Goal: Information Seeking & Learning: Learn about a topic

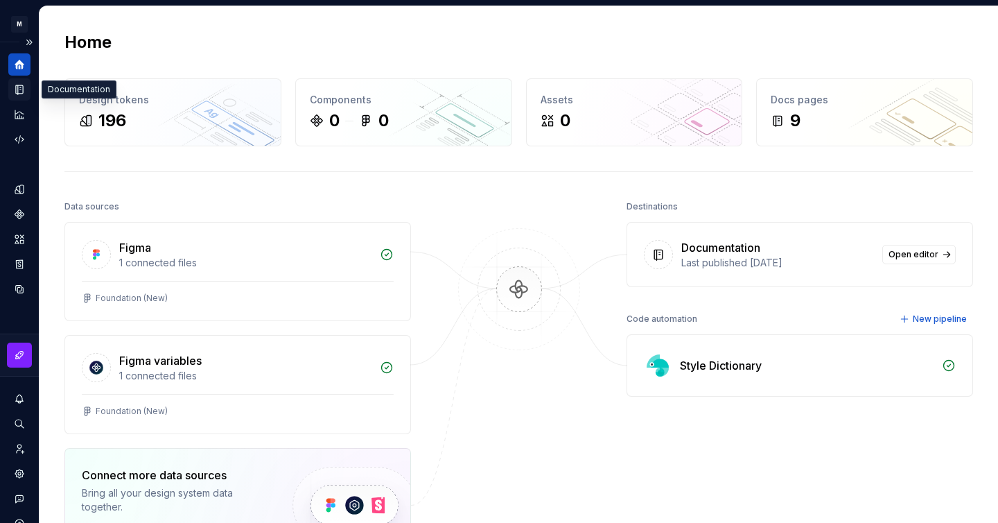
click at [17, 99] on div "Documentation" at bounding box center [19, 89] width 22 height 22
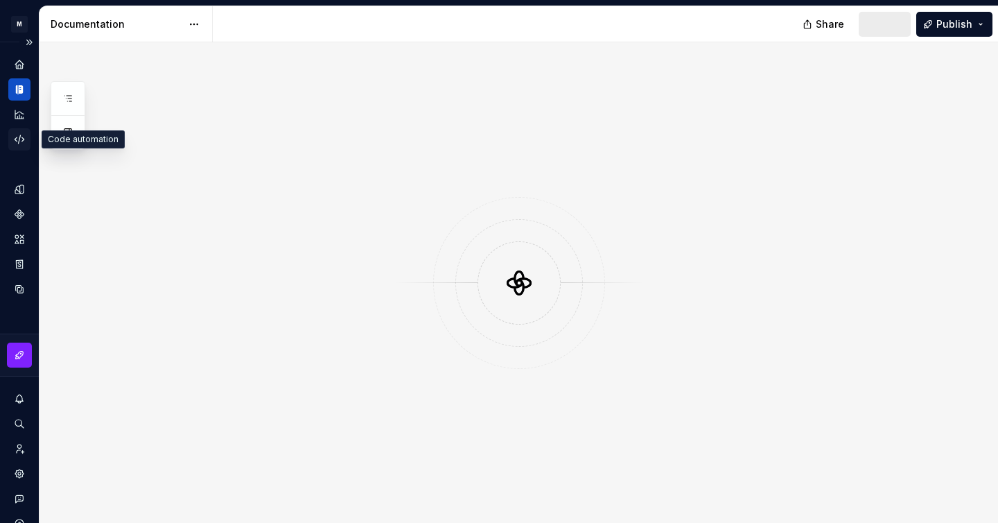
click at [17, 141] on icon "Code automation" at bounding box center [19, 139] width 12 height 12
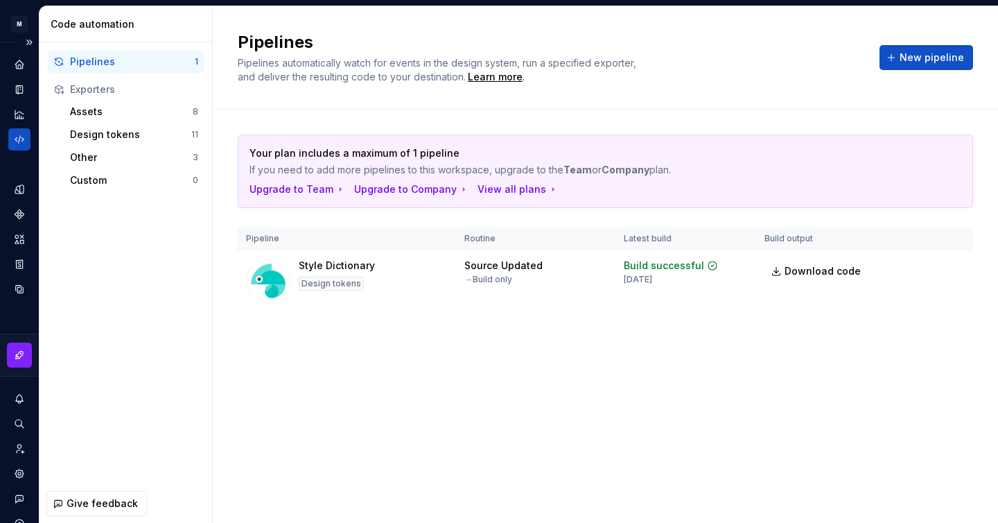
click at [21, 77] on div at bounding box center [19, 101] width 22 height 97
click at [19, 84] on icon "Documentation" at bounding box center [19, 89] width 12 height 12
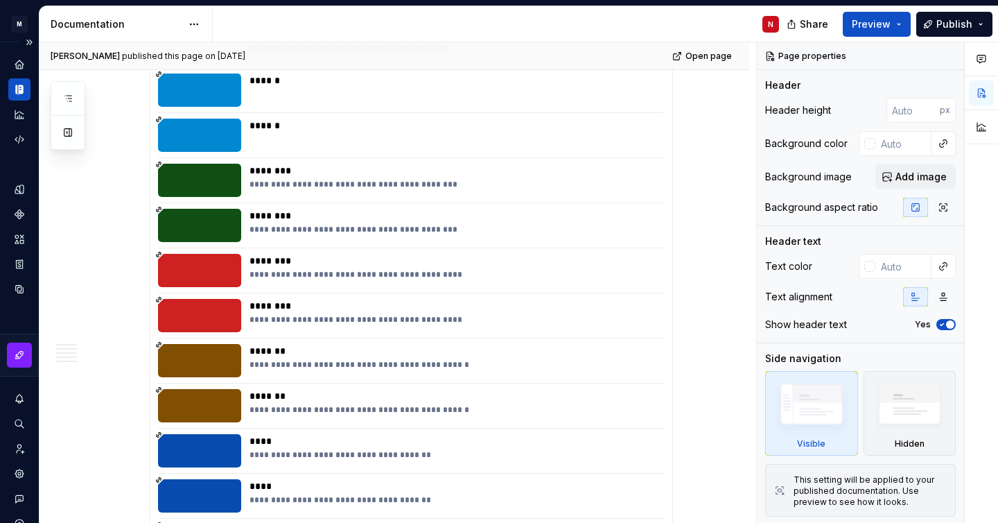
scroll to position [4906, 0]
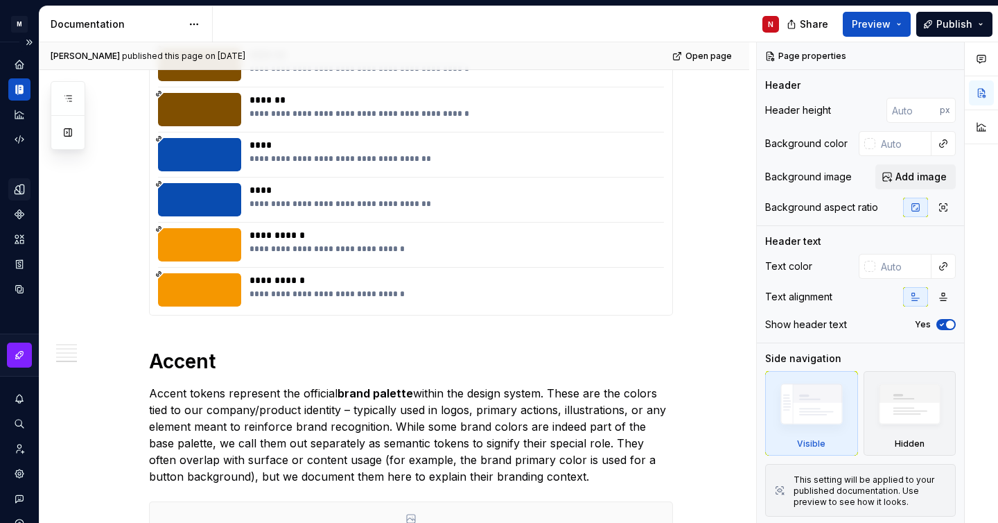
click at [19, 193] on icon "Design tokens" at bounding box center [19, 189] width 12 height 12
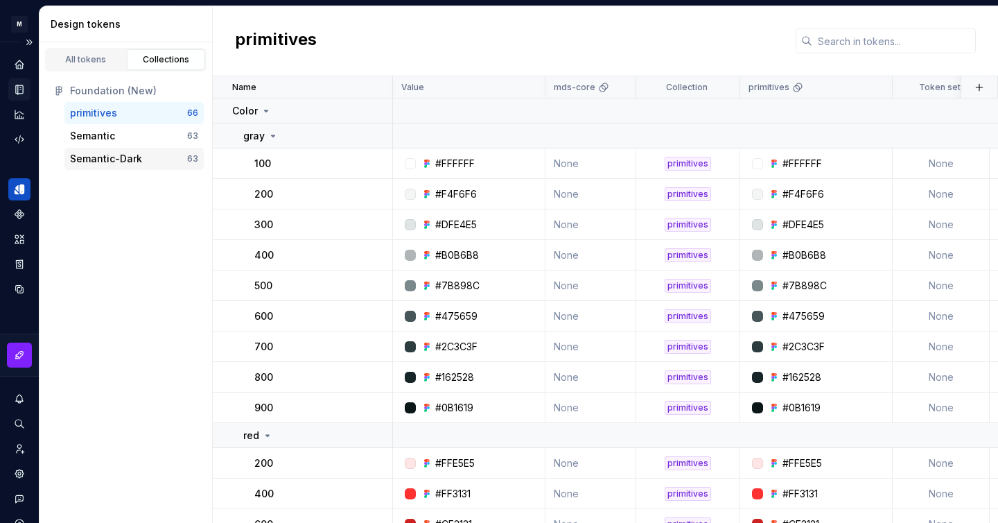
click at [134, 150] on div "Semantic-Dark 63" at bounding box center [133, 159] width 139 height 22
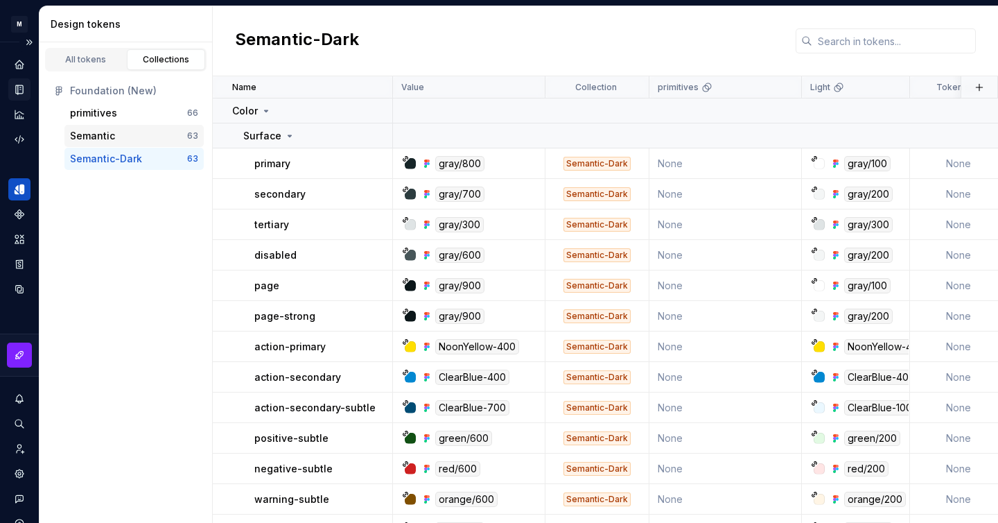
click at [155, 130] on div "Semantic" at bounding box center [128, 136] width 117 height 14
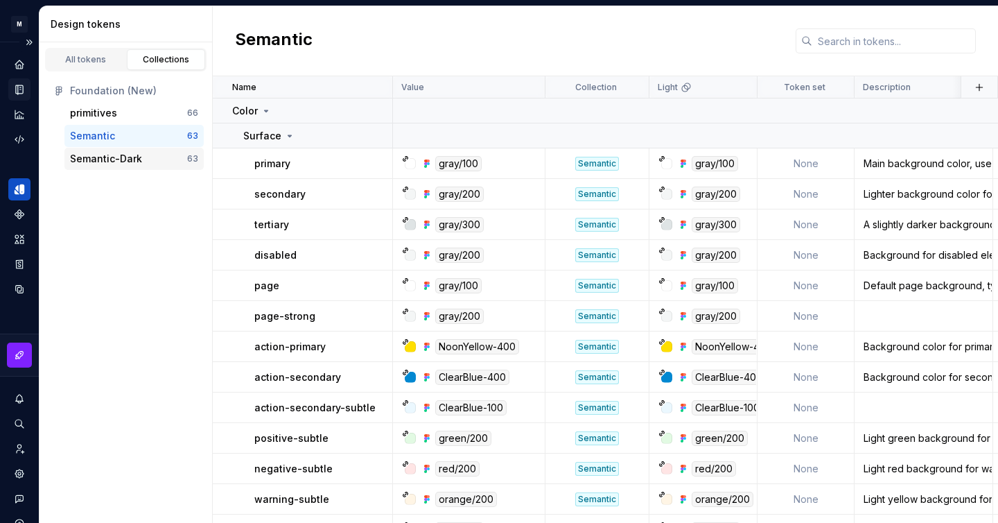
click at [147, 148] on div "Semantic-Dark 63" at bounding box center [133, 159] width 139 height 22
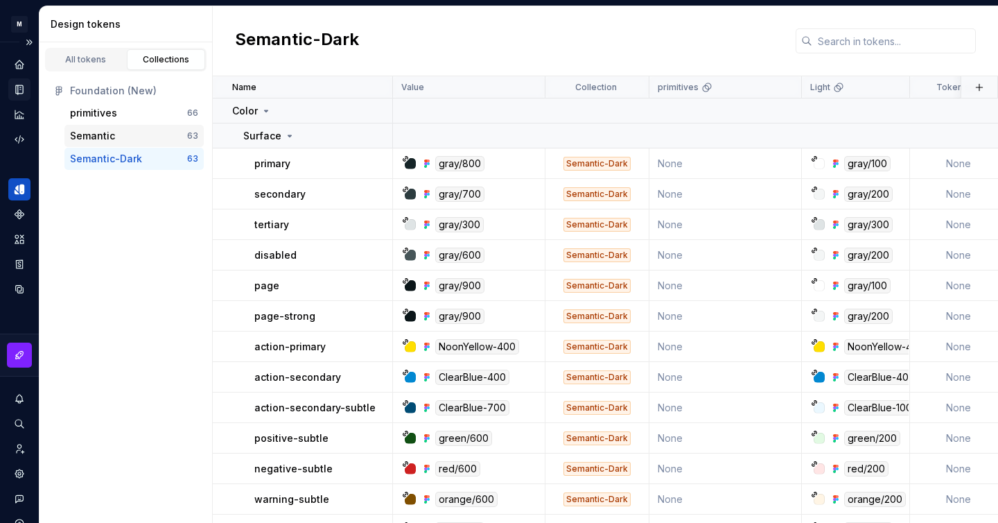
click at [153, 131] on div "Semantic" at bounding box center [128, 136] width 117 height 14
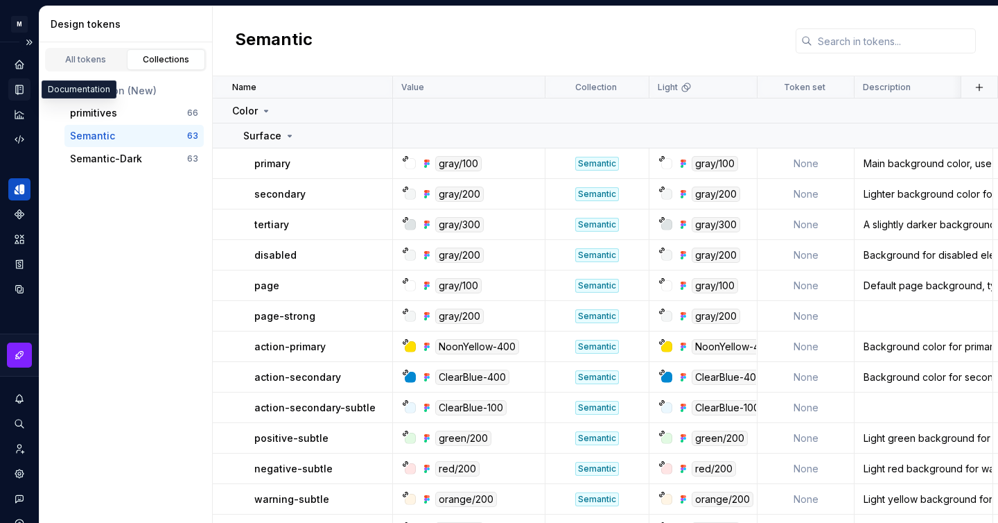
click at [21, 91] on icon "Documentation" at bounding box center [21, 90] width 6 height 8
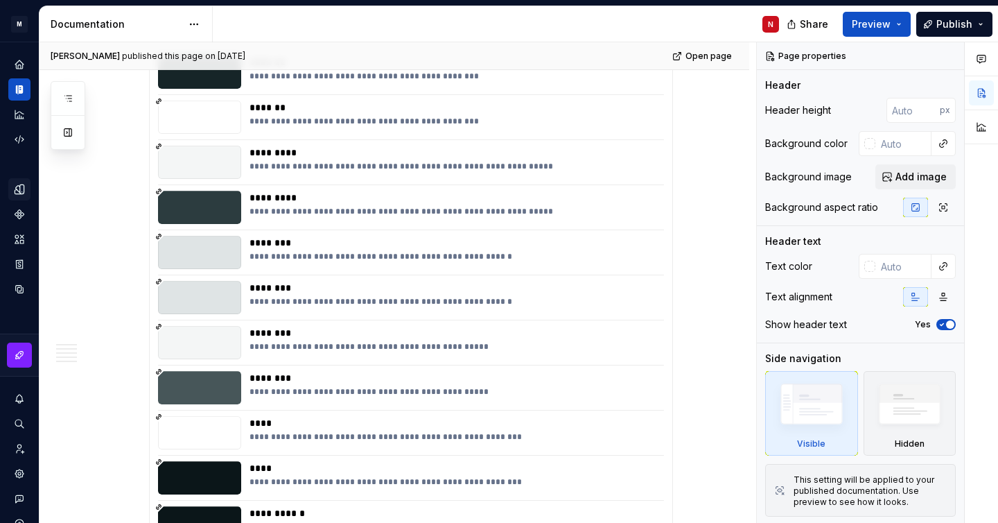
scroll to position [792, 0]
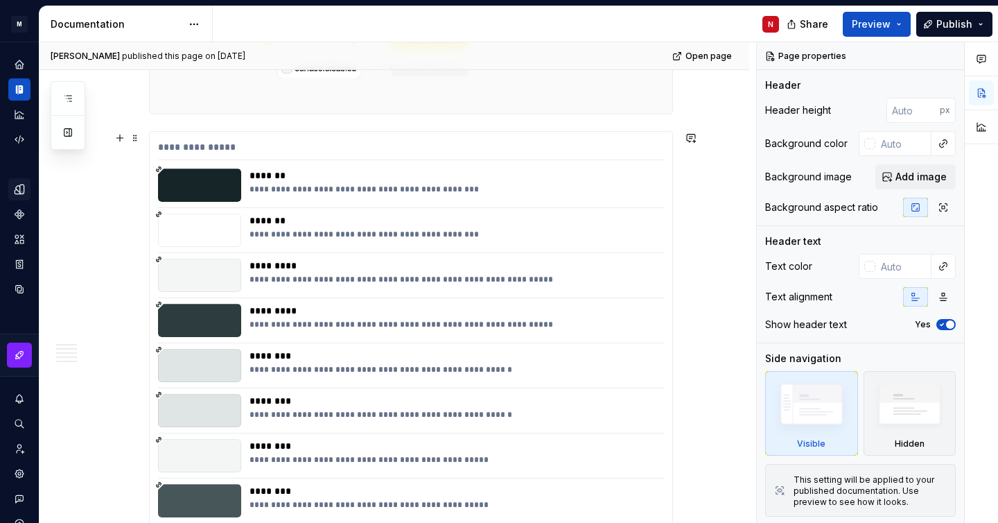
click at [181, 223] on div at bounding box center [199, 230] width 83 height 33
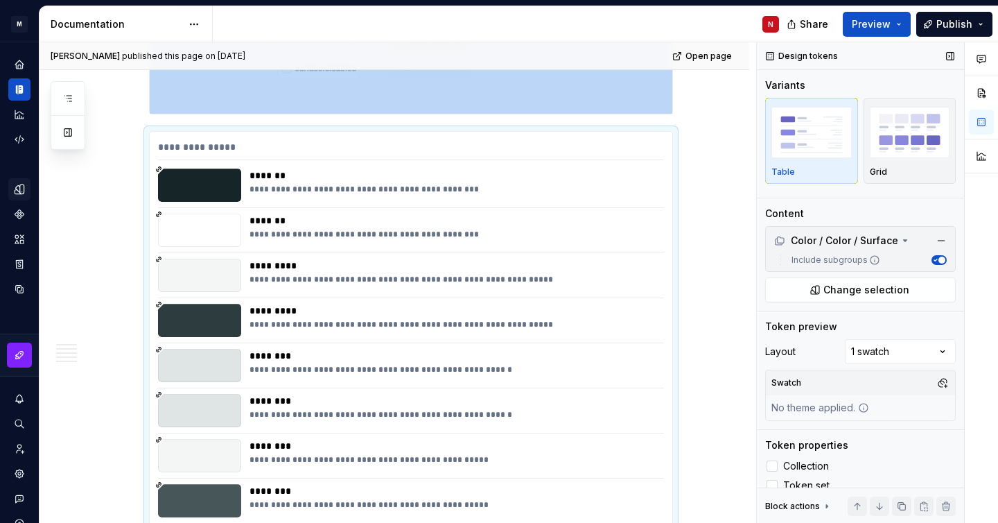
scroll to position [15, 0]
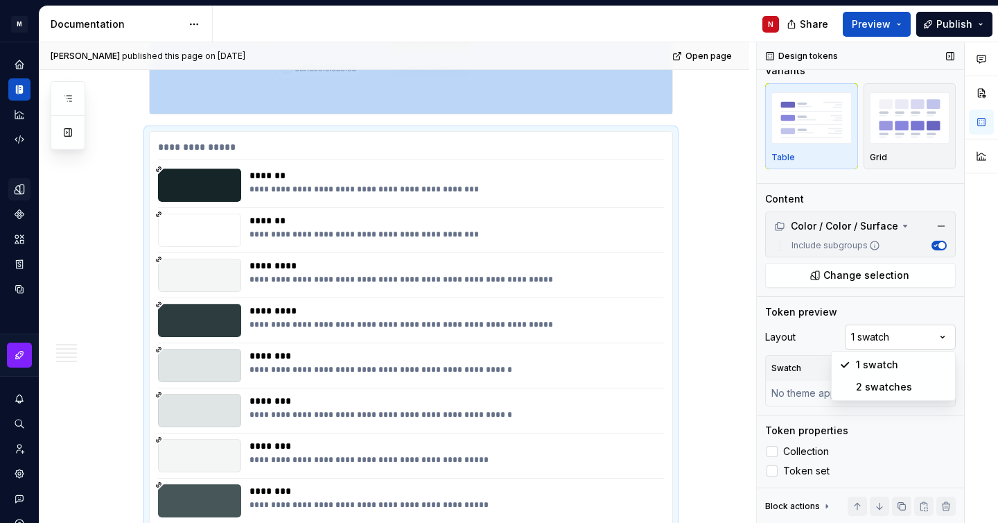
click at [893, 331] on div "Comments Open comments No comments yet Select ‘Comment’ from the block context …" at bounding box center [877, 282] width 241 height 481
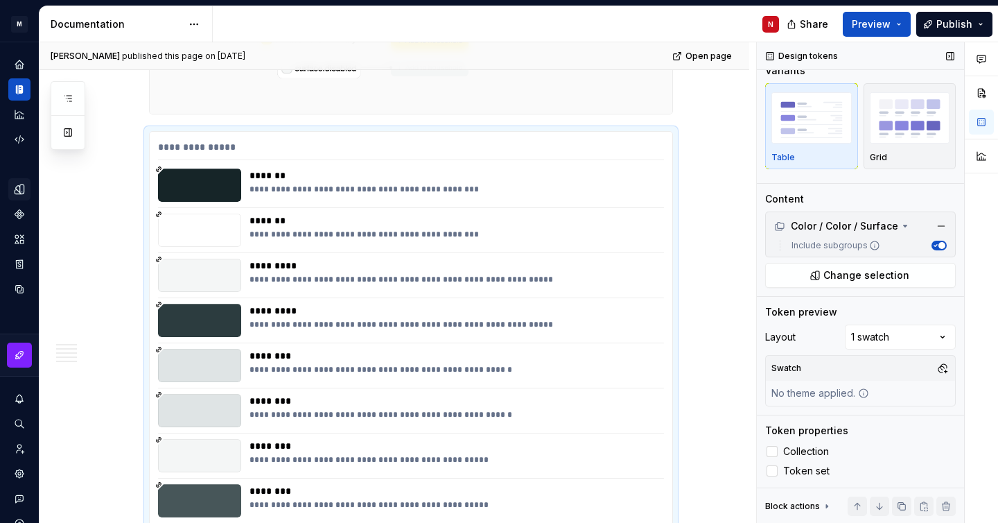
scroll to position [0, 0]
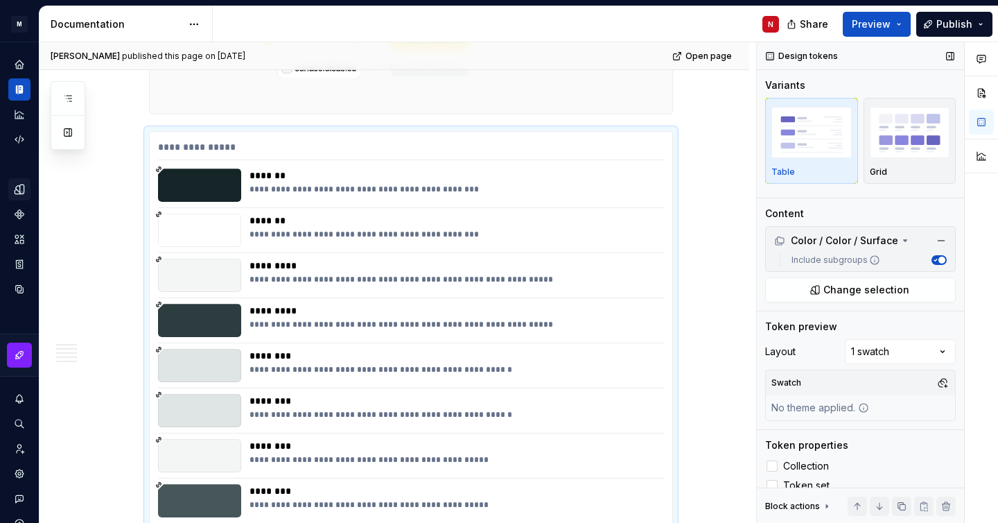
click at [939, 259] on span "button" at bounding box center [942, 259] width 7 height 7
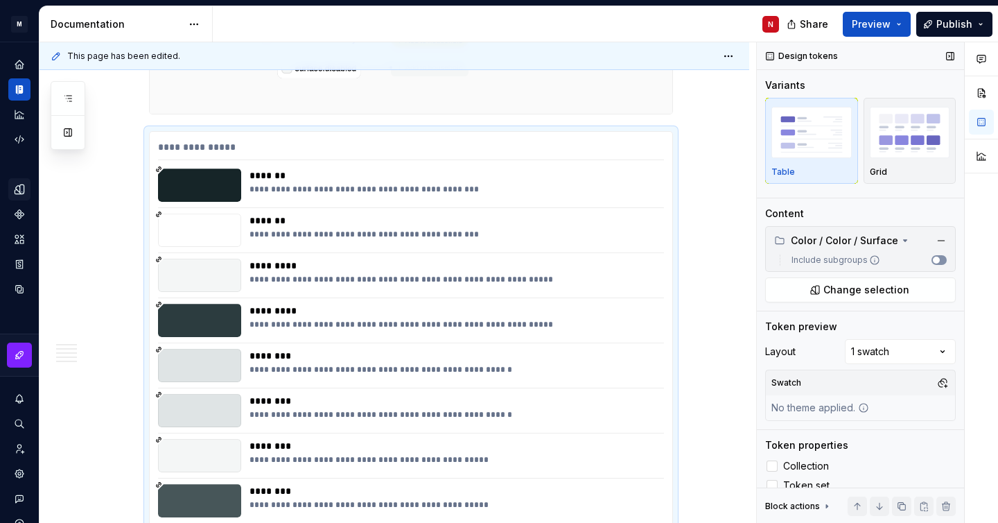
click at [939, 259] on span "button" at bounding box center [936, 259] width 7 height 7
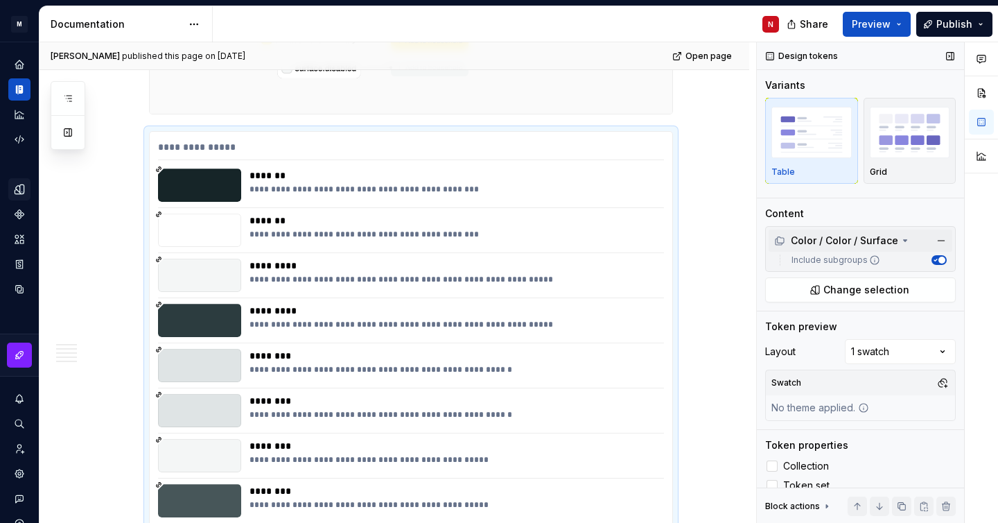
click at [895, 241] on div "Color / Color / Surface" at bounding box center [842, 241] width 137 height 14
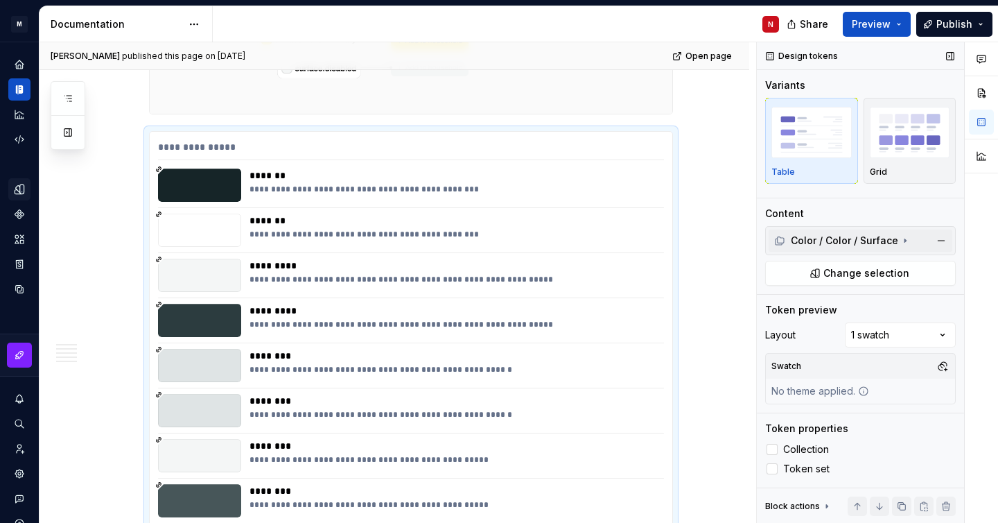
click at [895, 241] on div "Color / Color / Surface" at bounding box center [842, 241] width 137 height 14
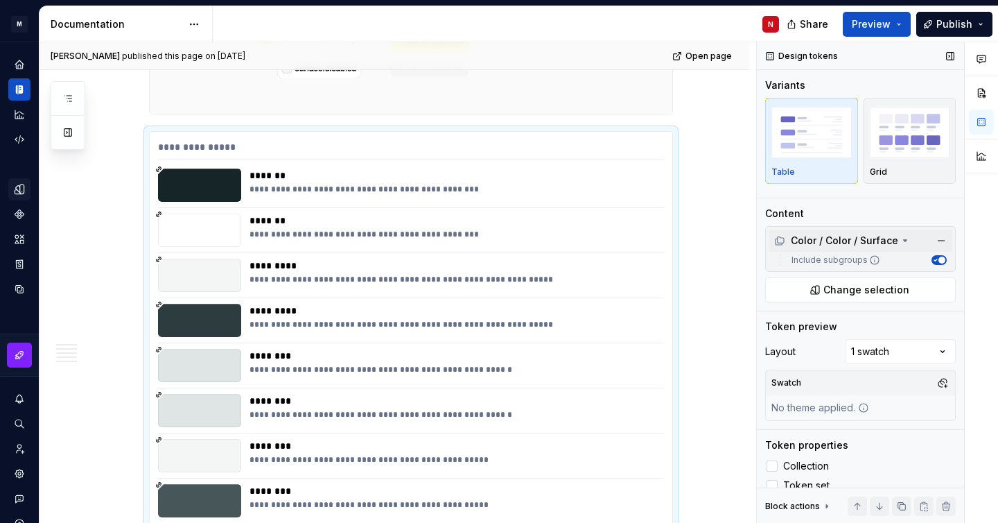
click at [895, 241] on div "Color / Color / Surface" at bounding box center [842, 241] width 137 height 14
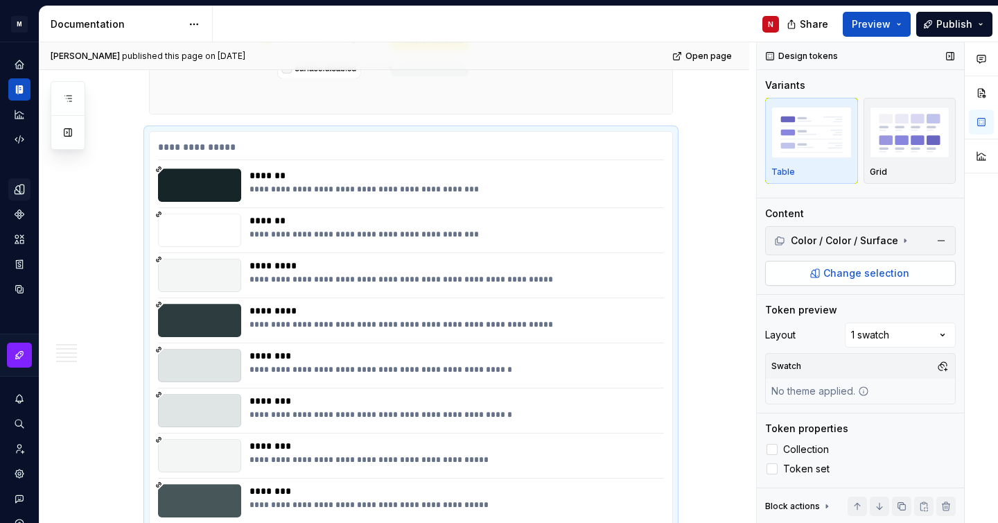
click at [872, 268] on span "Change selection" at bounding box center [867, 273] width 86 height 14
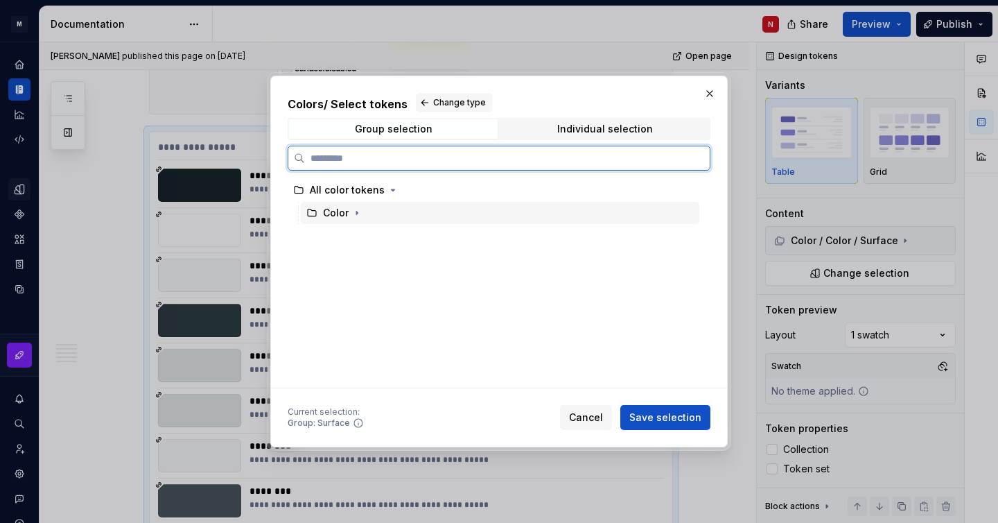
click at [343, 209] on div "Color" at bounding box center [336, 213] width 26 height 14
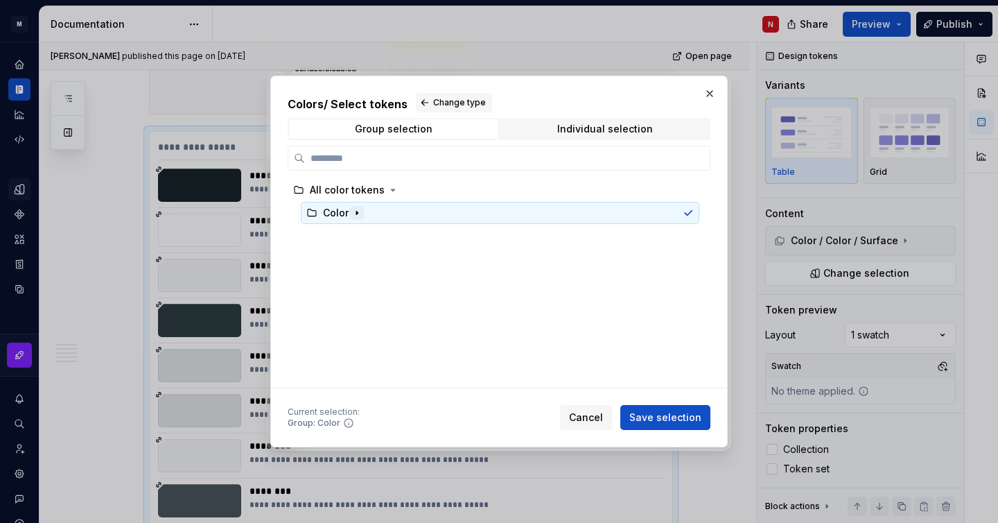
click at [360, 213] on icon "button" at bounding box center [356, 212] width 11 height 11
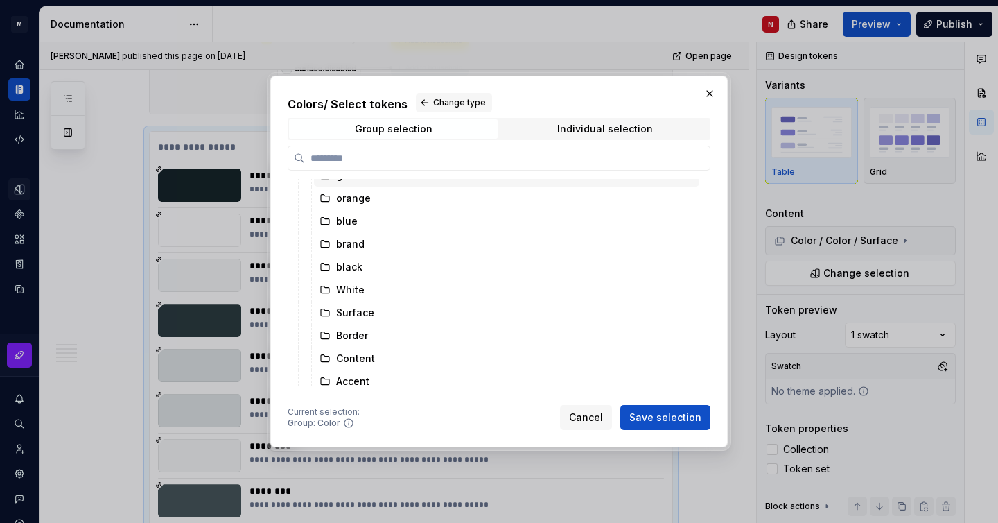
scroll to position [134, 0]
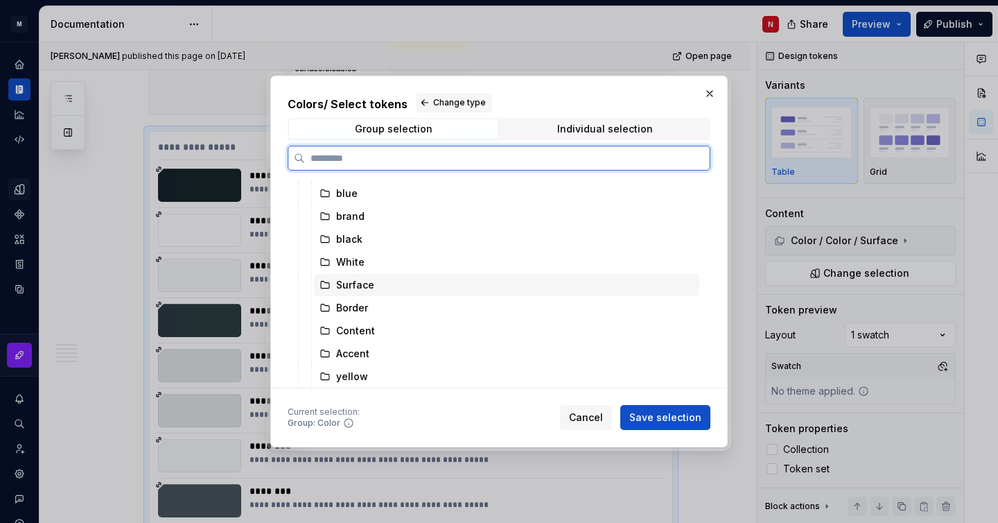
click at [325, 283] on icon at bounding box center [325, 284] width 11 height 11
click at [346, 286] on div "Surface" at bounding box center [355, 285] width 38 height 14
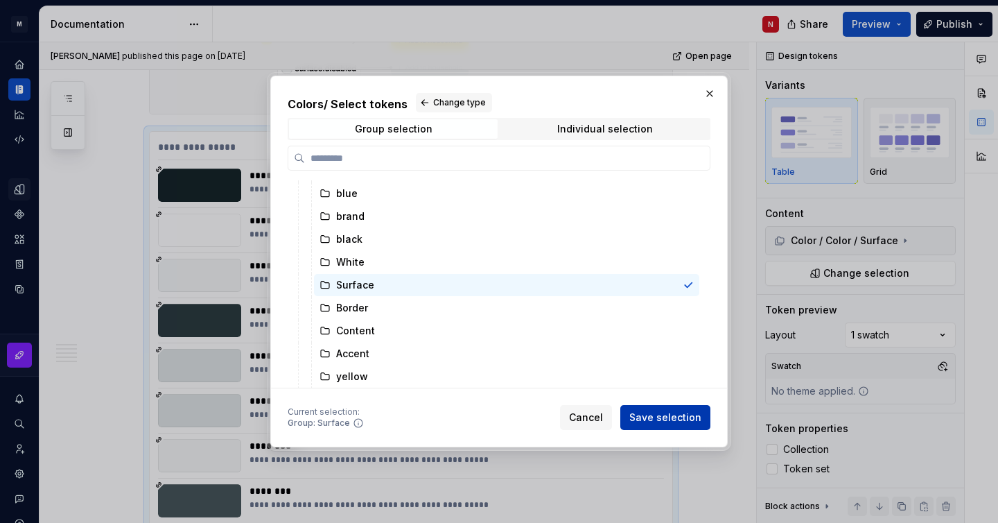
click at [664, 415] on span "Save selection" at bounding box center [665, 417] width 72 height 14
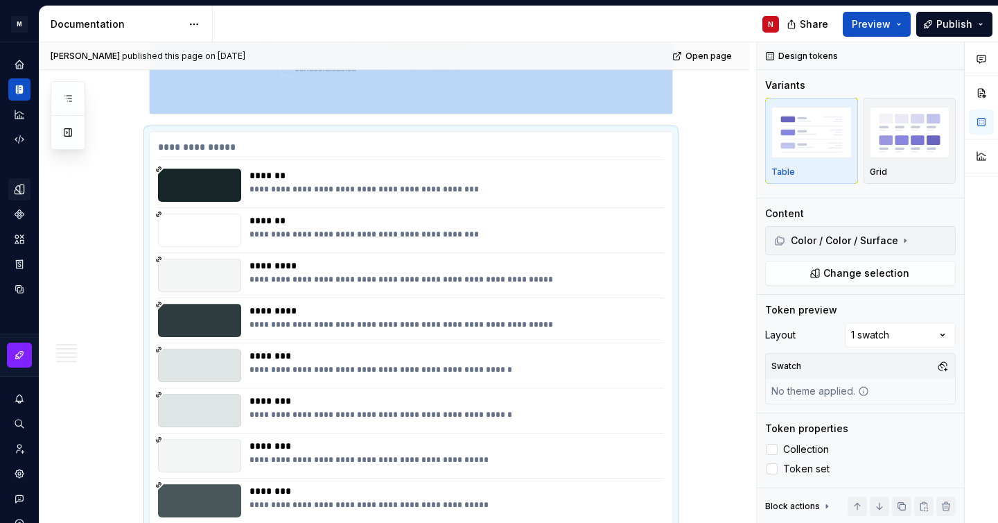
scroll to position [880, 0]
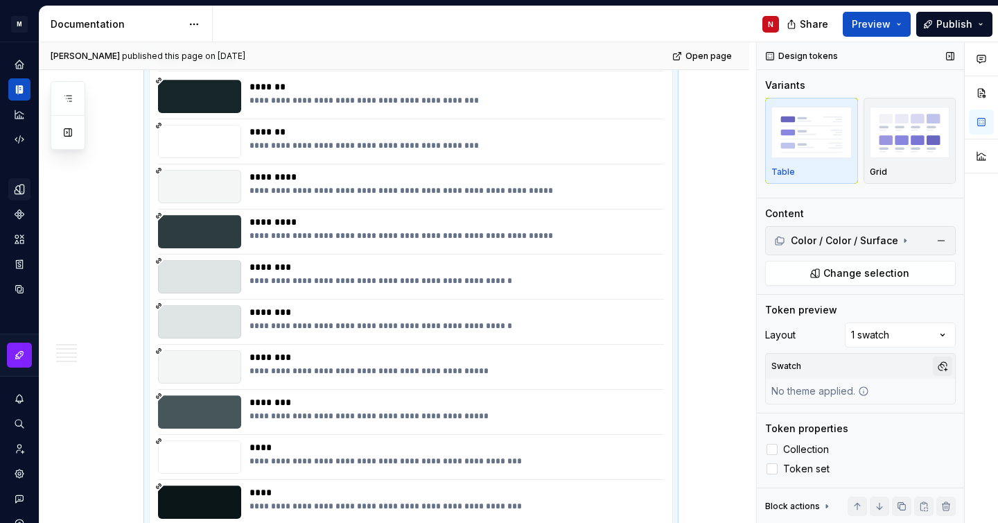
click at [941, 365] on button "button" at bounding box center [942, 365] width 19 height 19
click at [824, 481] on div "Light" at bounding box center [824, 485] width 24 height 14
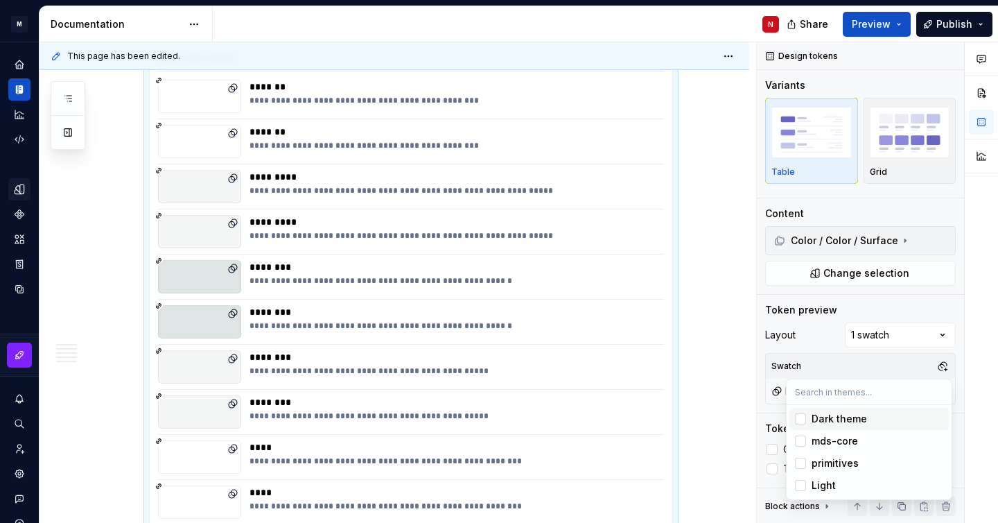
click at [801, 421] on div "Suggestions" at bounding box center [800, 418] width 11 height 11
click at [803, 420] on div "Suggestions" at bounding box center [800, 418] width 11 height 11
click at [803, 439] on div "Suggestions" at bounding box center [800, 440] width 11 height 11
click at [801, 461] on div "Suggestions" at bounding box center [800, 463] width 11 height 11
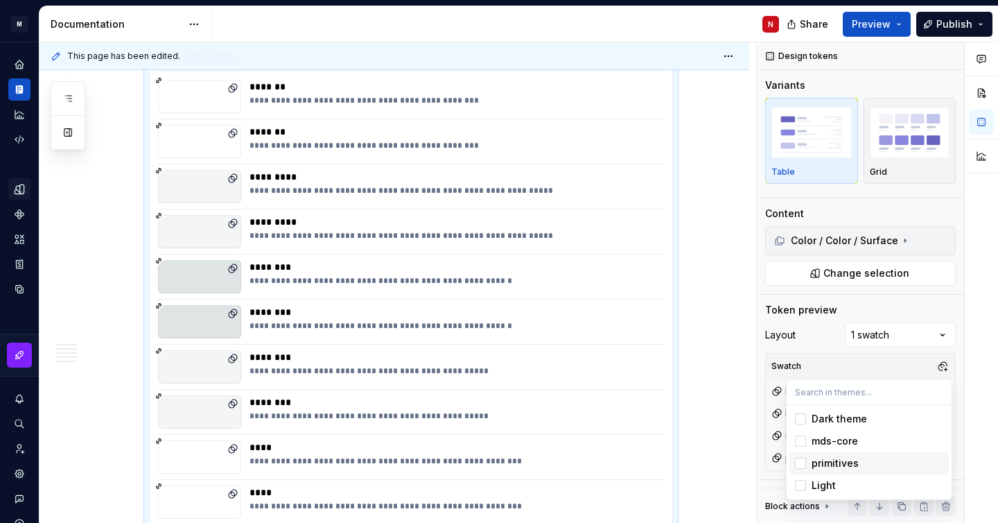
click at [801, 461] on div "Suggestions" at bounding box center [800, 463] width 11 height 11
click at [801, 442] on div "Suggestions" at bounding box center [800, 440] width 11 height 11
click at [801, 422] on div "Suggestions" at bounding box center [800, 418] width 11 height 11
click at [801, 482] on div "Suggestions" at bounding box center [800, 485] width 11 height 11
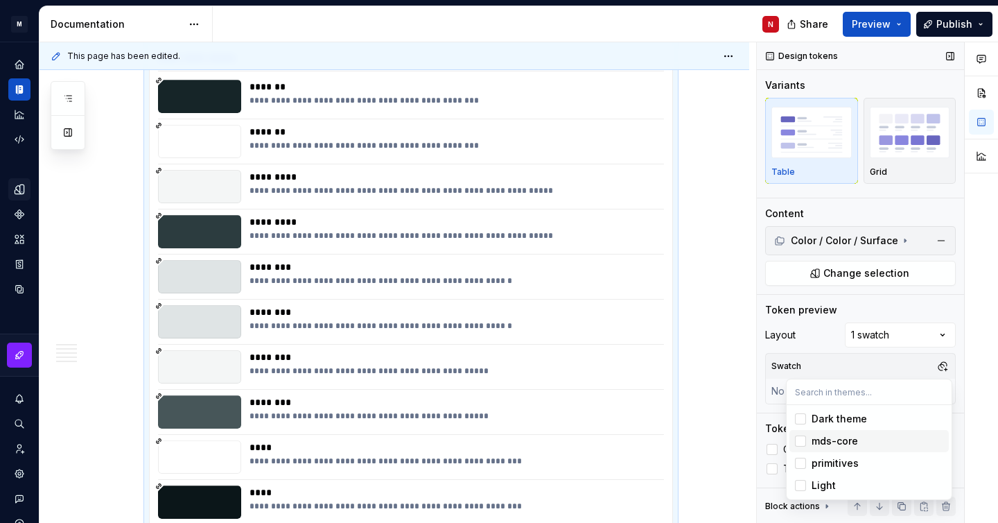
click at [762, 360] on div "Comments Open comments No comments yet Select ‘Comment’ from the block context …" at bounding box center [877, 282] width 241 height 481
click at [865, 389] on icon at bounding box center [863, 390] width 11 height 11
click at [795, 467] on span "Token set" at bounding box center [806, 468] width 46 height 11
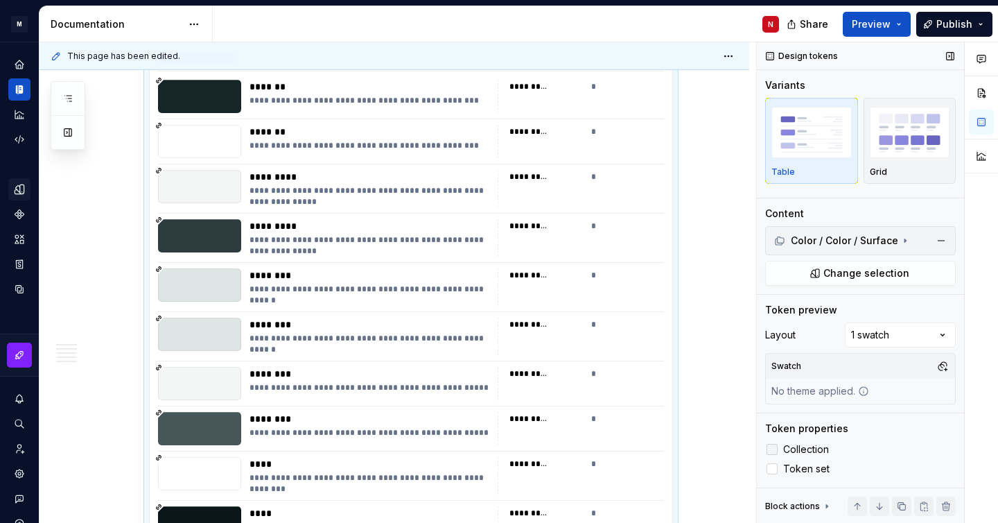
click at [806, 445] on span "Collection" at bounding box center [806, 449] width 46 height 11
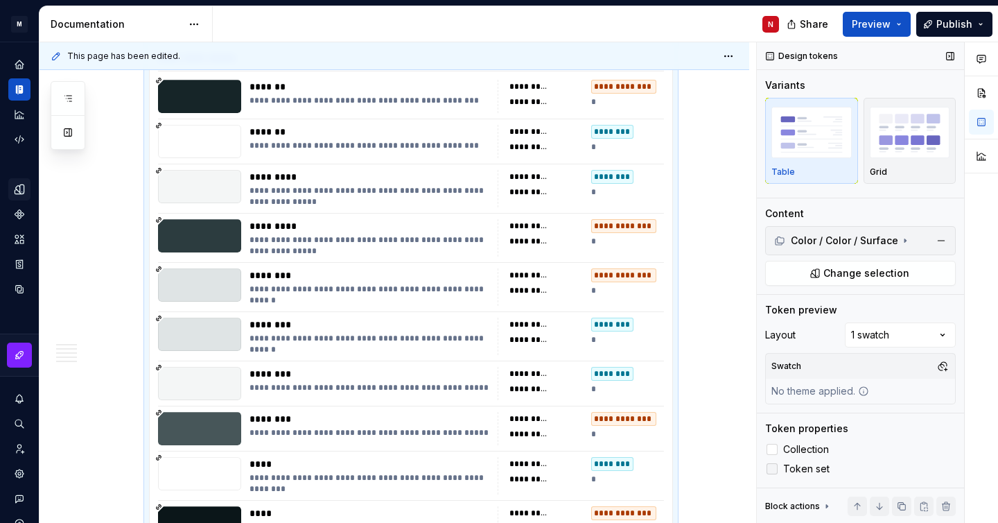
click at [772, 469] on polyline at bounding box center [772, 469] width 0 height 0
click at [773, 467] on div at bounding box center [772, 468] width 11 height 11
click at [772, 469] on icon at bounding box center [772, 469] width 0 height 0
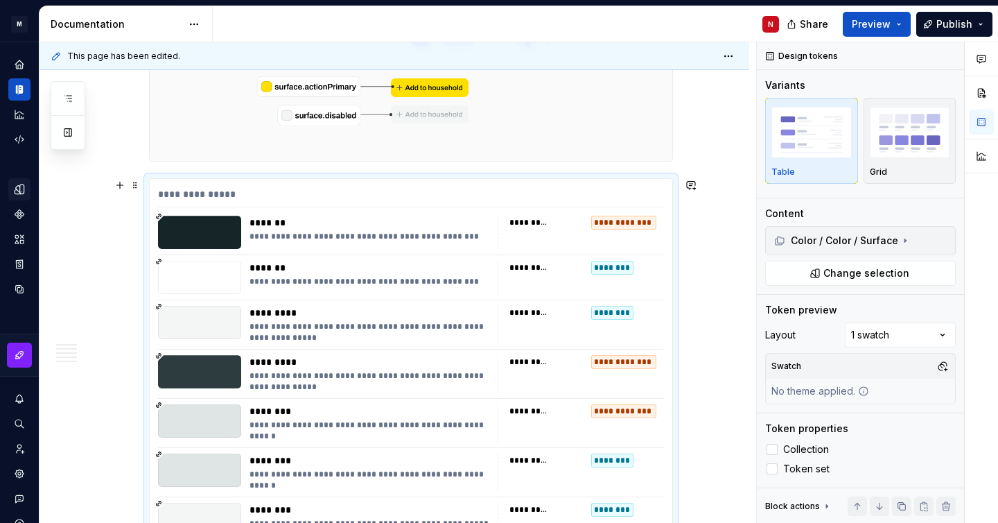
scroll to position [745, 0]
click at [567, 186] on div "**********" at bounding box center [411, 196] width 506 height 20
click at [141, 183] on span at bounding box center [135, 184] width 11 height 19
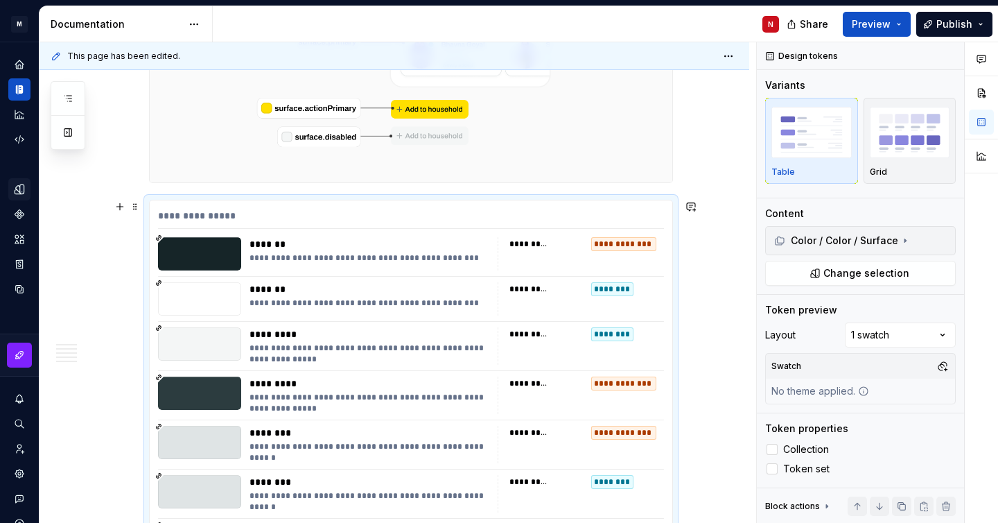
scroll to position [722, 0]
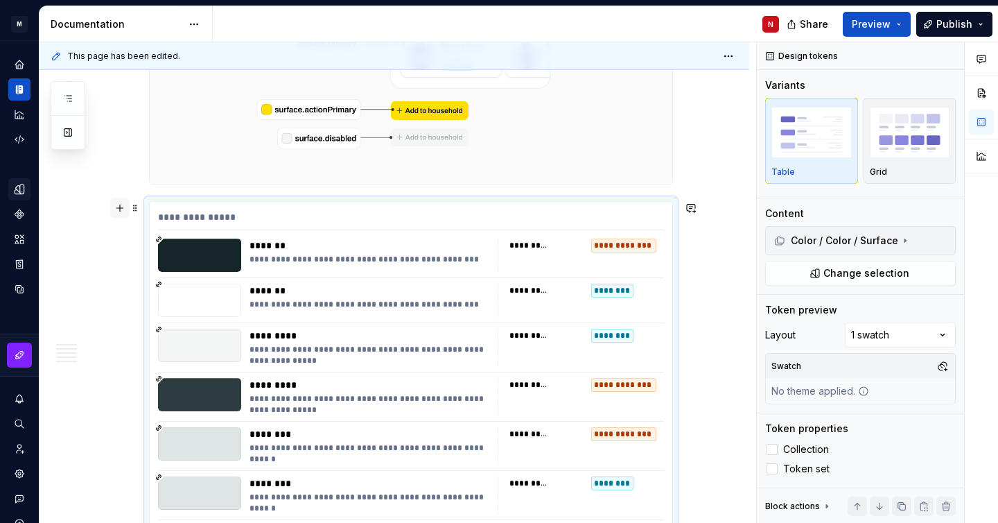
click at [125, 208] on button "button" at bounding box center [119, 207] width 19 height 19
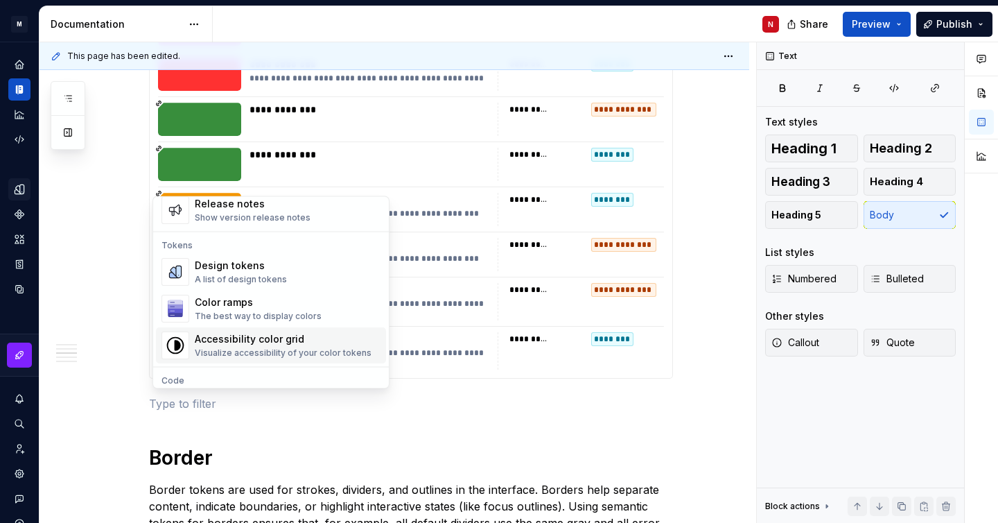
scroll to position [975, 0]
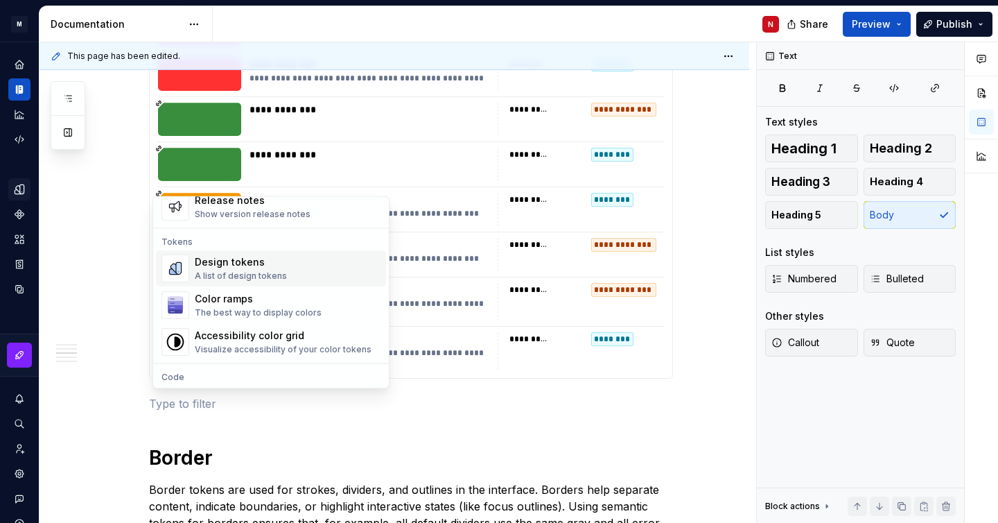
click at [268, 270] on div "Design tokens A list of design tokens" at bounding box center [241, 269] width 92 height 26
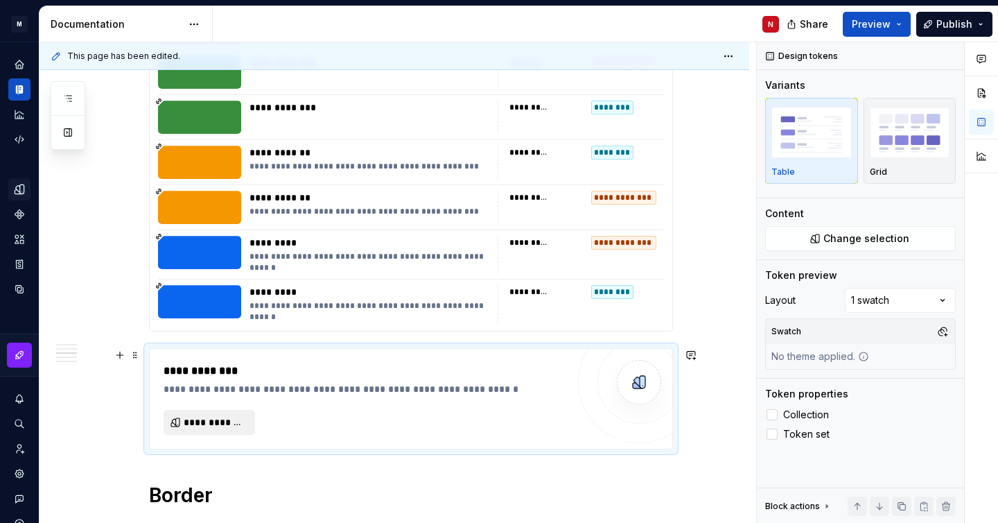
scroll to position [2211, 0]
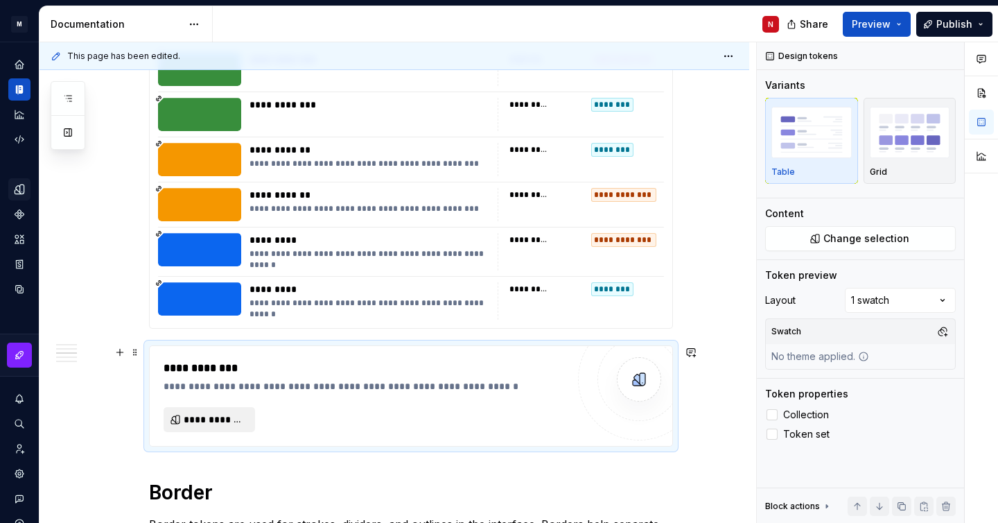
type textarea "*"
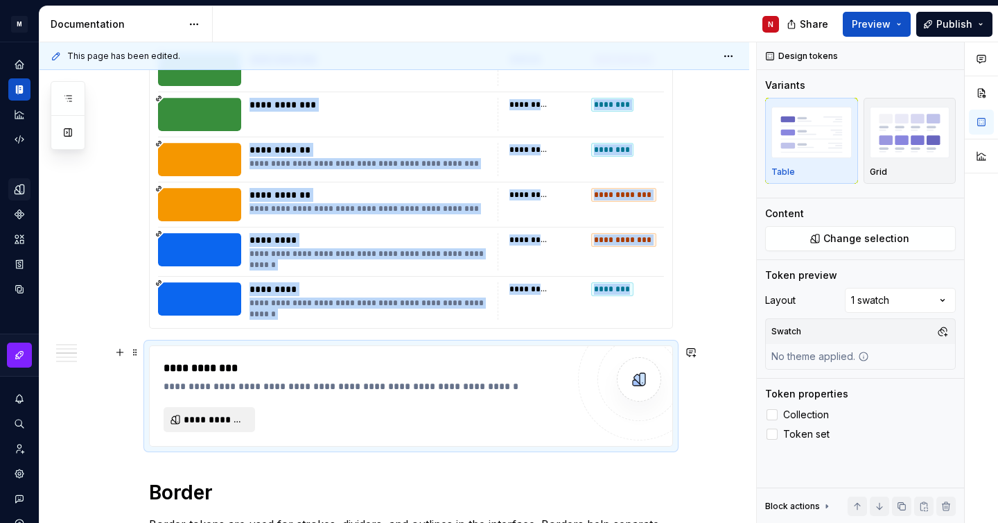
click at [211, 417] on span "**********" at bounding box center [215, 419] width 62 height 14
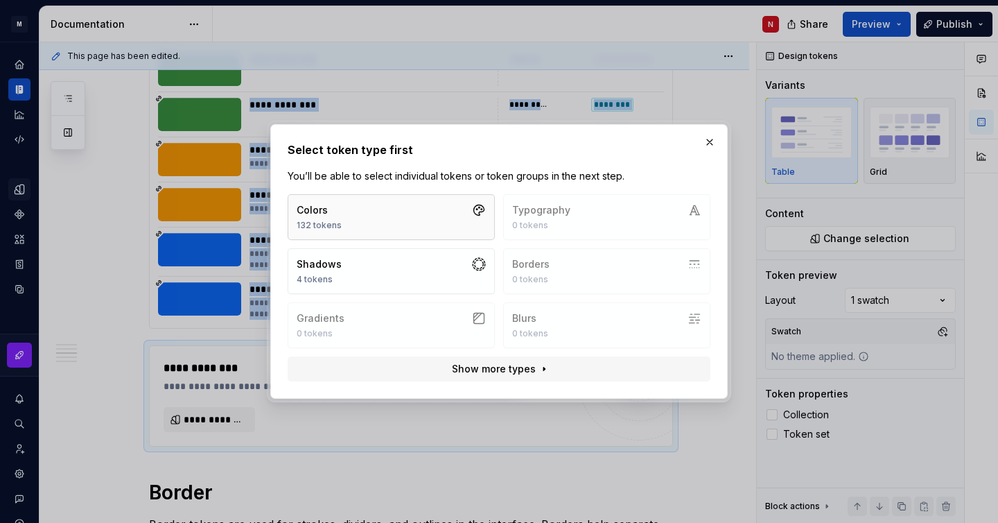
click at [435, 214] on button "Colors 132 tokens" at bounding box center [391, 217] width 207 height 46
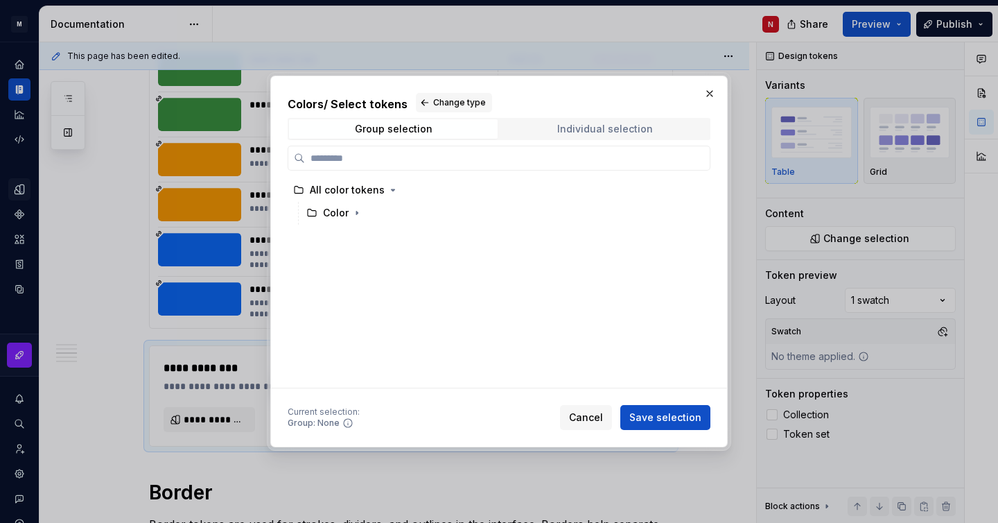
click at [606, 128] on div "Individual selection" at bounding box center [605, 128] width 96 height 11
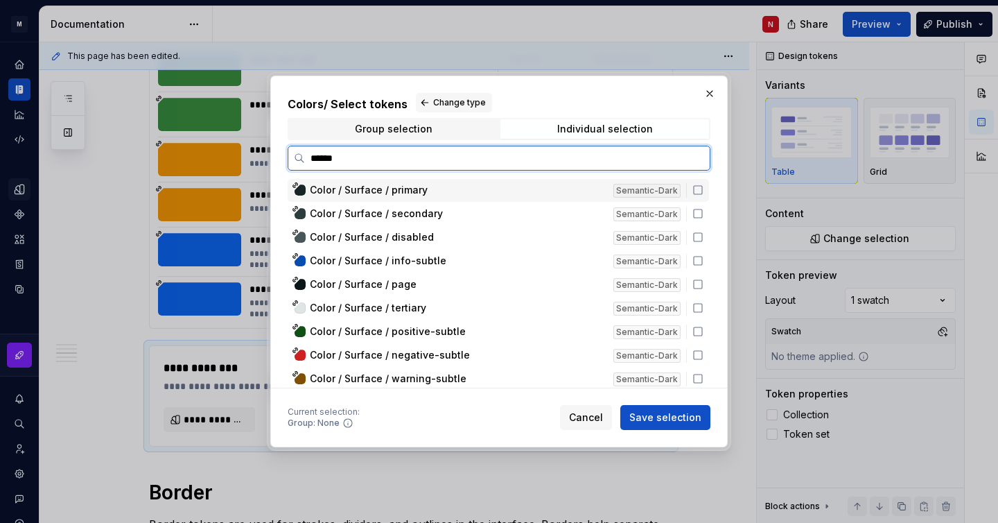
type input "*******"
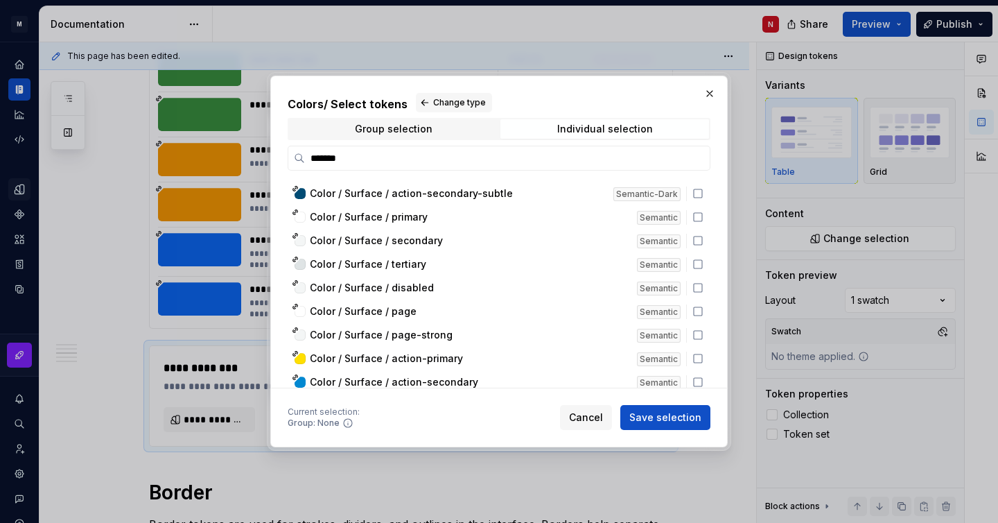
scroll to position [374, 0]
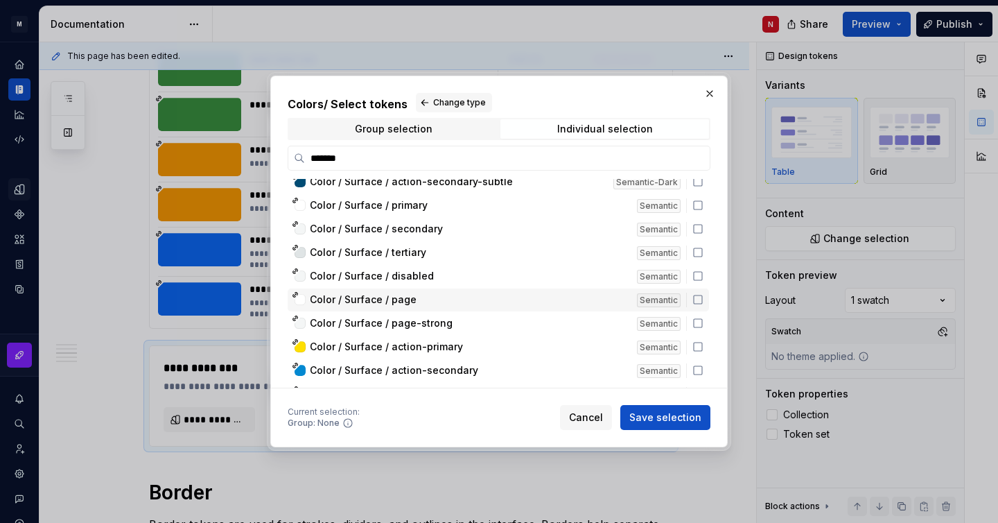
drag, startPoint x: 620, startPoint y: 205, endPoint x: 623, endPoint y: 305, distance: 99.9
click at [623, 305] on div "Color / Surface / action-secondary-subtle Semantic-Dark Color / Surface / prima…" at bounding box center [500, 200] width 424 height 790
drag, startPoint x: 706, startPoint y: 209, endPoint x: 707, endPoint y: 293, distance: 83.2
click at [707, 293] on div "Color / Surface / action-secondary-subtle Semantic-Dark Color / Surface / prima…" at bounding box center [500, 200] width 424 height 790
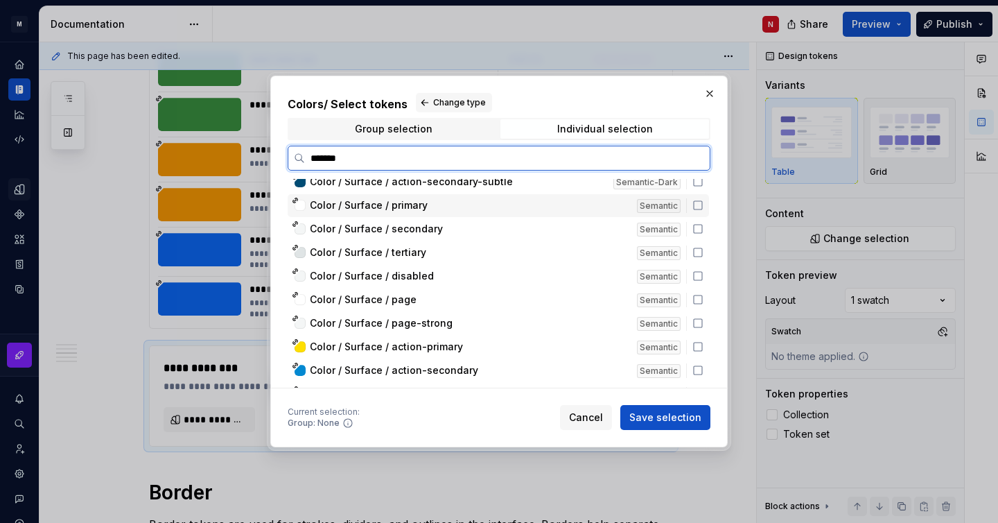
click at [704, 203] on icon at bounding box center [697, 205] width 11 height 11
click at [614, 231] on div "Color / Surface / secondary" at bounding box center [469, 229] width 319 height 14
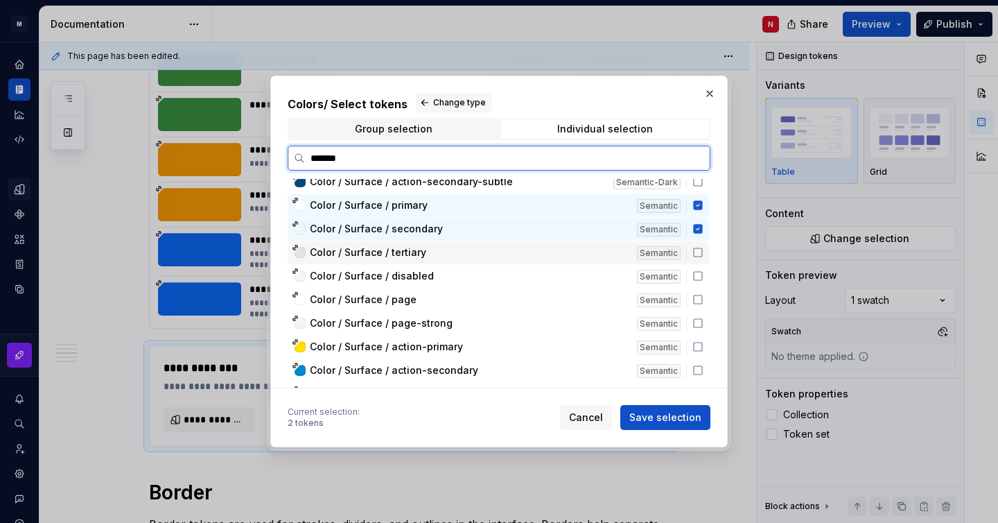
click at [610, 245] on div "Color / Surface / tertiary Semantic" at bounding box center [498, 252] width 421 height 23
click at [582, 273] on div "Color / Surface / disabled" at bounding box center [469, 276] width 319 height 14
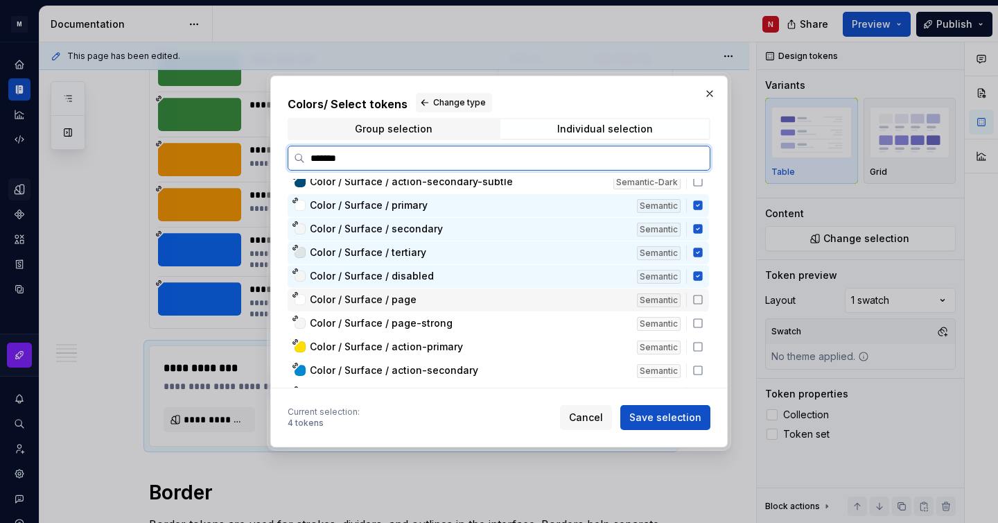
click at [566, 304] on div "Color / Surface / page" at bounding box center [469, 300] width 319 height 14
click at [556, 322] on div "Color / Surface / page-strong" at bounding box center [469, 323] width 319 height 14
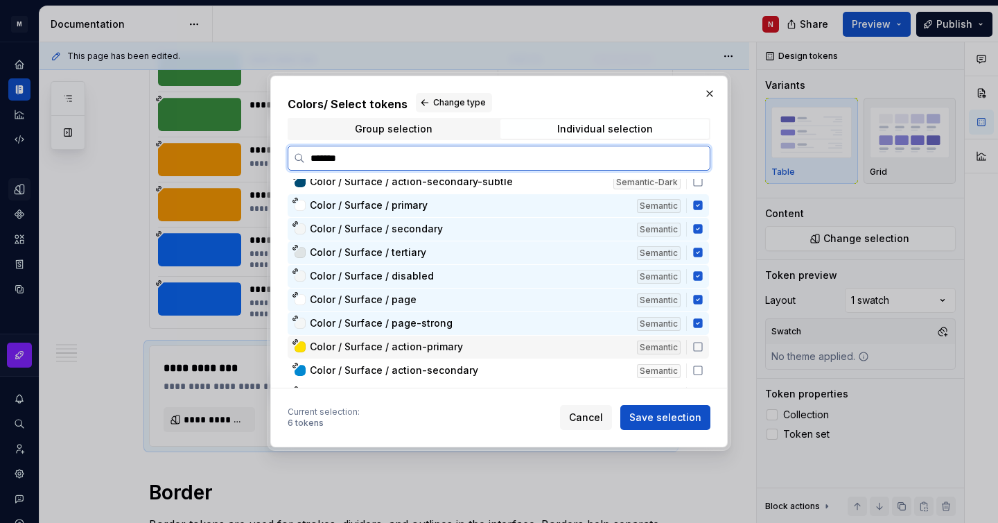
click at [546, 345] on div "Color / Surface / action-primary" at bounding box center [469, 347] width 319 height 14
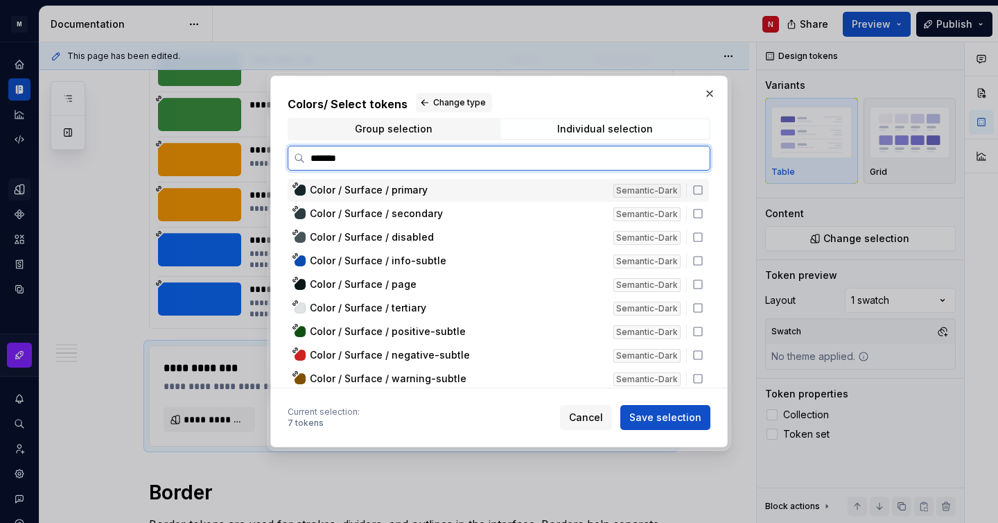
type input "*******"
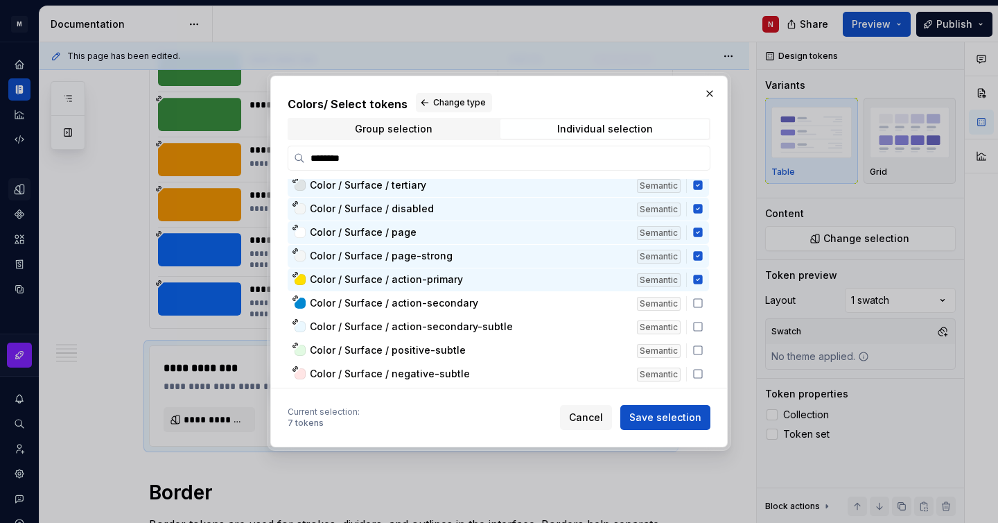
scroll to position [444, 0]
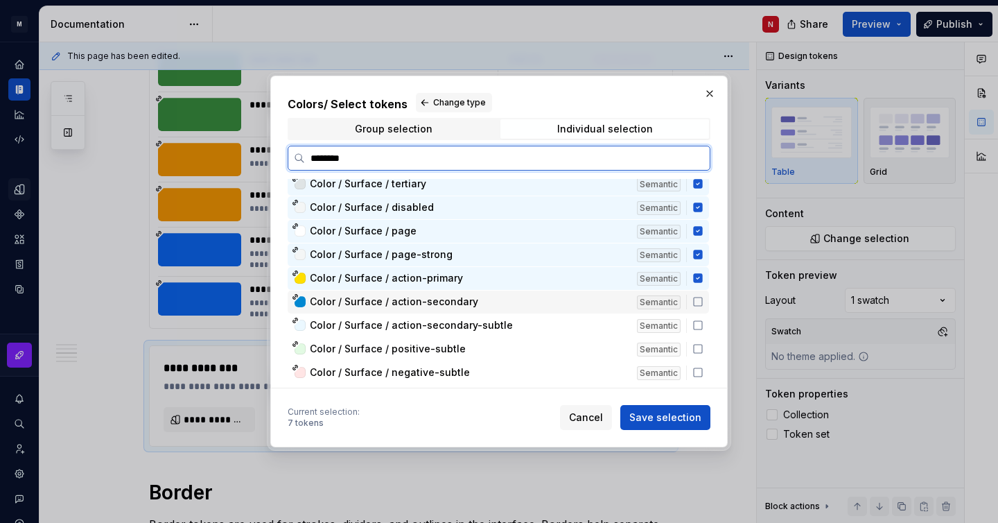
click at [586, 306] on div "Color / Surface / action-secondary" at bounding box center [469, 302] width 319 height 14
click at [563, 337] on div "Color / Surface / action-primary Semantic-Dark Color / Surface / action-seconda…" at bounding box center [500, 130] width 424 height 791
click at [563, 347] on div "Color / Surface / positive-subtle" at bounding box center [469, 349] width 319 height 14
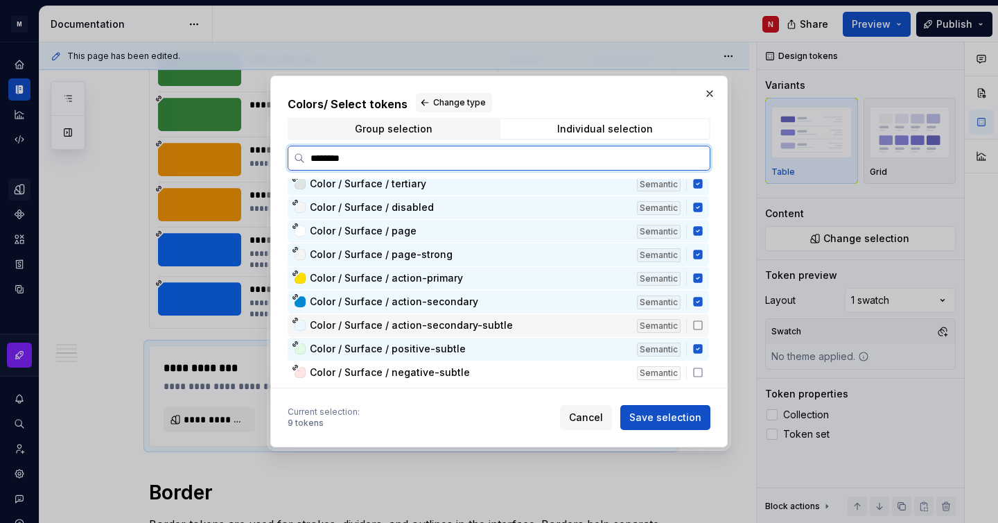
click at [573, 326] on span "Color / Surface / action-secondary-subtle" at bounding box center [469, 325] width 319 height 14
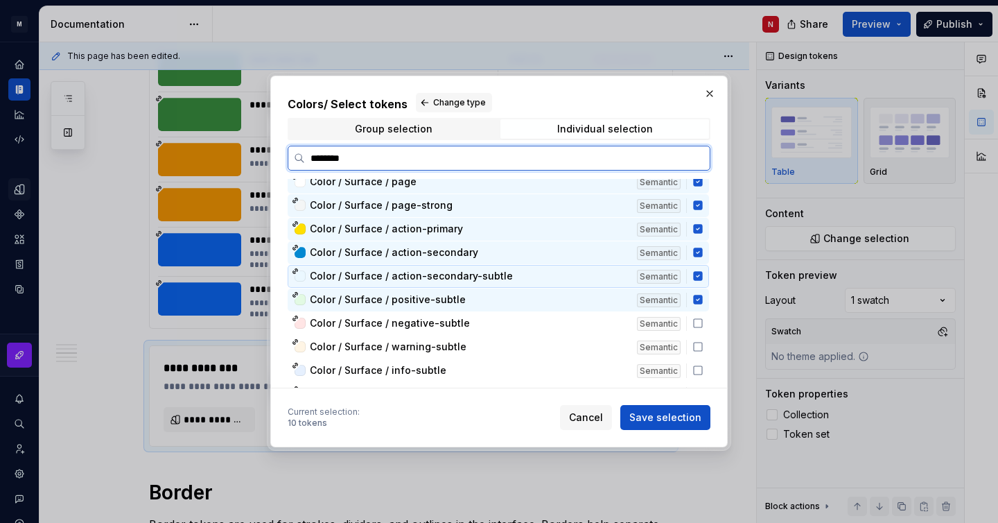
scroll to position [494, 0]
click at [573, 326] on div "Color / Surface / negative-subtle" at bounding box center [469, 322] width 319 height 14
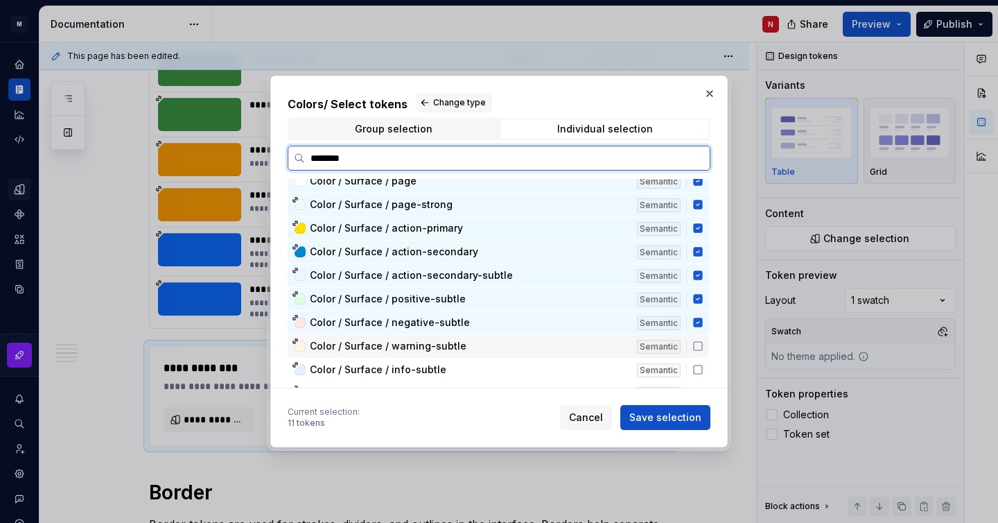
click at [564, 349] on div "Color / Surface / warning-subtle" at bounding box center [469, 346] width 319 height 14
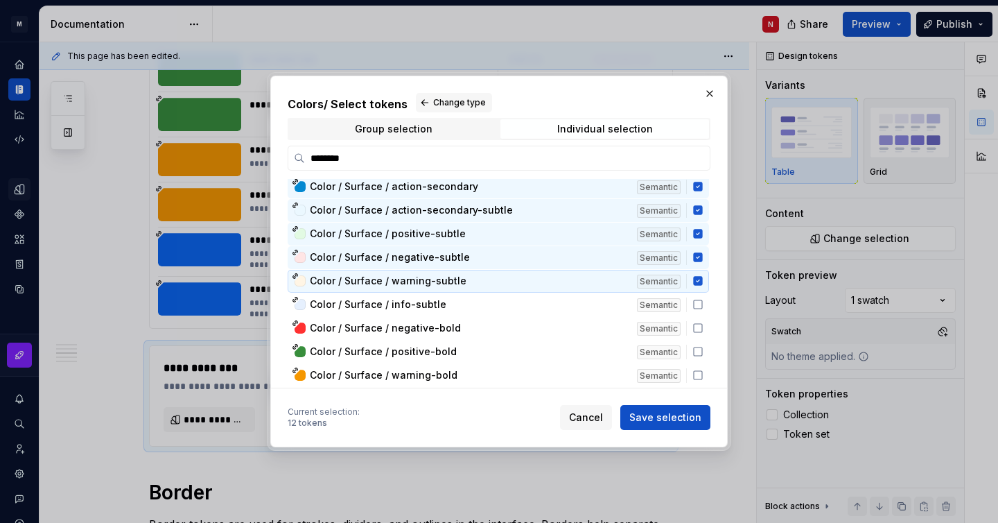
scroll to position [560, 0]
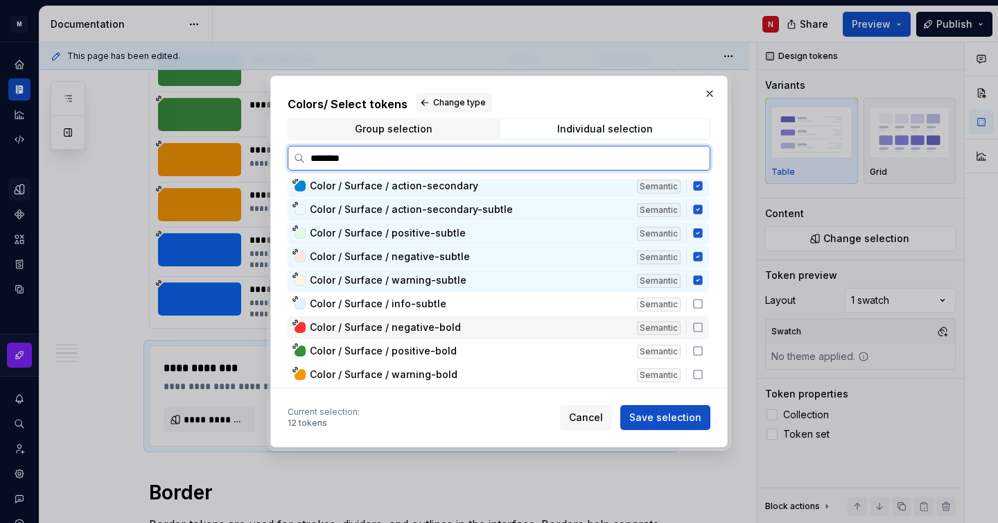
click at [585, 317] on div "Color / Surface / negative-bold Semantic" at bounding box center [498, 327] width 421 height 23
click at [585, 305] on div "Color / Surface / info-subtle" at bounding box center [469, 304] width 319 height 14
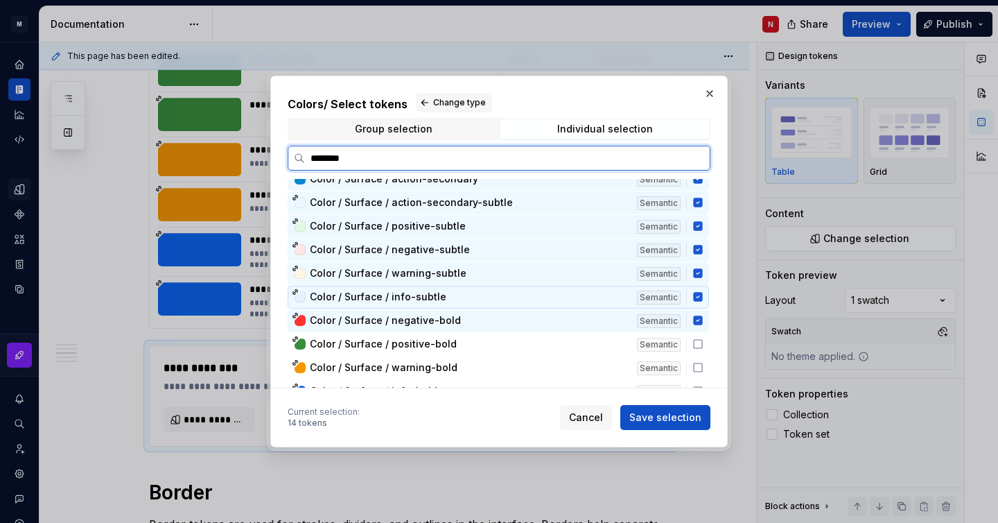
scroll to position [574, 0]
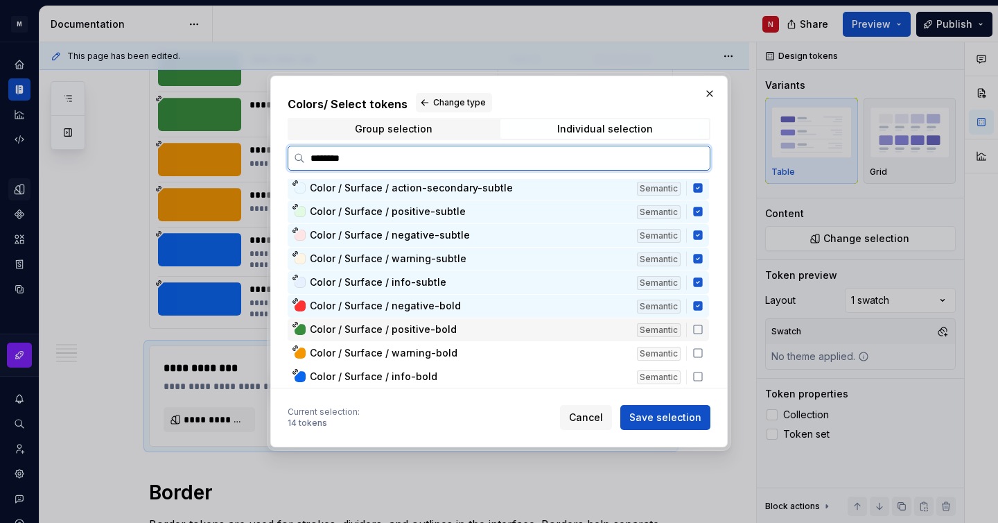
click at [568, 328] on div "Color / Surface / positive-bold" at bounding box center [469, 329] width 319 height 14
click at [564, 349] on div "Color / Surface / warning-bold" at bounding box center [469, 353] width 319 height 14
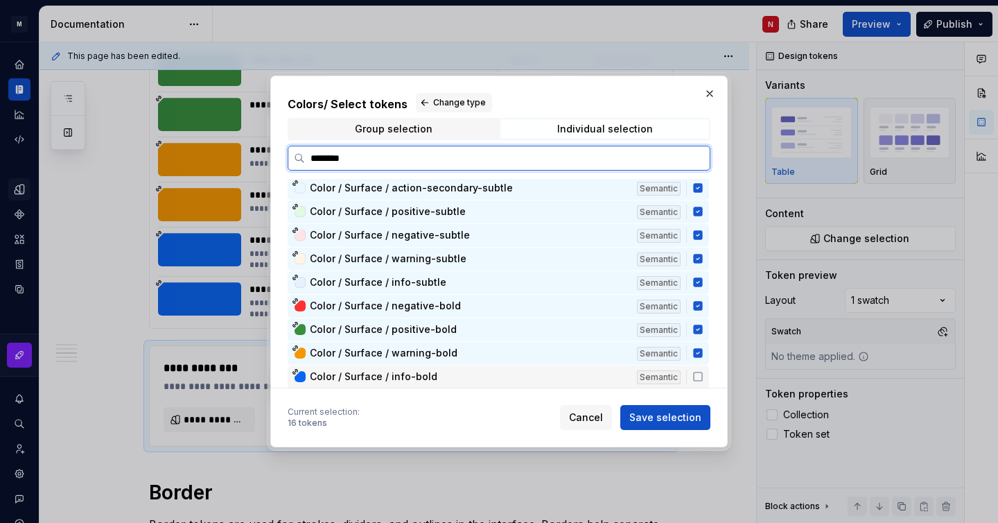
click at [547, 371] on div "Color / Surface / info-bold" at bounding box center [469, 376] width 319 height 14
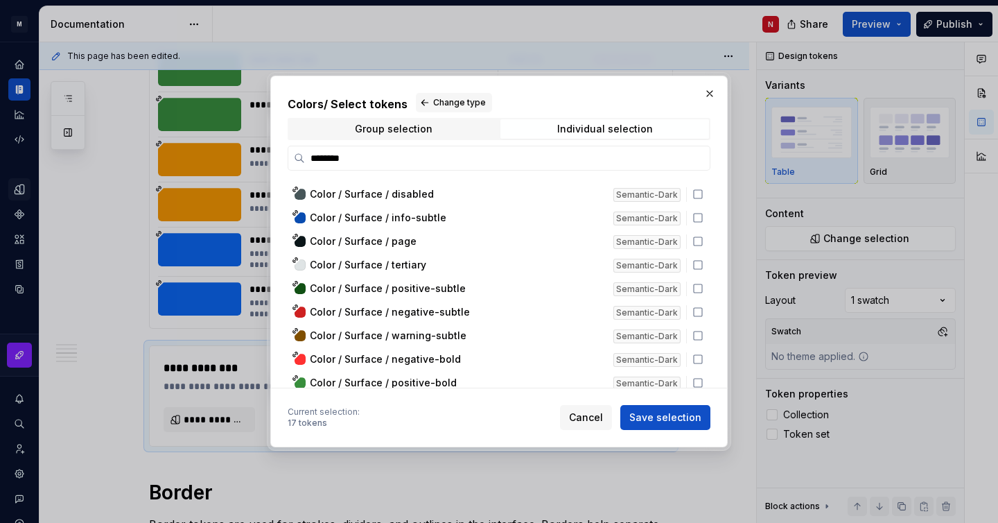
scroll to position [0, 0]
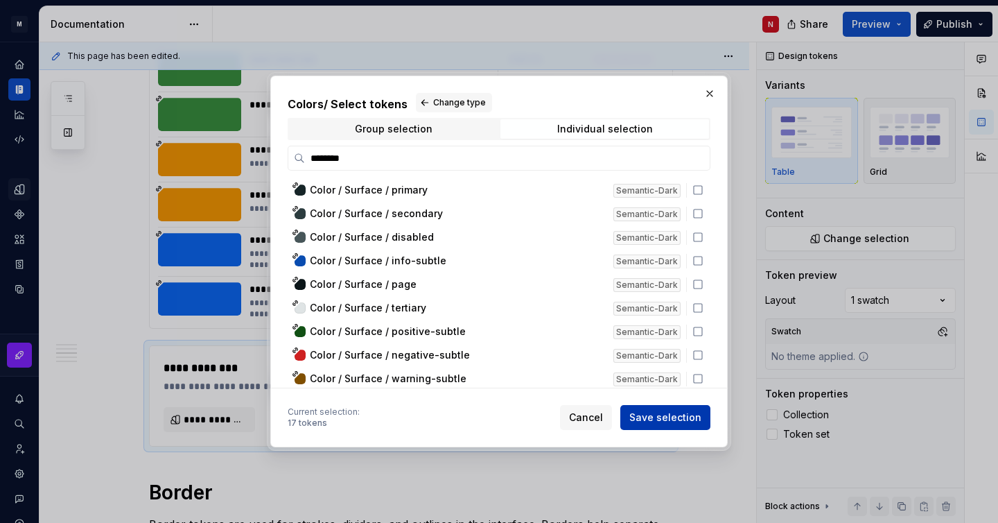
click at [659, 417] on span "Save selection" at bounding box center [665, 417] width 72 height 14
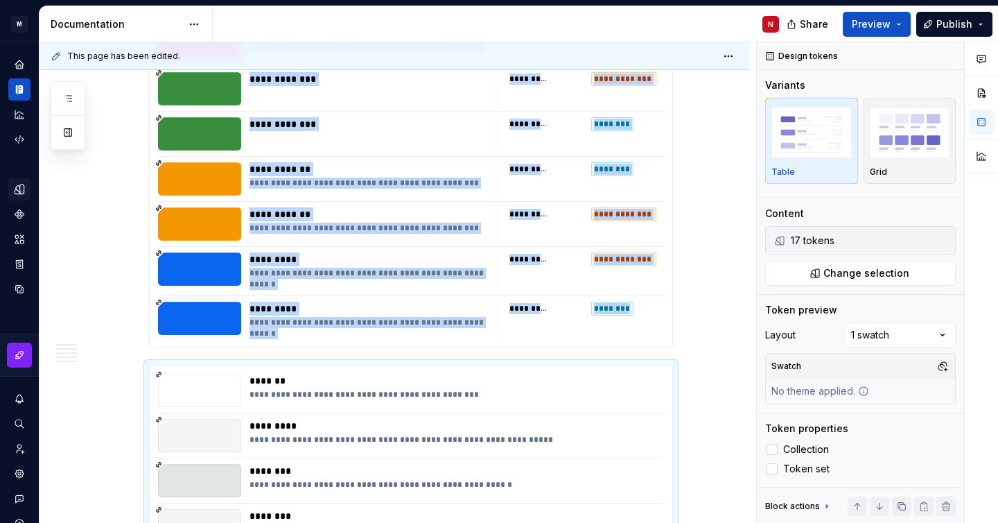
scroll to position [2162, 0]
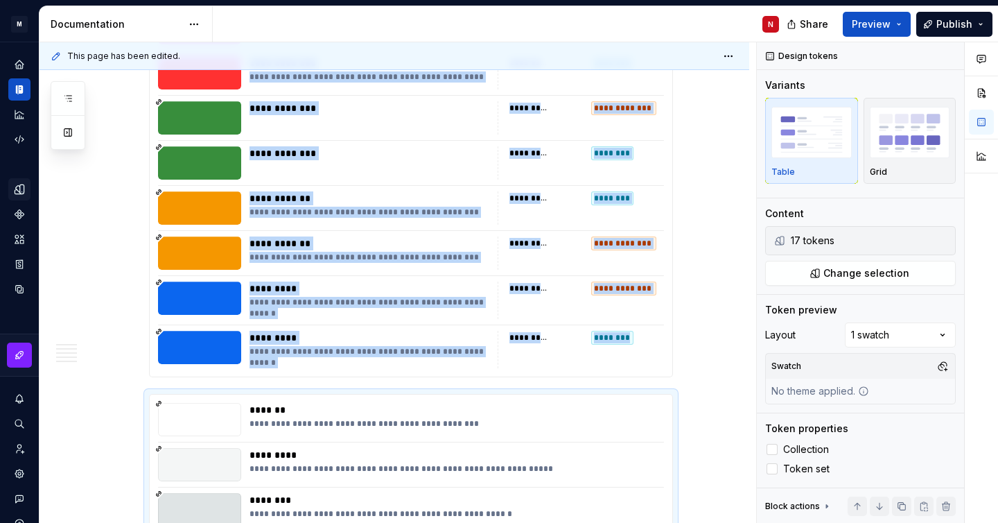
click at [417, 239] on div "**********" at bounding box center [370, 243] width 240 height 14
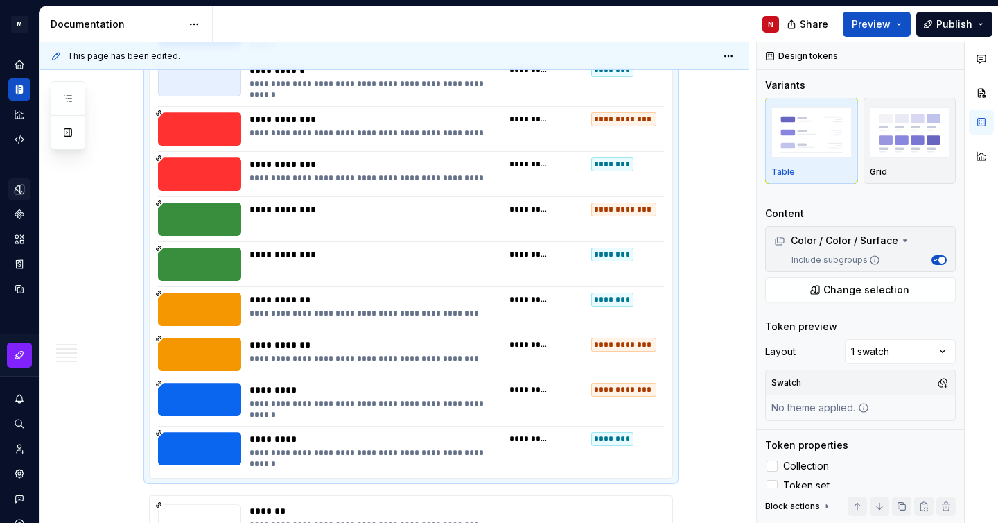
scroll to position [2046, 0]
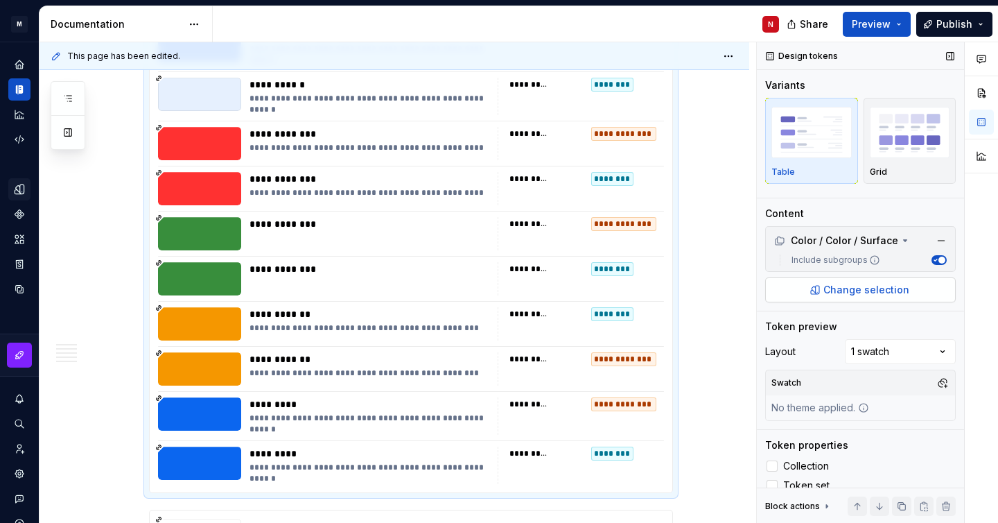
click at [851, 293] on span "Change selection" at bounding box center [867, 290] width 86 height 14
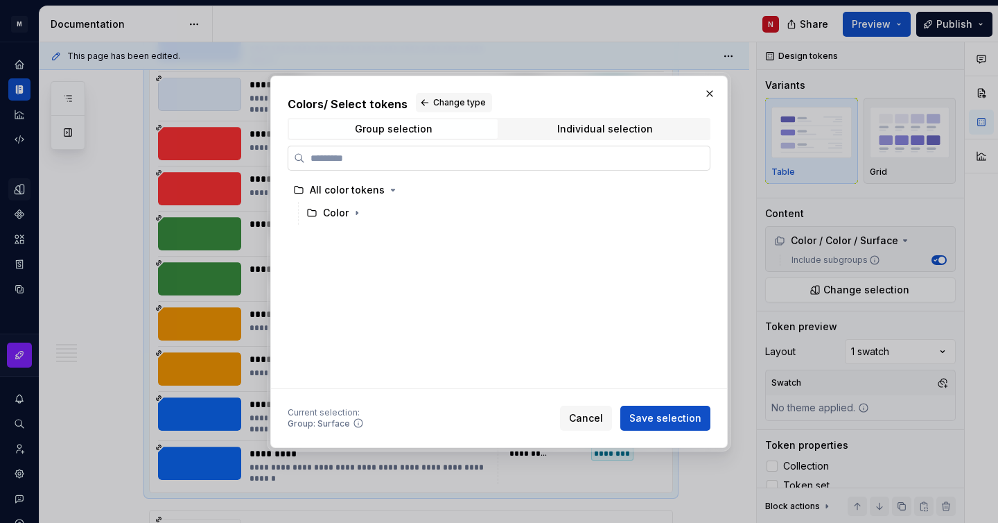
click at [435, 157] on input "search" at bounding box center [507, 158] width 405 height 14
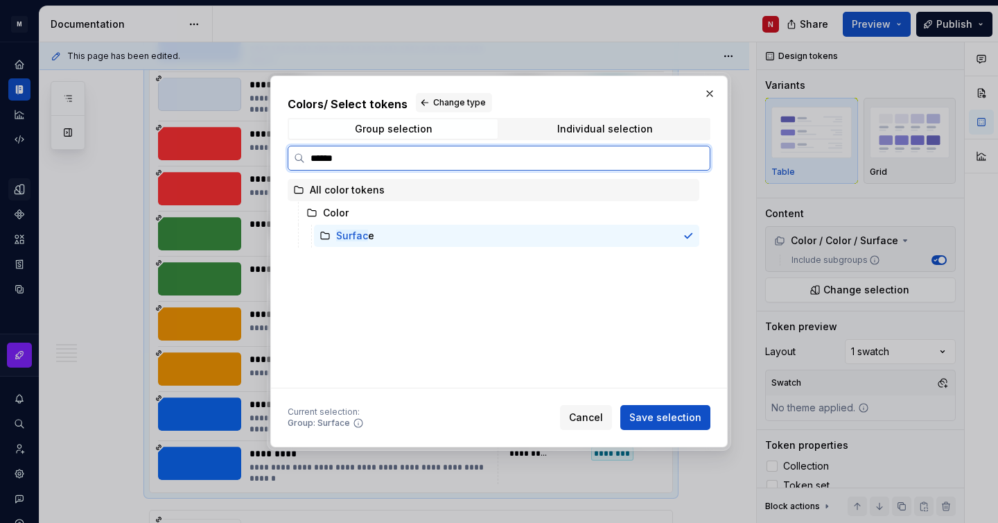
type input "*******"
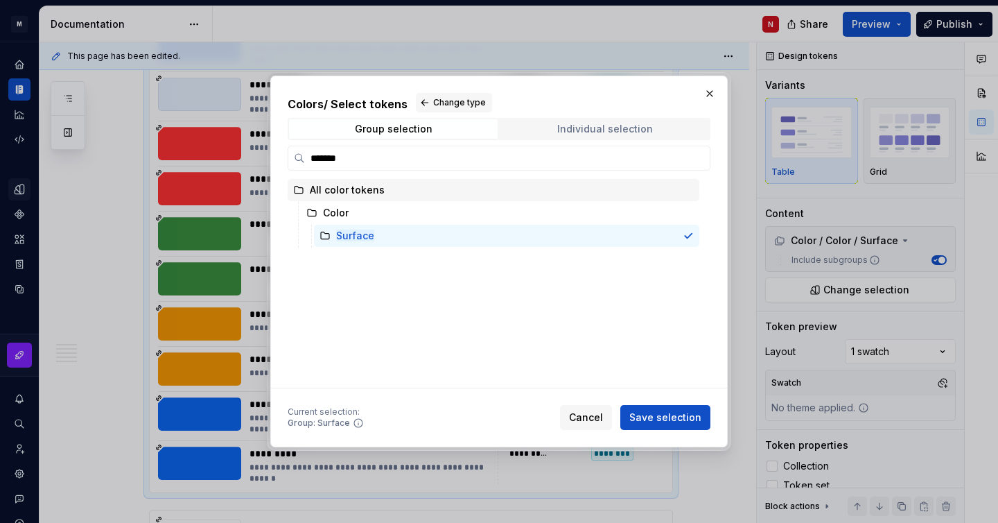
click at [616, 134] on span "Individual selection" at bounding box center [604, 128] width 209 height 19
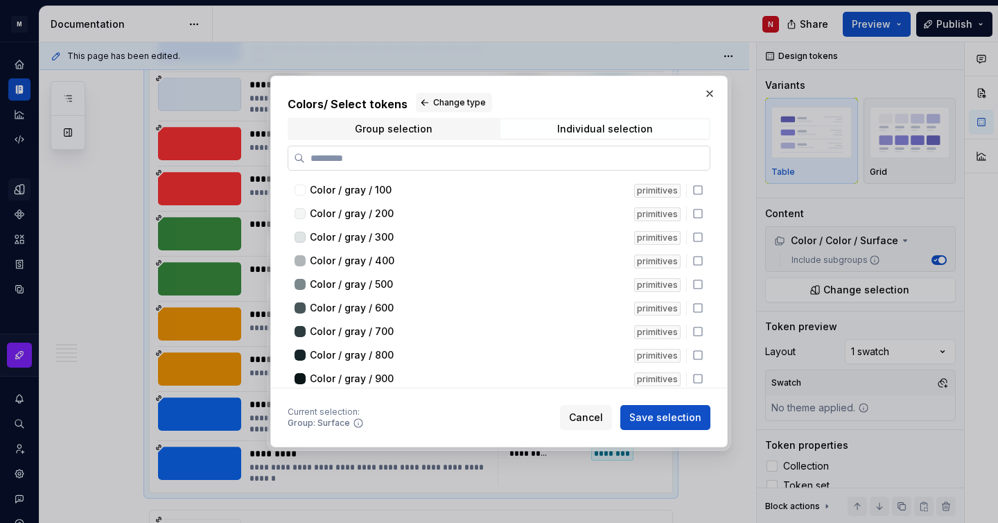
click at [466, 160] on input "search" at bounding box center [507, 158] width 405 height 14
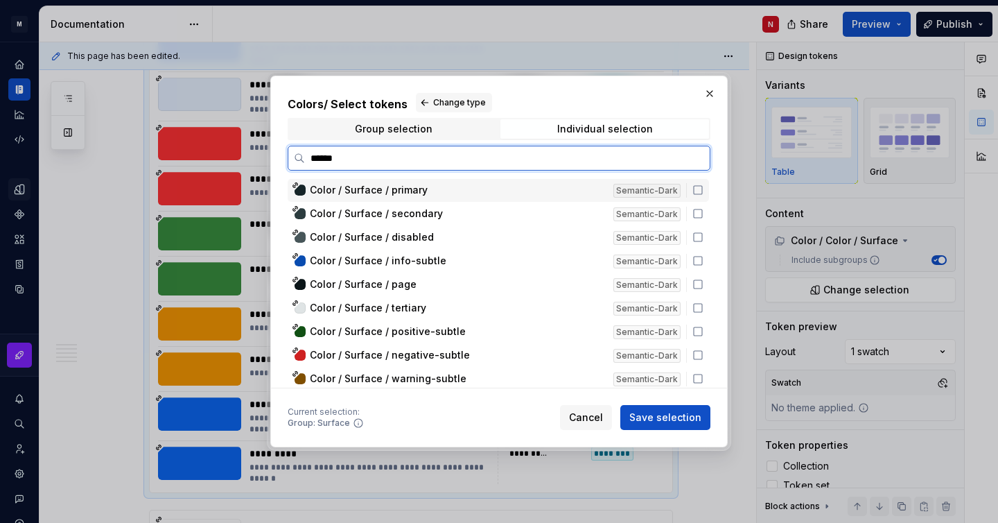
type input "*******"
click at [550, 189] on div "Color / Surface / primary" at bounding box center [457, 190] width 295 height 14
click at [546, 200] on div "Color / Surface / primary Semantic-Dark" at bounding box center [498, 190] width 421 height 23
click at [548, 198] on div "Color / Surface / primary Semantic-Dark" at bounding box center [498, 190] width 421 height 23
click at [543, 208] on div "Color / Surface / secondary" at bounding box center [457, 214] width 295 height 14
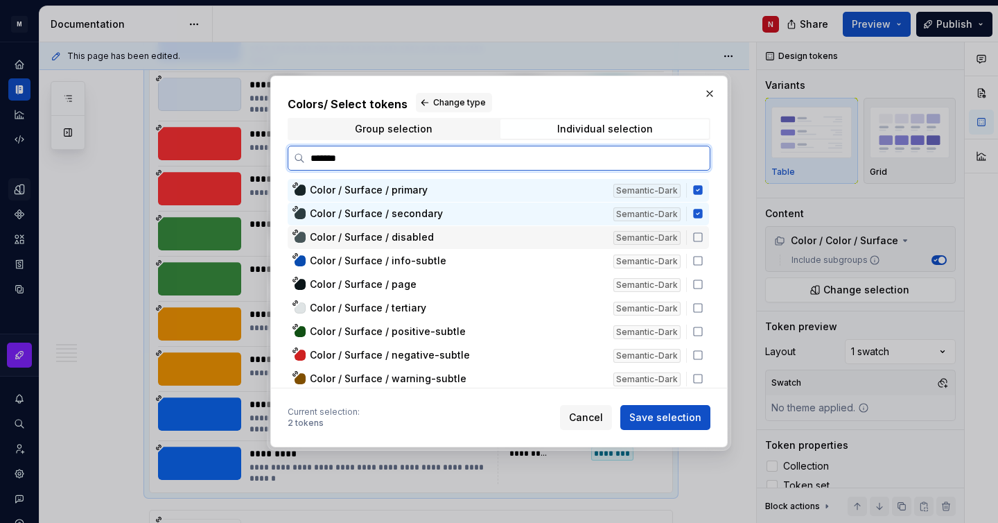
click at [539, 229] on div "Color / Surface / disabled Semantic-Dark" at bounding box center [498, 237] width 421 height 23
click at [534, 254] on div "Color / Surface / info-subtle" at bounding box center [457, 261] width 295 height 14
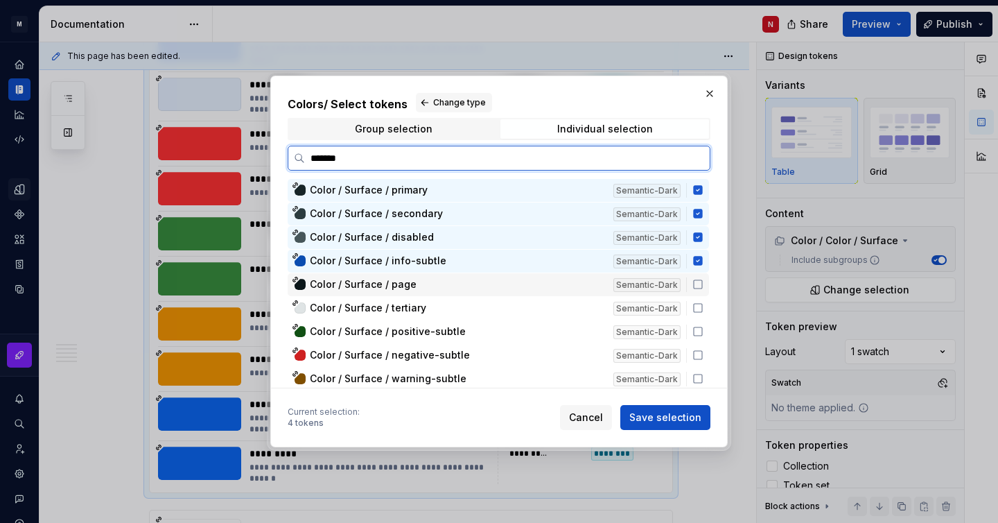
click at [532, 286] on div "Color / Surface / page" at bounding box center [457, 284] width 295 height 14
click at [532, 313] on div "Color / Surface / tertiary" at bounding box center [457, 308] width 295 height 14
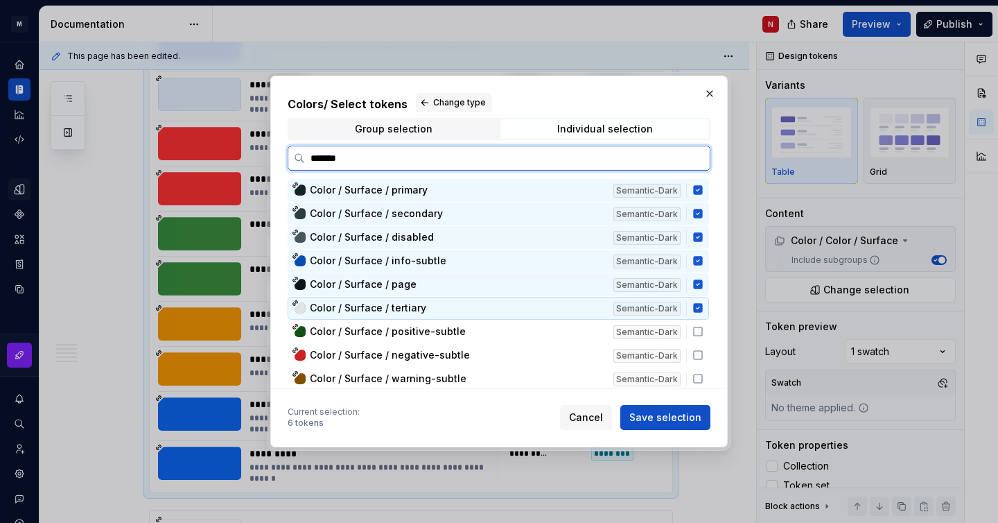
scroll to position [80, 0]
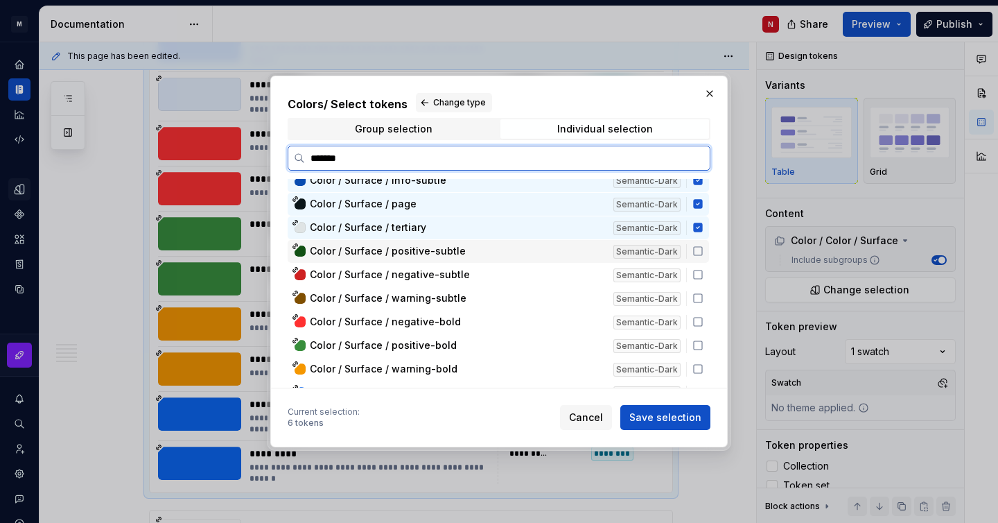
click at [593, 250] on div "Color / Surface / positive-subtle" at bounding box center [457, 251] width 295 height 14
click at [564, 286] on div "Color / Surface / negative-subtle Semantic-Dark" at bounding box center [498, 274] width 421 height 23
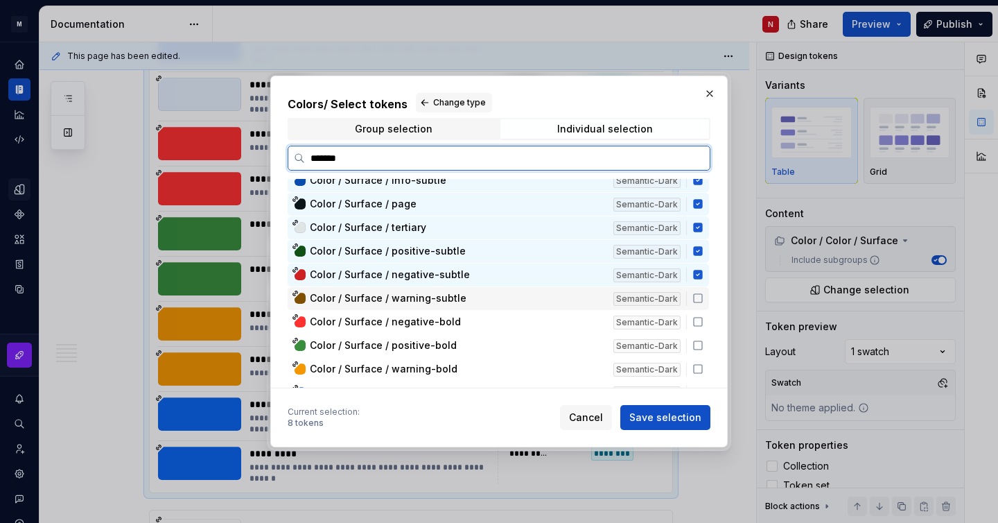
click at [555, 301] on div "Color / Surface / warning-subtle" at bounding box center [457, 298] width 295 height 14
click at [550, 334] on div "Color / Surface / positive-bold Semantic-Dark" at bounding box center [498, 345] width 421 height 23
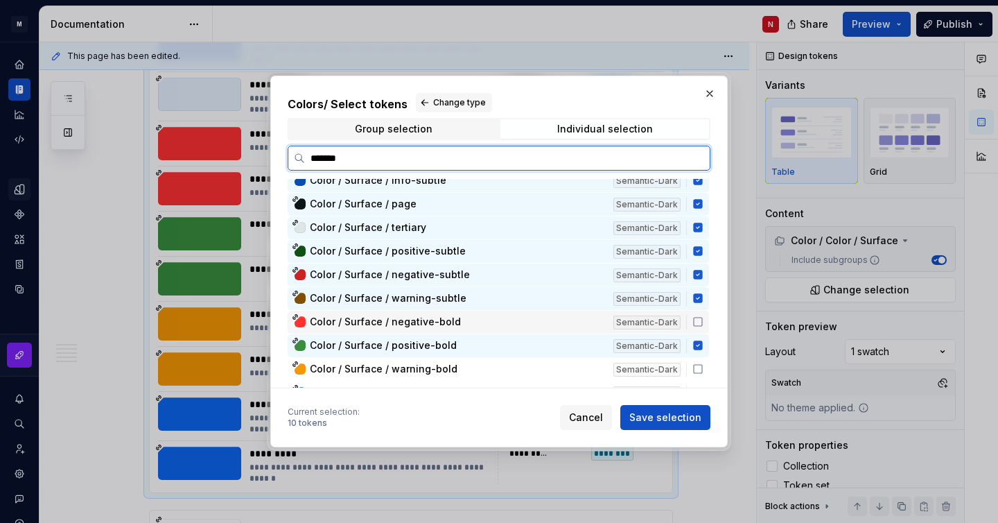
click at [562, 323] on div "Color / Surface / negative-bold" at bounding box center [457, 322] width 295 height 14
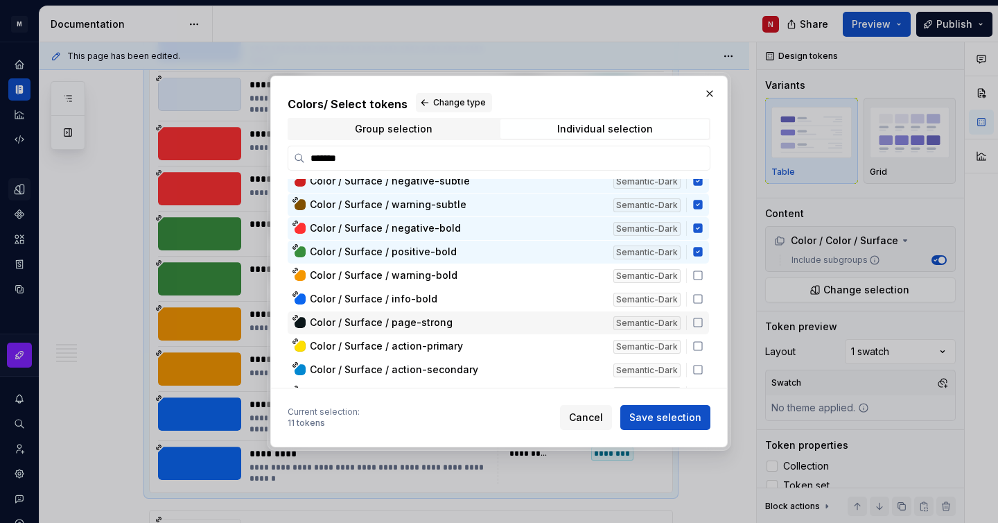
scroll to position [175, 0]
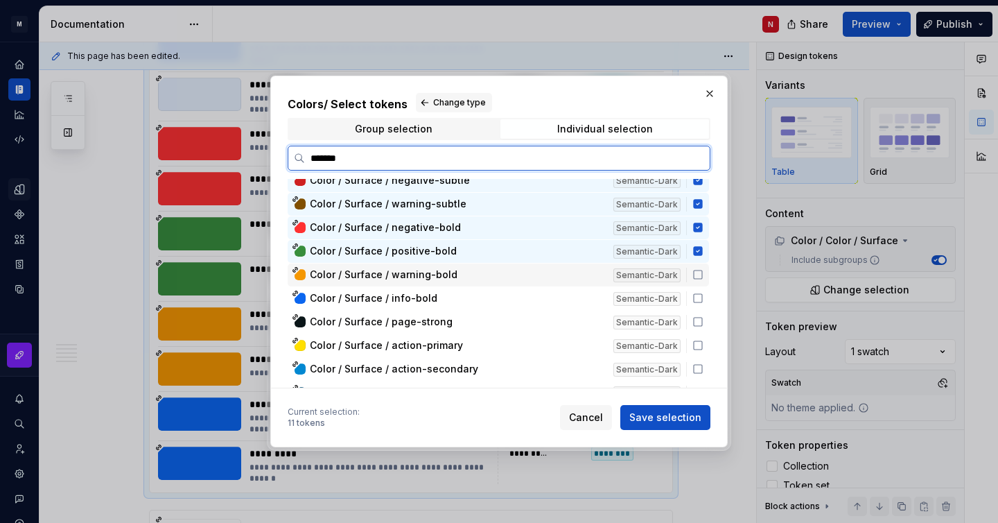
click at [553, 277] on div "Color / Surface / warning-bold" at bounding box center [457, 275] width 295 height 14
click at [548, 299] on div "Color / Surface / info-bold" at bounding box center [457, 298] width 295 height 14
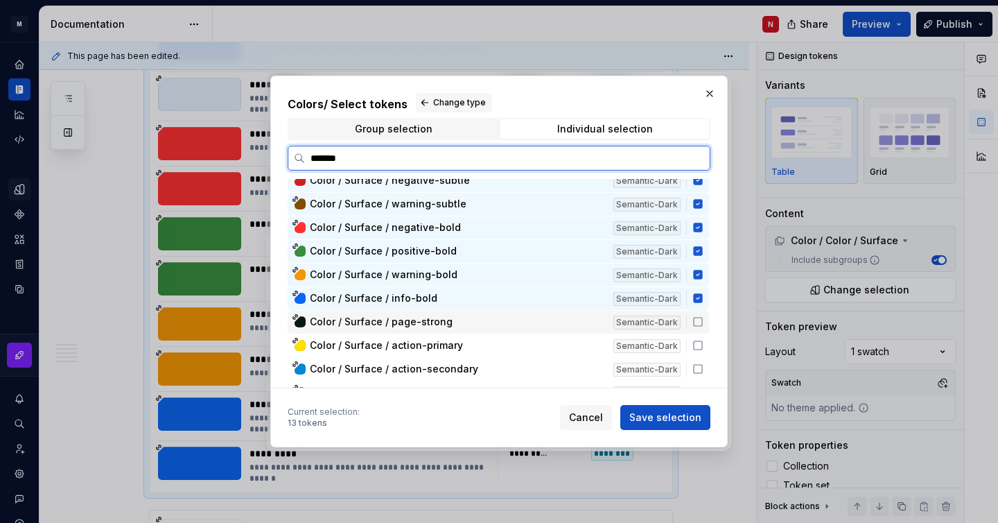
click at [547, 321] on div "Color / Surface / page-strong" at bounding box center [457, 322] width 295 height 14
click at [547, 353] on div "Color / Surface / action-primary Semantic-Dark" at bounding box center [498, 345] width 421 height 23
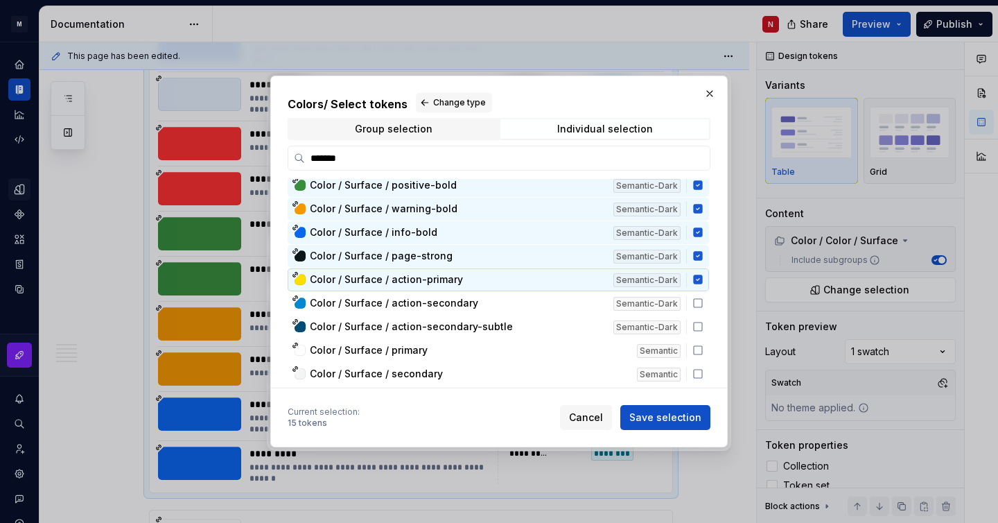
scroll to position [244, 0]
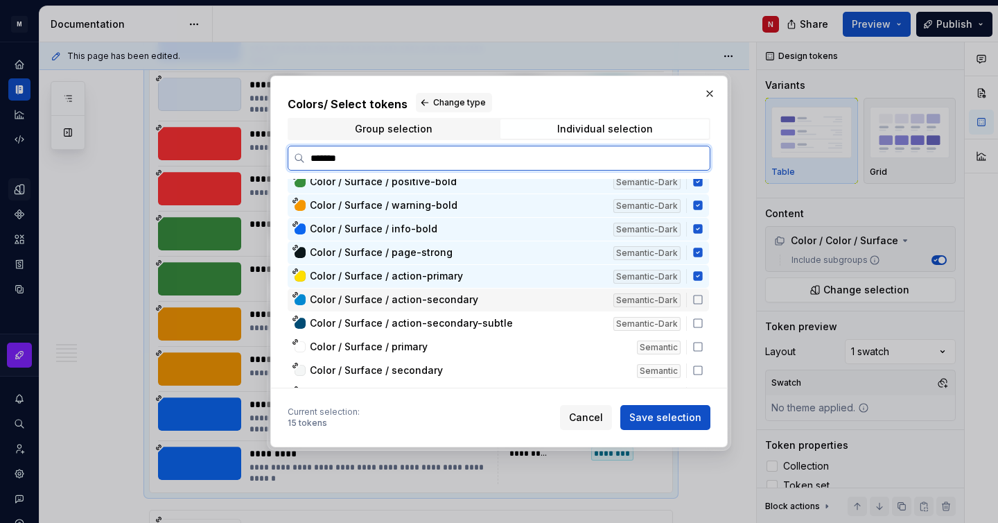
click at [561, 302] on div "Color / Surface / action-secondary" at bounding box center [457, 300] width 295 height 14
click at [558, 320] on span "Color / Surface / action-secondary-subtle" at bounding box center [457, 323] width 295 height 14
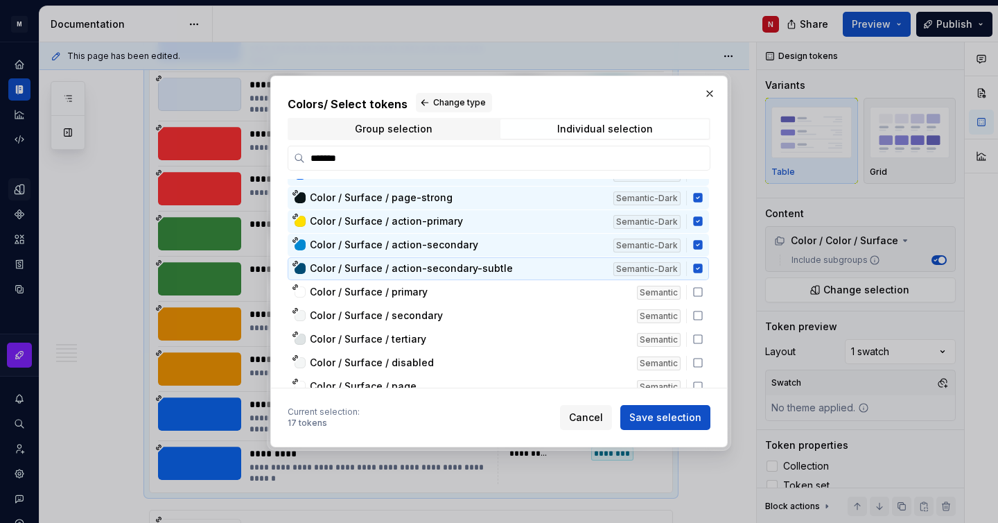
scroll to position [300, 0]
click at [659, 417] on span "Save selection" at bounding box center [665, 417] width 72 height 14
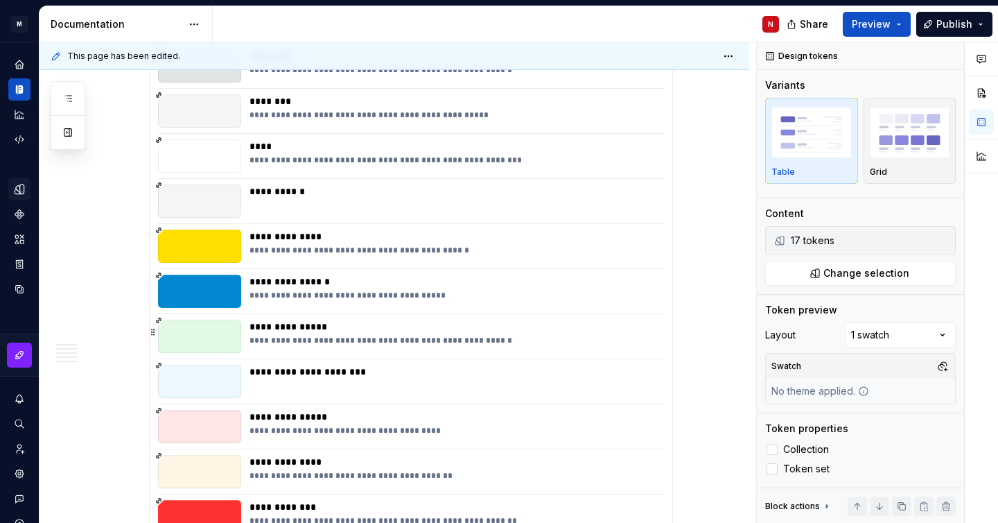
scroll to position [1601, 0]
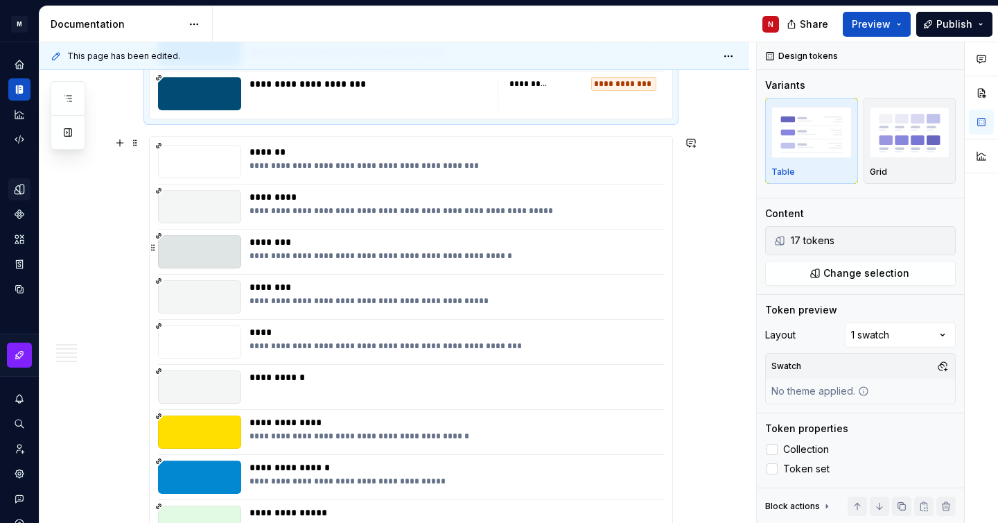
click at [397, 247] on div "********" at bounding box center [453, 242] width 406 height 14
click at [773, 451] on div at bounding box center [772, 449] width 11 height 11
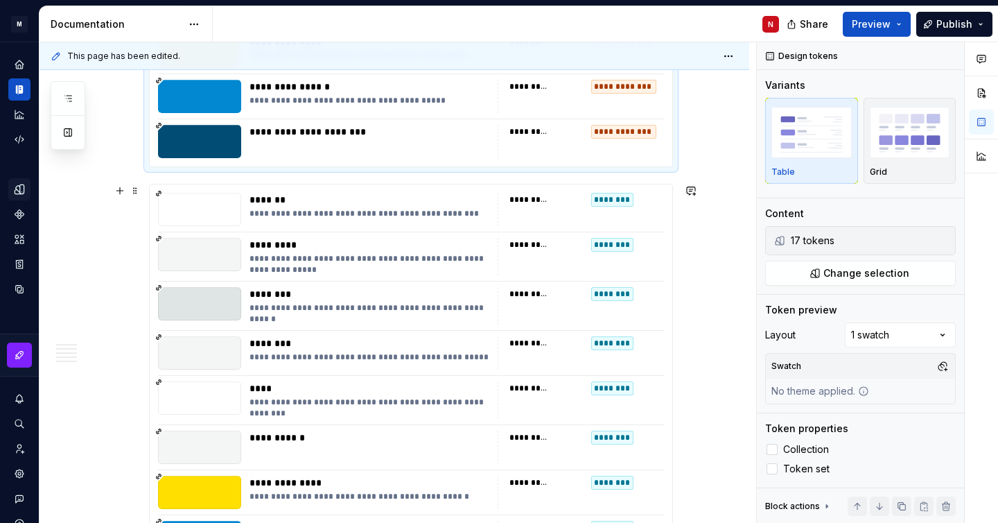
scroll to position [1500, 0]
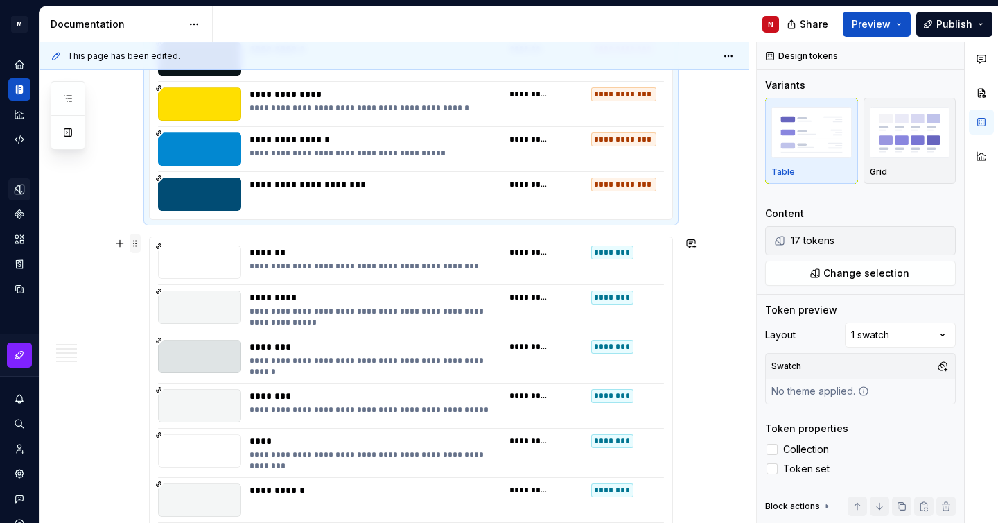
click at [138, 245] on span at bounding box center [135, 243] width 11 height 19
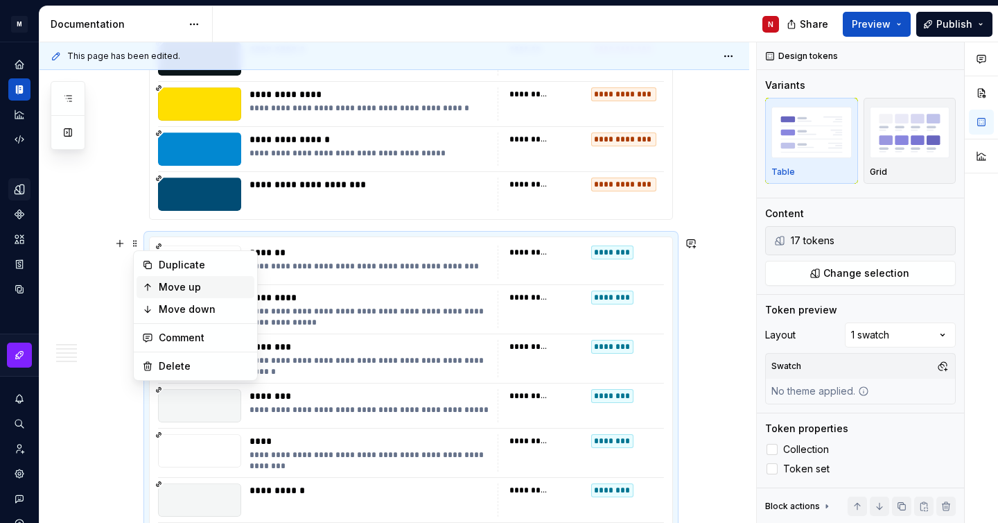
click at [157, 280] on div "Move up" at bounding box center [196, 287] width 118 height 22
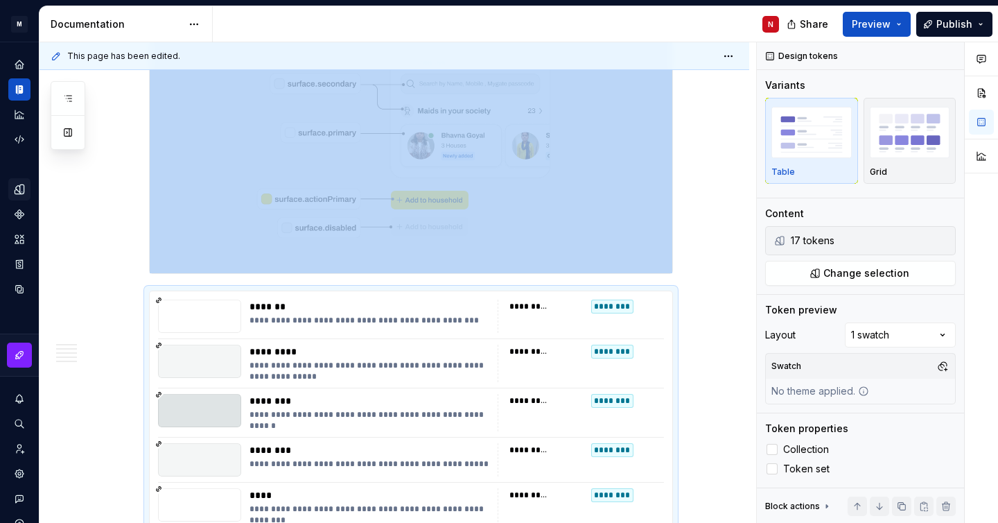
scroll to position [681, 0]
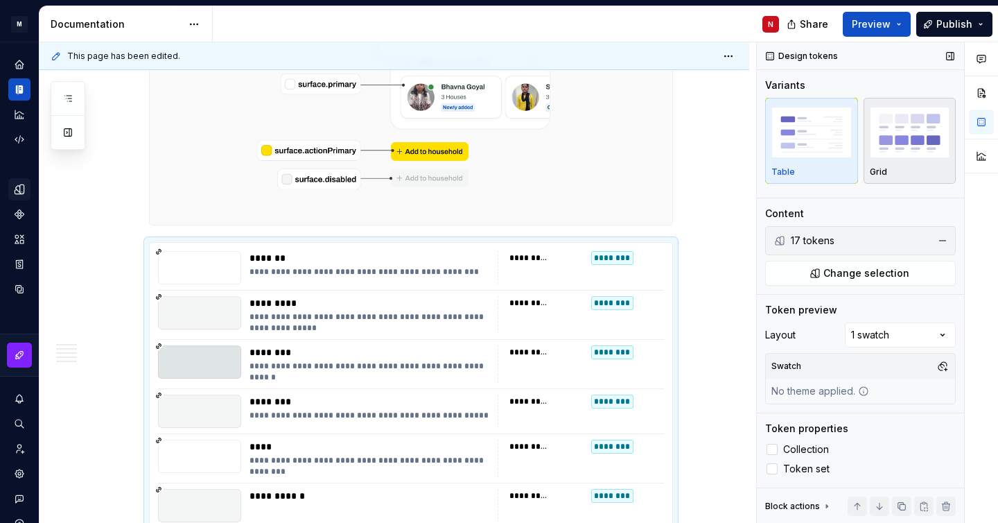
click at [896, 143] on img "button" at bounding box center [910, 132] width 80 height 51
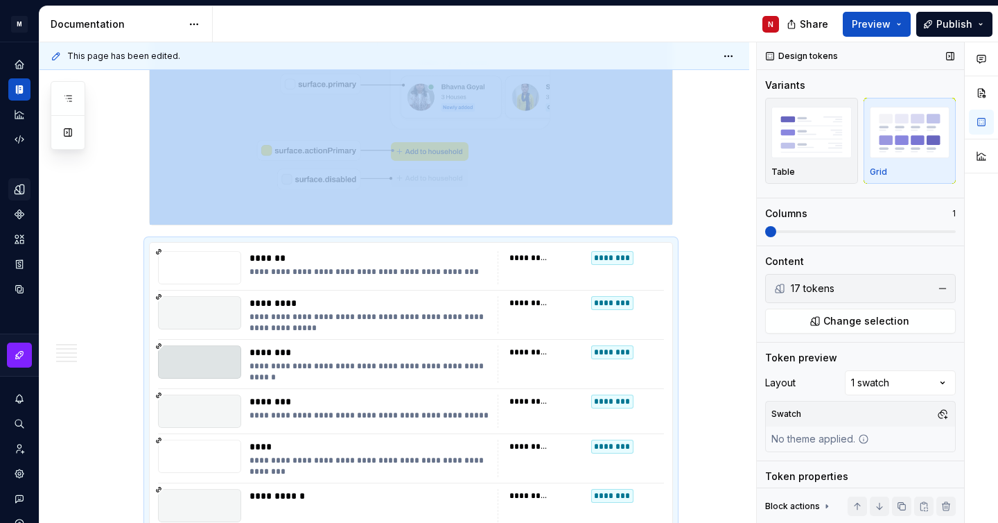
scroll to position [880, 0]
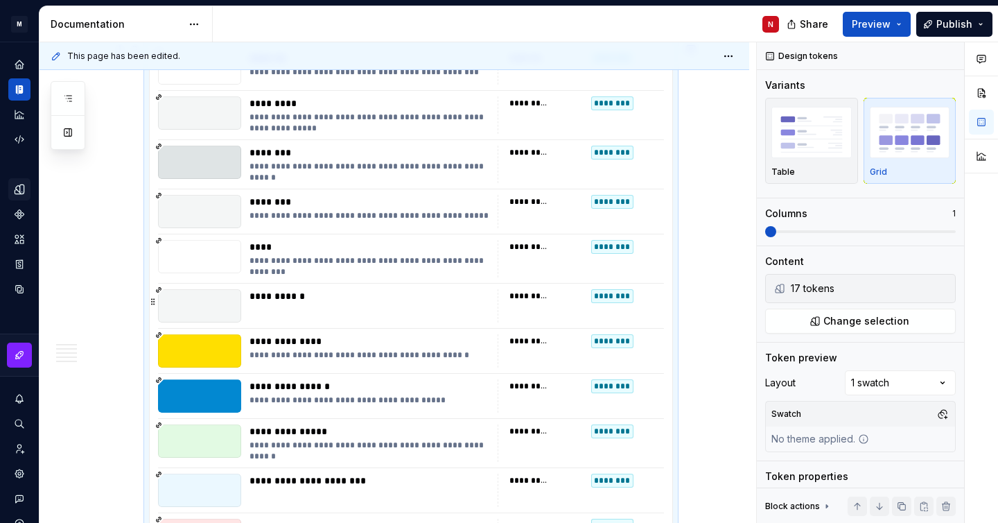
click at [315, 302] on div "**********" at bounding box center [370, 296] width 240 height 14
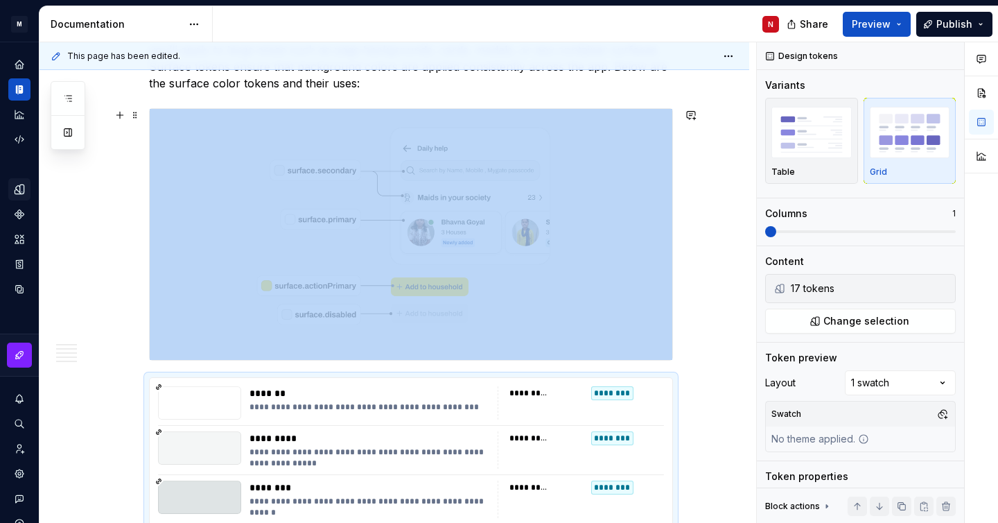
scroll to position [765, 0]
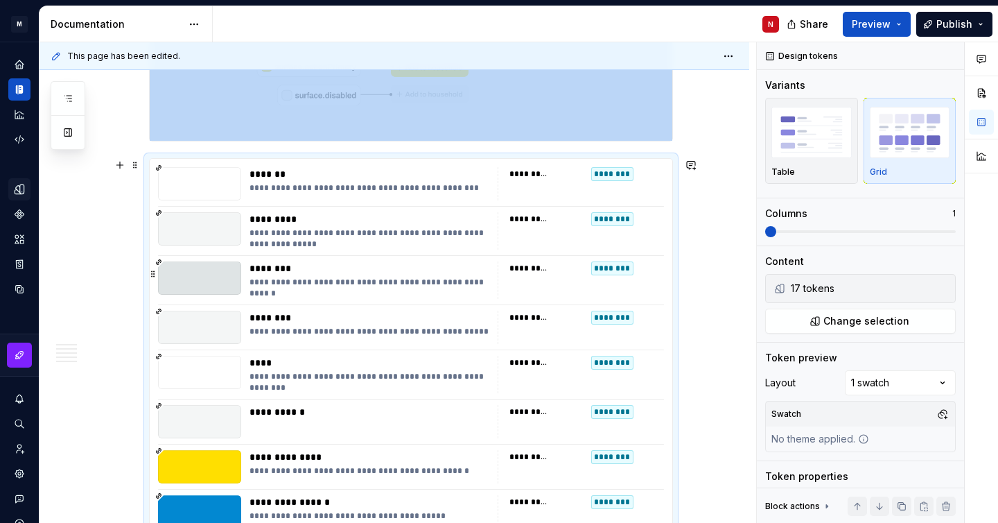
click at [316, 263] on div "********" at bounding box center [370, 268] width 240 height 14
click at [805, 155] on img "button" at bounding box center [812, 132] width 80 height 51
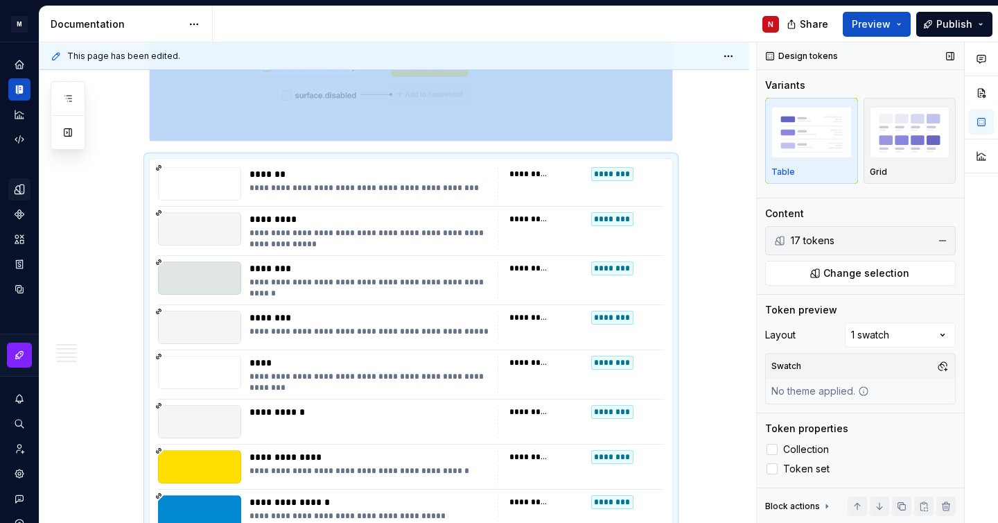
scroll to position [880, 0]
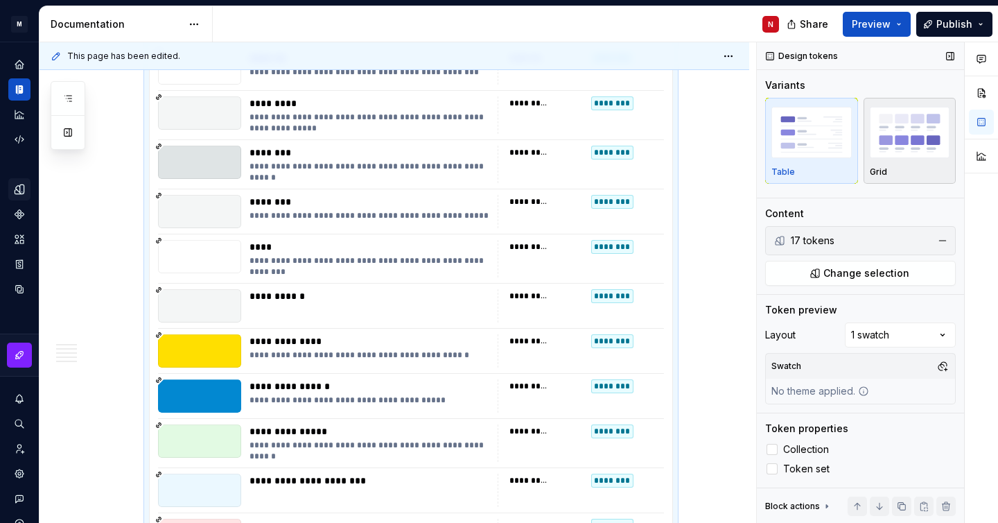
click at [906, 143] on img "button" at bounding box center [910, 132] width 80 height 51
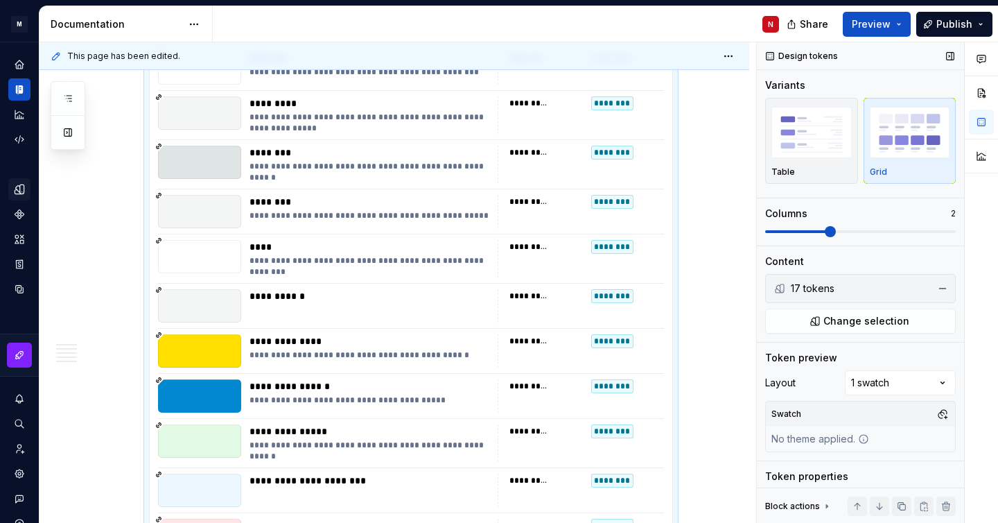
click at [825, 234] on span at bounding box center [830, 231] width 11 height 11
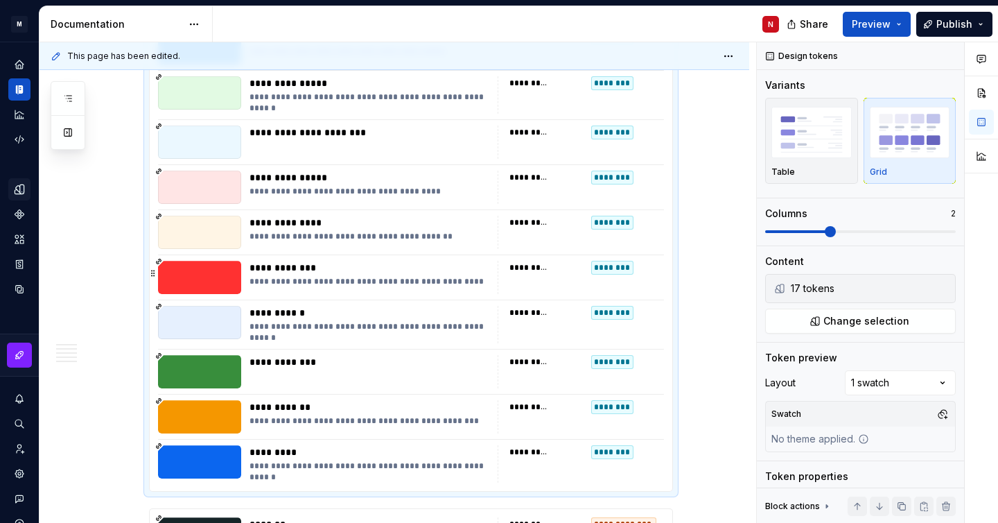
scroll to position [1476, 0]
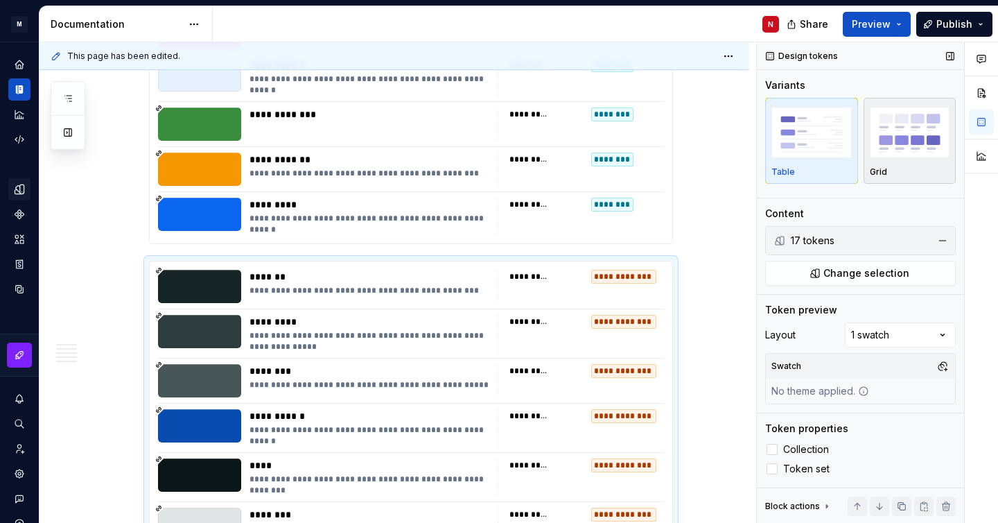
click at [890, 153] on img "button" at bounding box center [910, 132] width 80 height 51
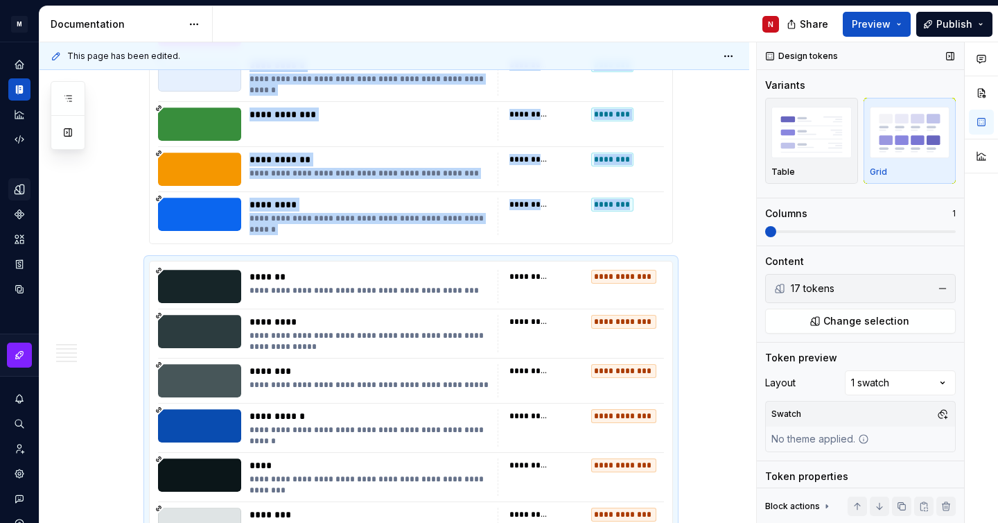
scroll to position [1694, 0]
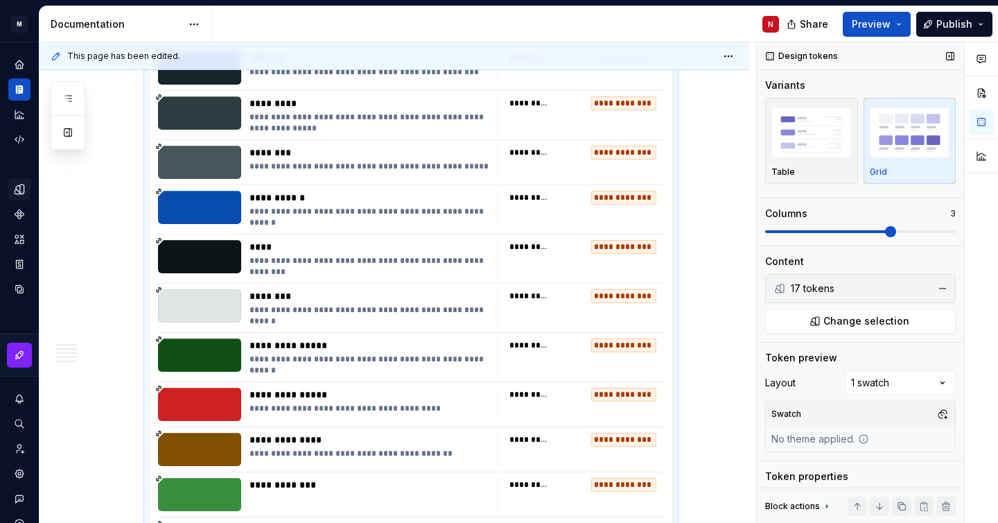
click at [886, 232] on span at bounding box center [890, 231] width 11 height 11
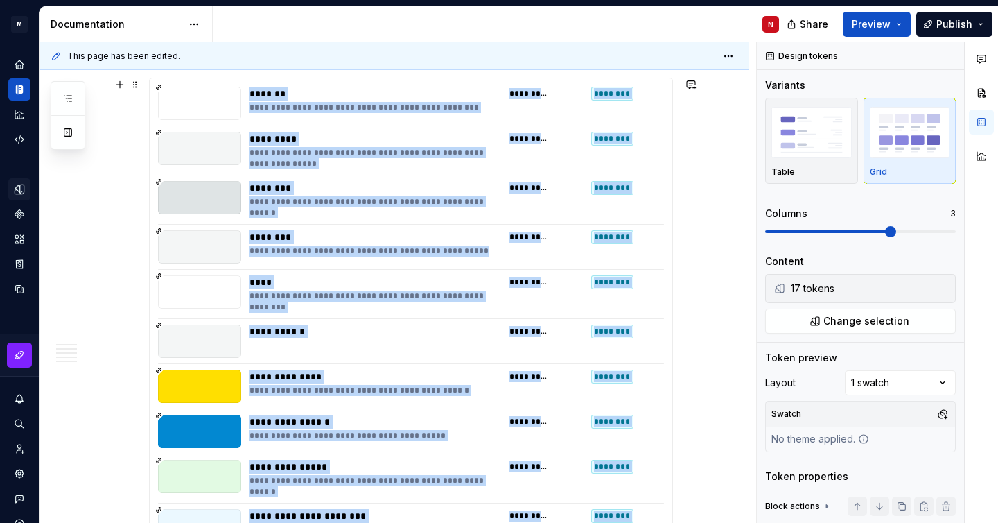
scroll to position [763, 0]
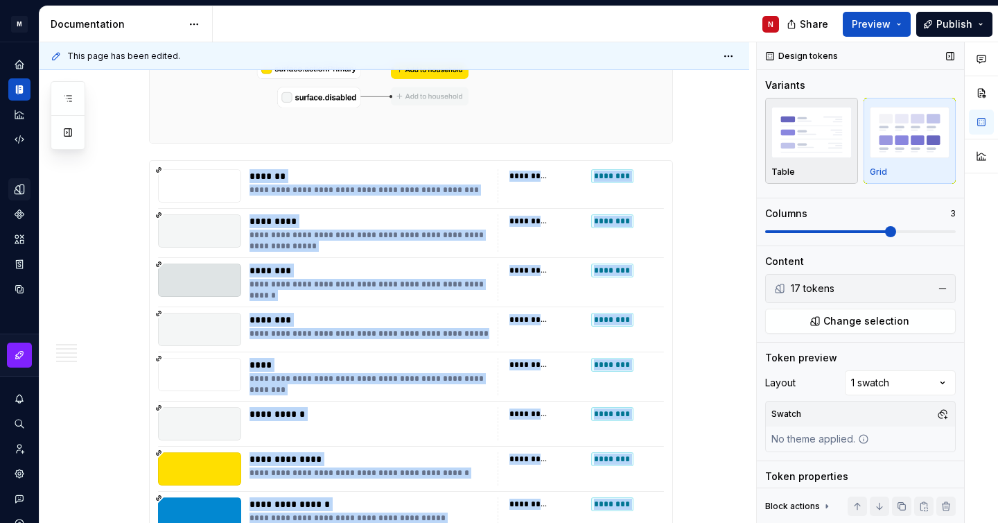
click at [828, 167] on div "Table" at bounding box center [812, 171] width 80 height 11
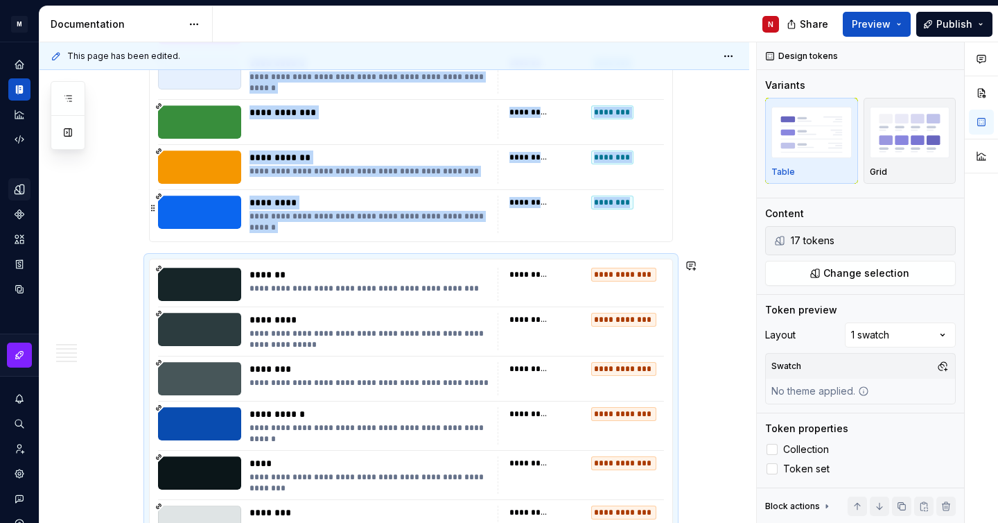
scroll to position [1377, 0]
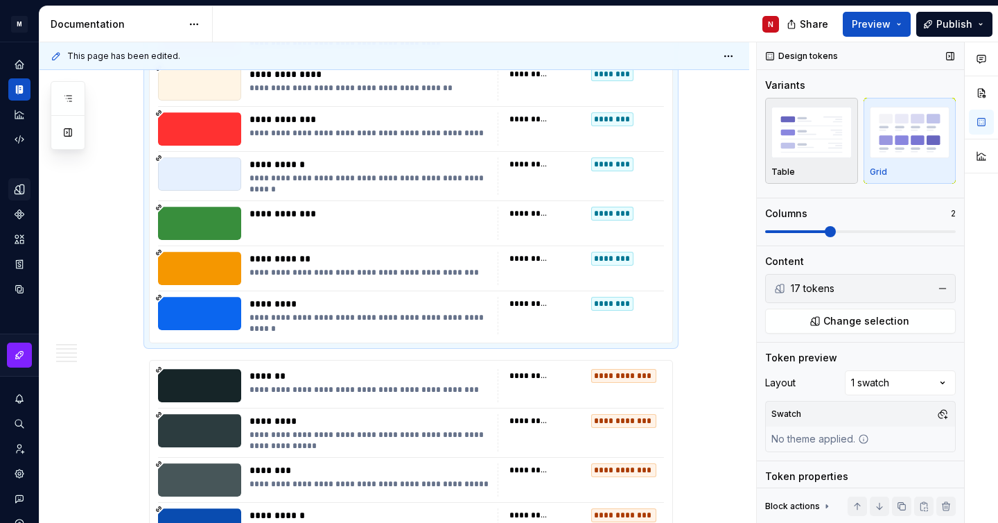
click at [843, 162] on div "Table" at bounding box center [812, 140] width 80 height 73
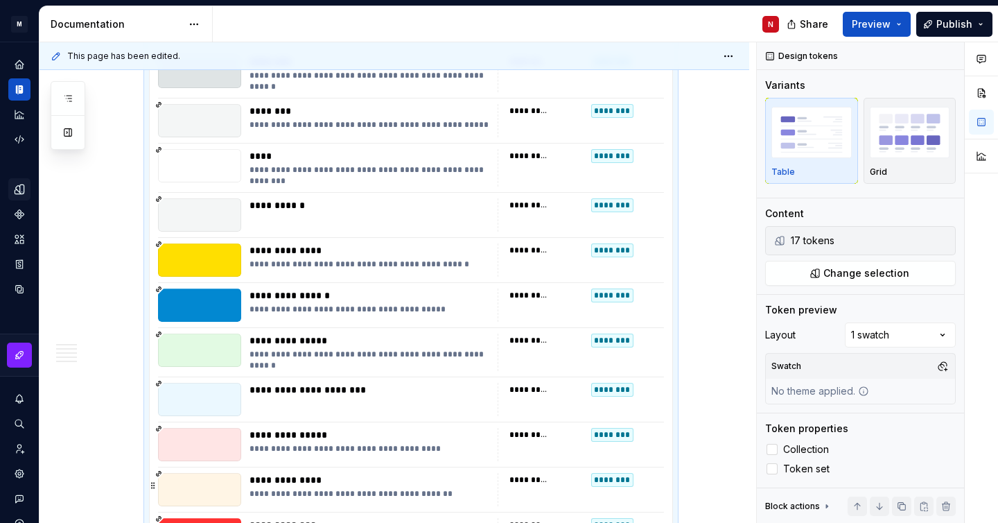
scroll to position [794, 0]
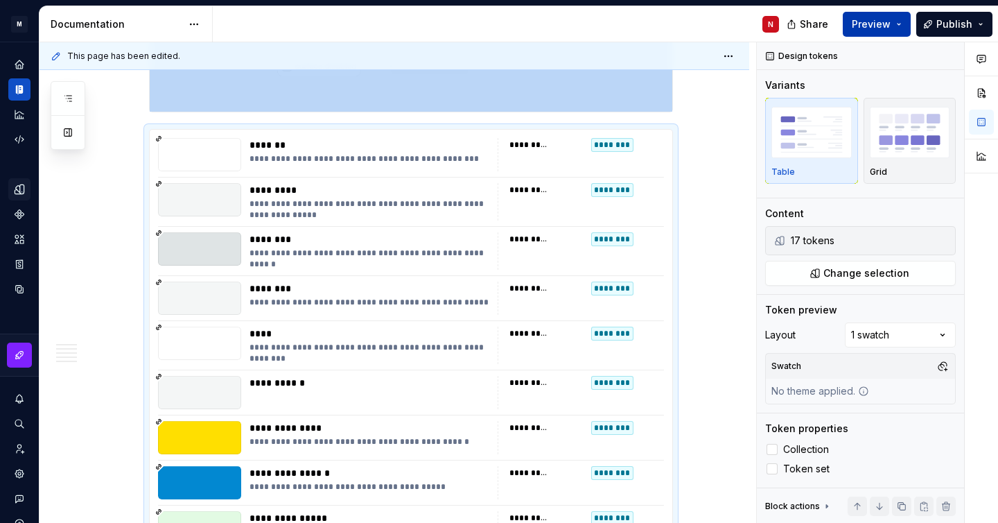
click at [866, 24] on span "Preview" at bounding box center [871, 24] width 39 height 14
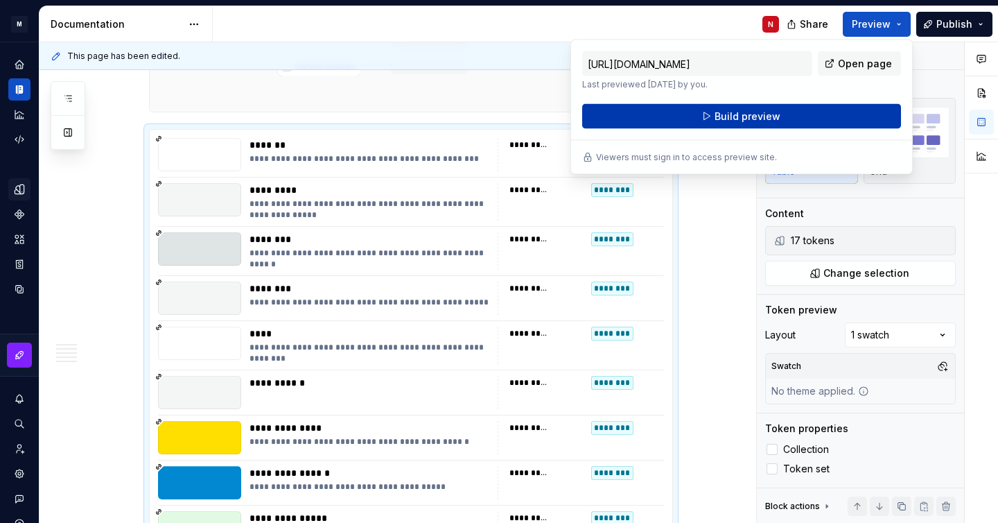
click at [779, 112] on button "Build preview" at bounding box center [741, 116] width 319 height 25
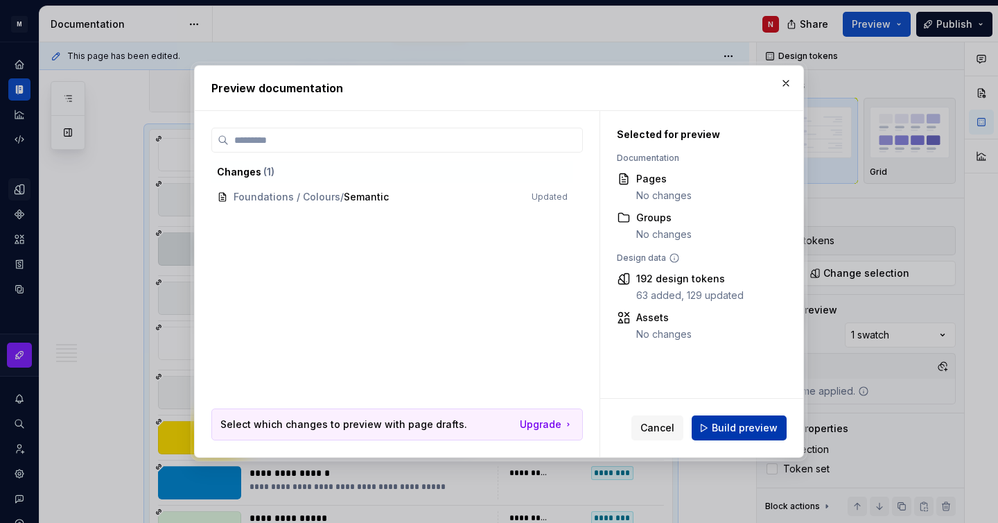
click at [749, 420] on button "Build preview" at bounding box center [739, 427] width 95 height 25
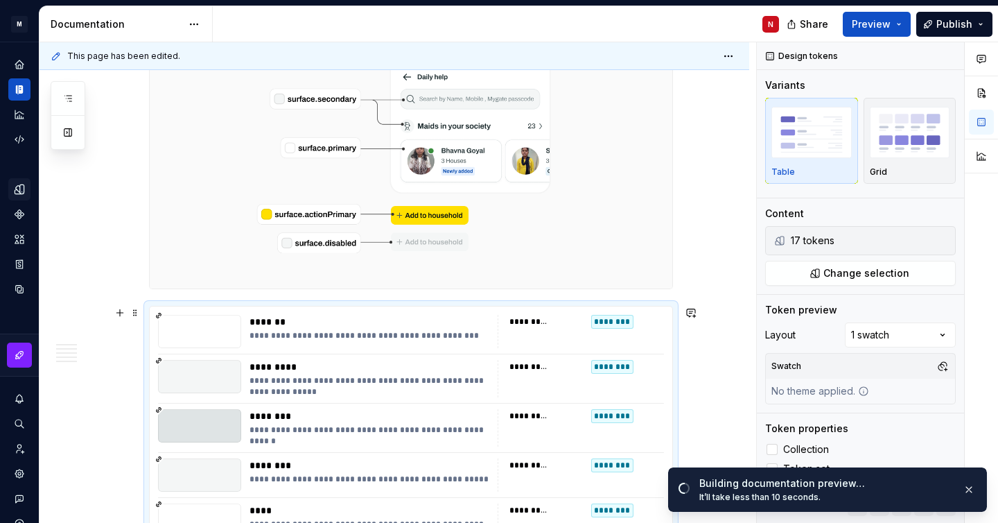
scroll to position [672, 0]
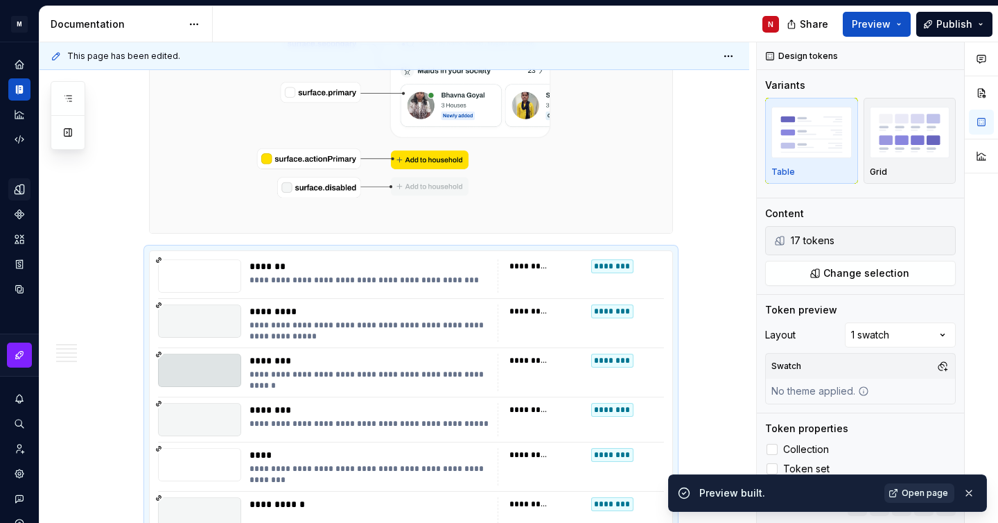
click at [907, 487] on span "Open page" at bounding box center [925, 492] width 46 height 11
click at [973, 24] on button "Publish" at bounding box center [954, 24] width 76 height 25
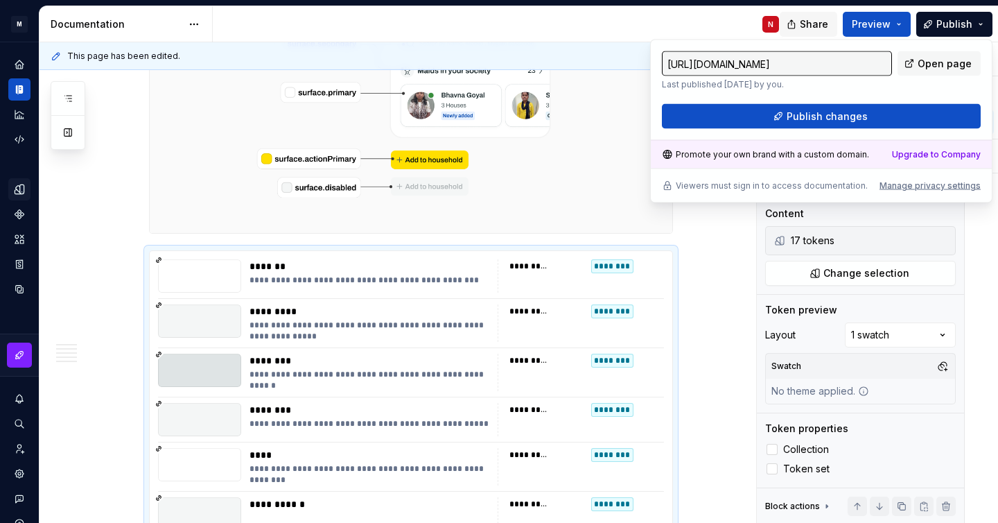
click at [812, 21] on span "Share" at bounding box center [814, 24] width 28 height 14
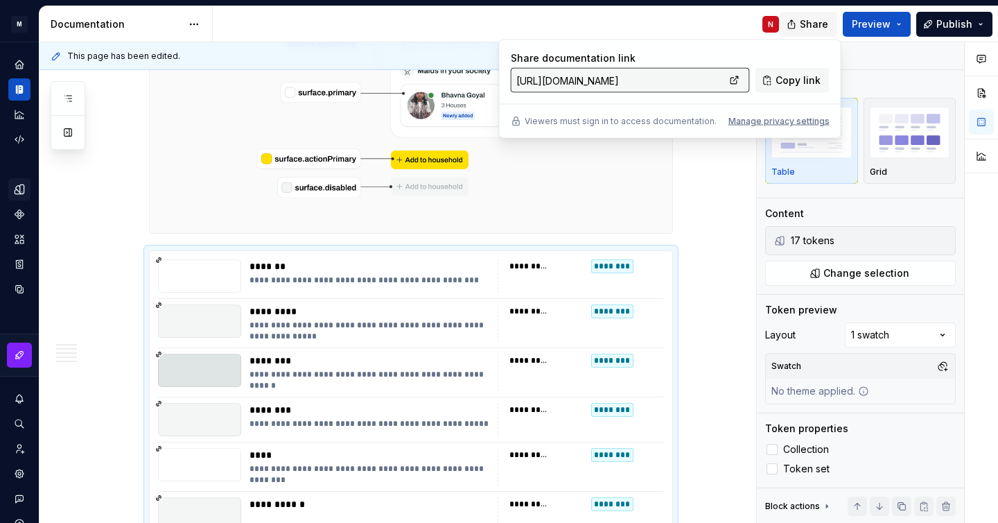
type textarea "*"
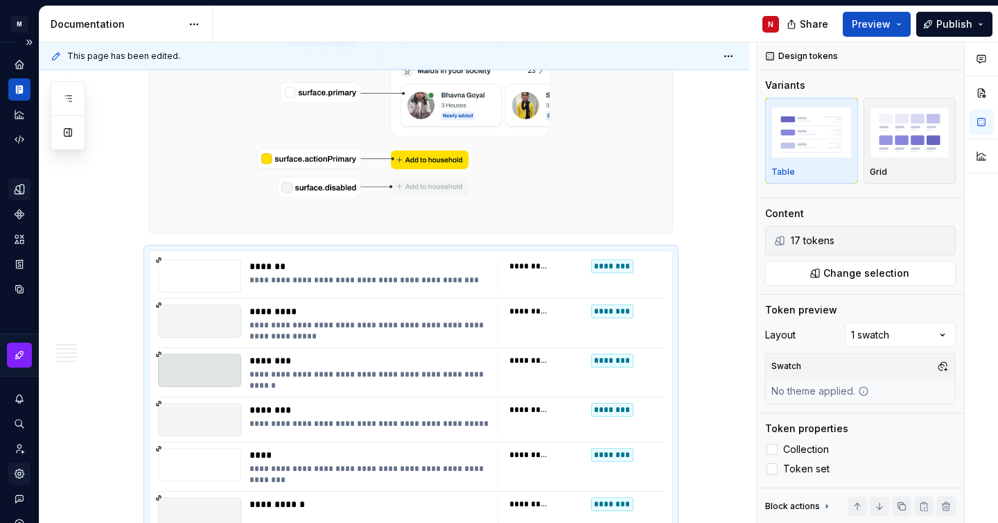
click at [20, 475] on icon "Settings" at bounding box center [19, 473] width 3 height 3
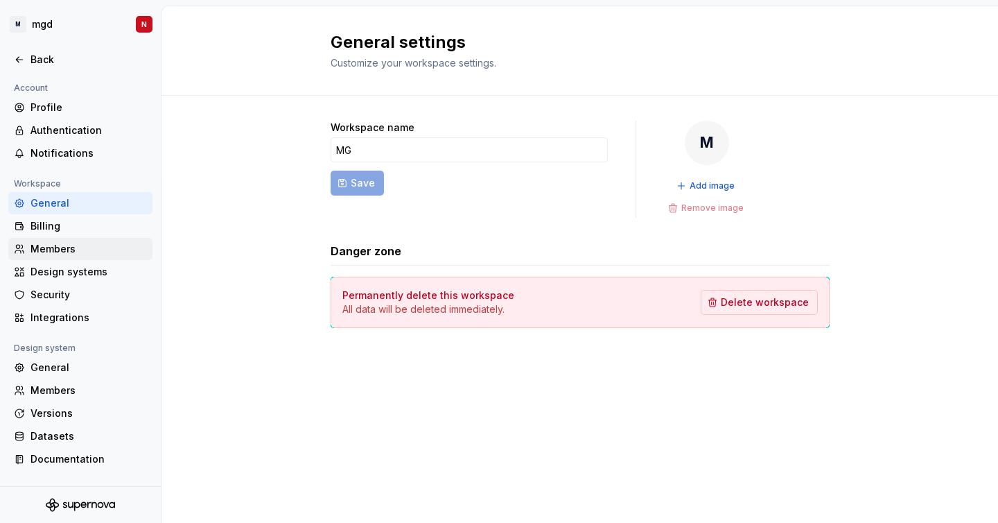
click at [60, 245] on div "Members" at bounding box center [89, 249] width 116 height 14
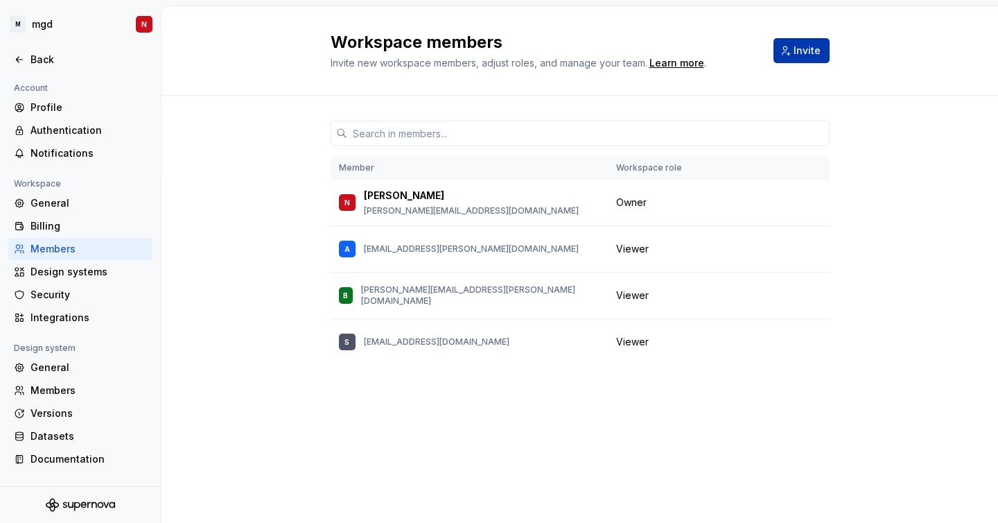
click at [804, 58] on button "Invite" at bounding box center [802, 50] width 56 height 25
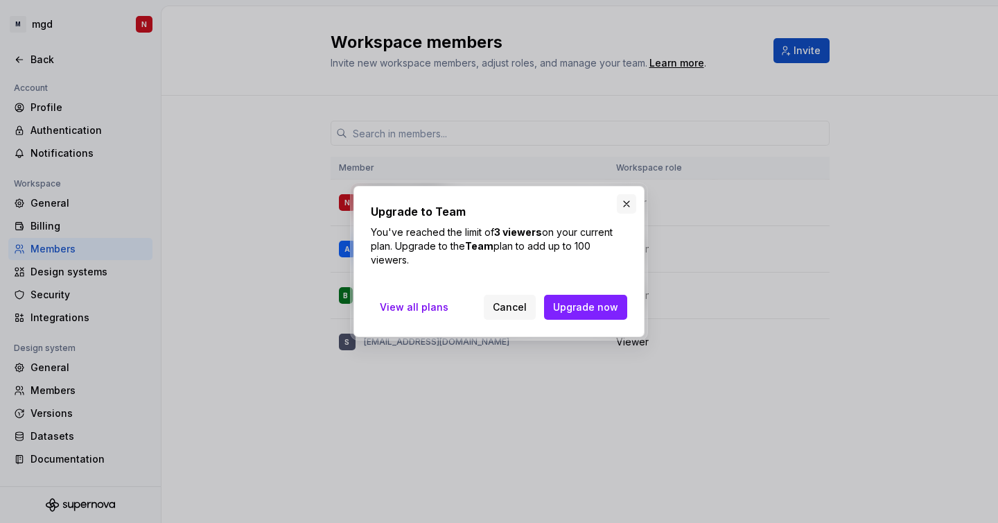
click at [625, 204] on button "button" at bounding box center [626, 203] width 19 height 19
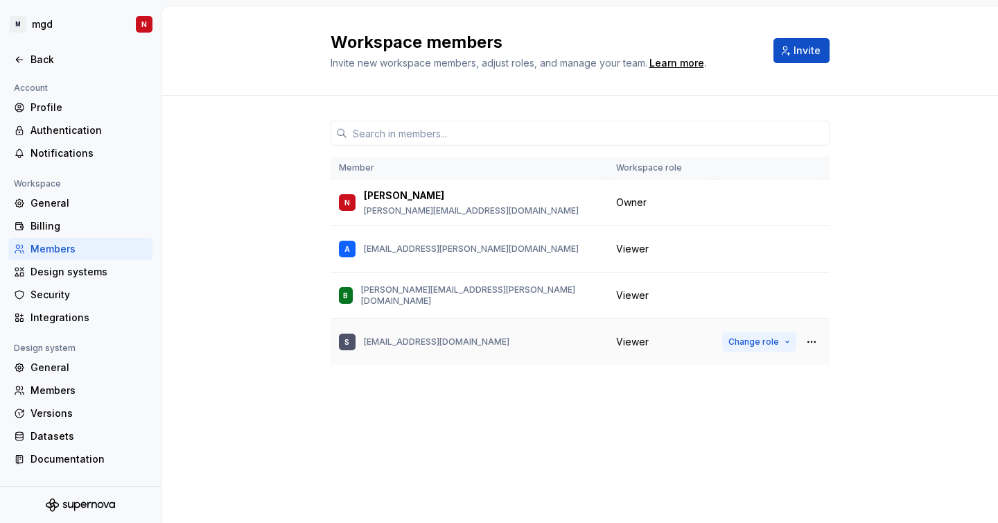
click at [783, 335] on button "Change role" at bounding box center [759, 341] width 74 height 19
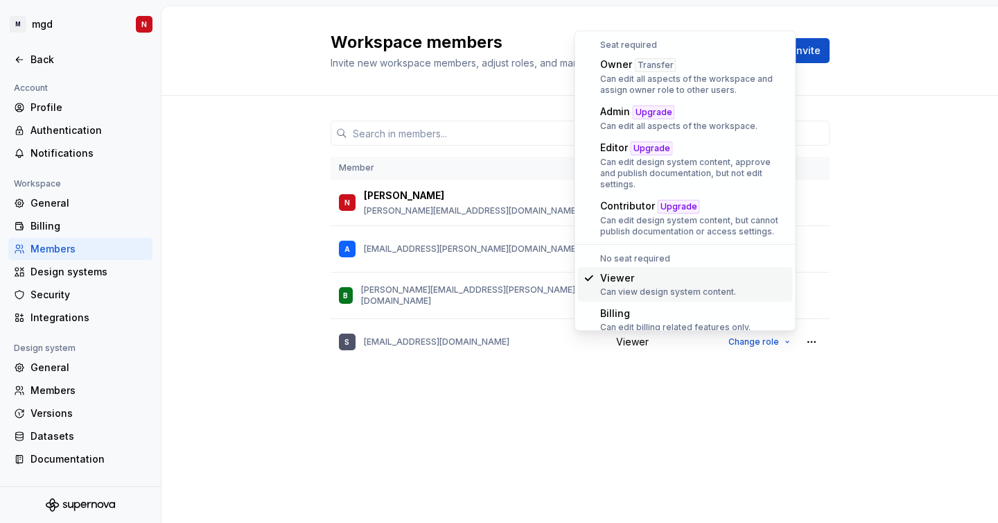
click at [873, 256] on div "Member Workspace role N niraj [EMAIL_ADDRESS][DOMAIN_NAME] Owner A [EMAIL_ADDRE…" at bounding box center [580, 257] width 837 height 322
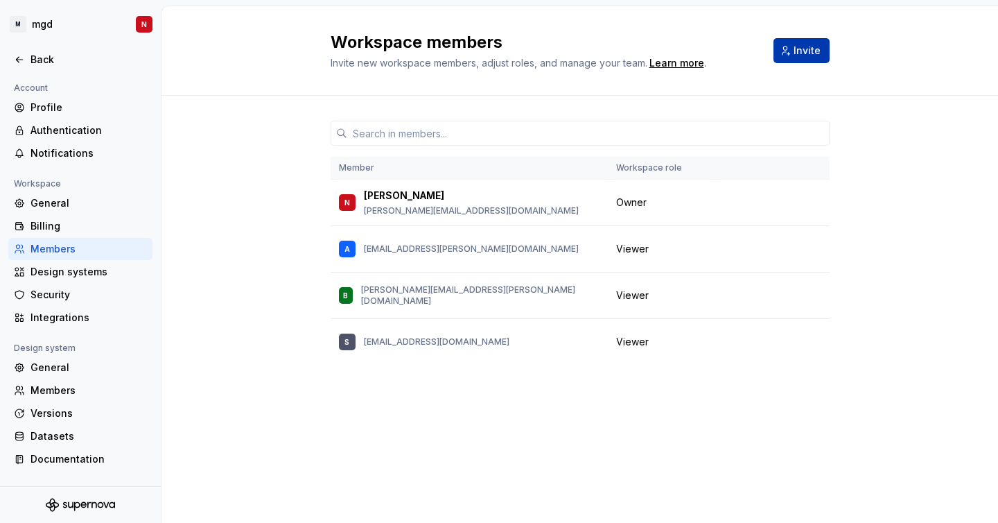
click at [801, 49] on span "Invite" at bounding box center [807, 51] width 27 height 14
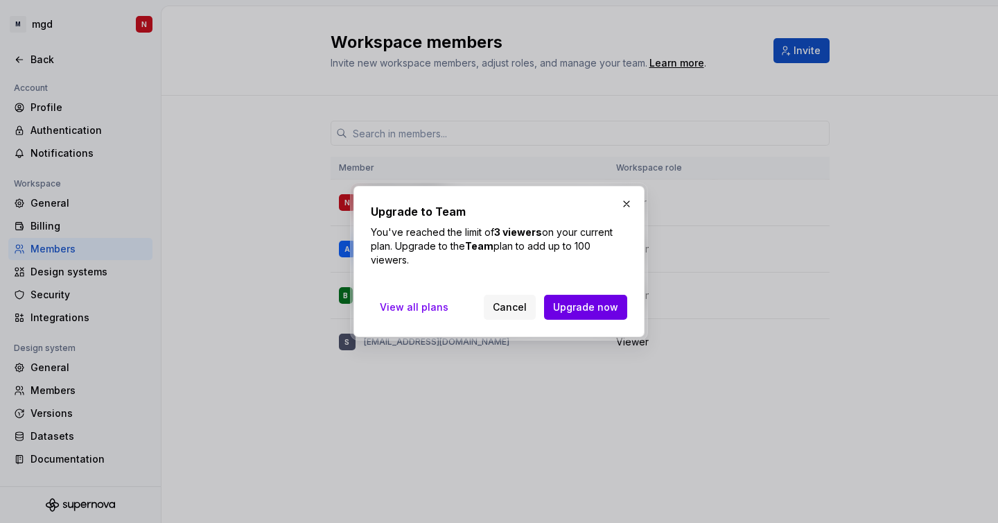
click at [569, 304] on span "Upgrade now" at bounding box center [585, 307] width 65 height 14
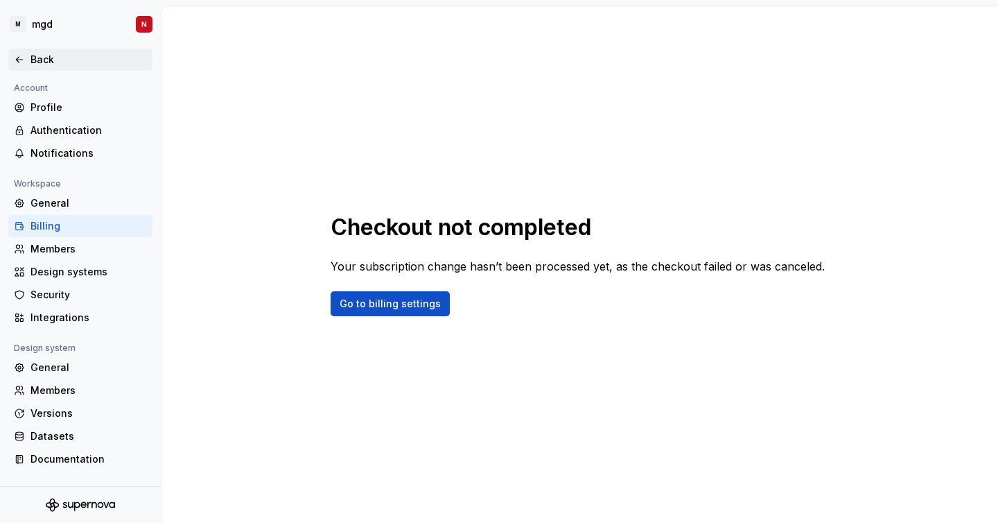
click at [32, 62] on div "Back" at bounding box center [89, 60] width 116 height 14
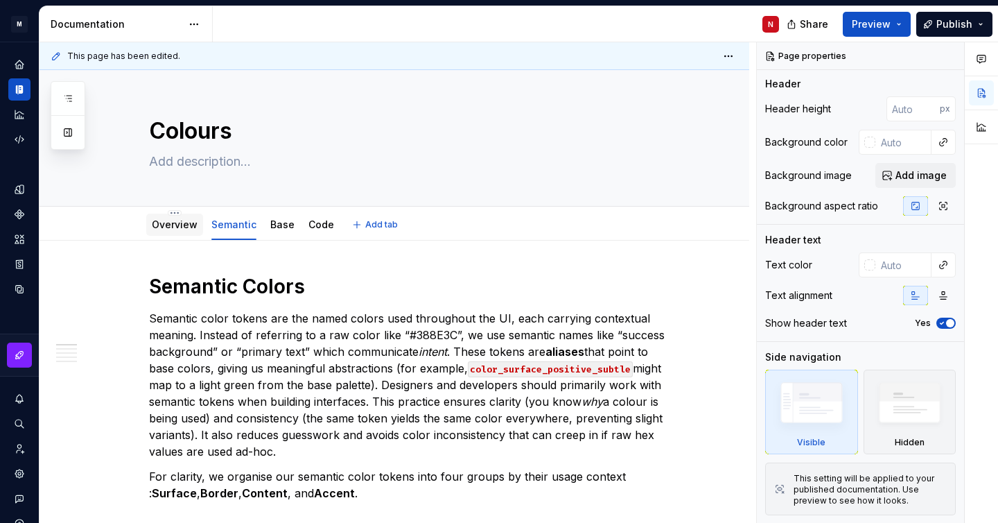
click at [165, 230] on link "Overview" at bounding box center [175, 224] width 46 height 12
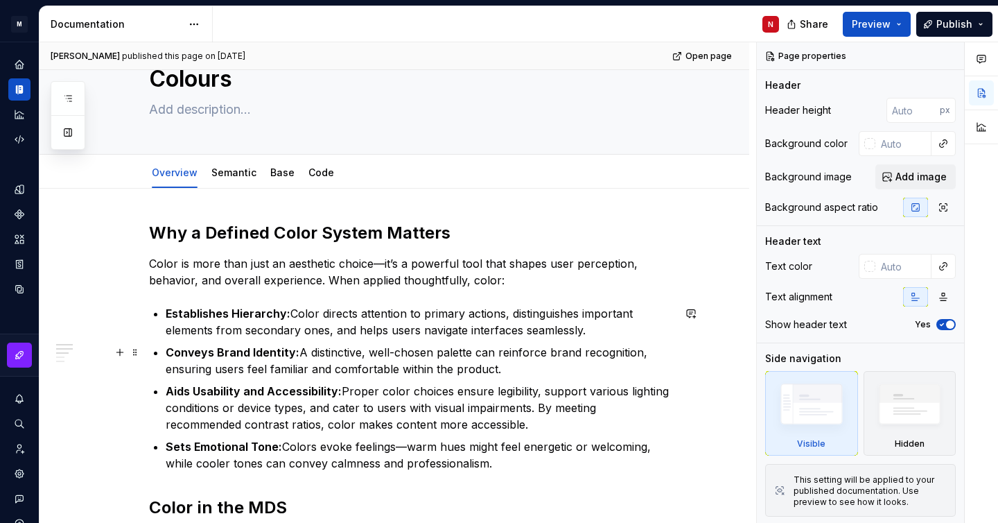
scroll to position [89, 0]
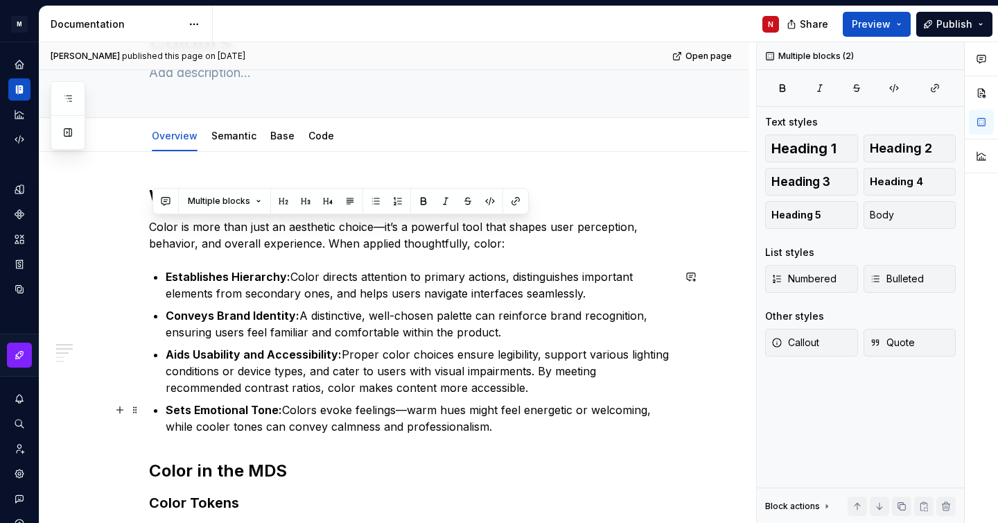
drag, startPoint x: 152, startPoint y: 225, endPoint x: 518, endPoint y: 432, distance: 420.6
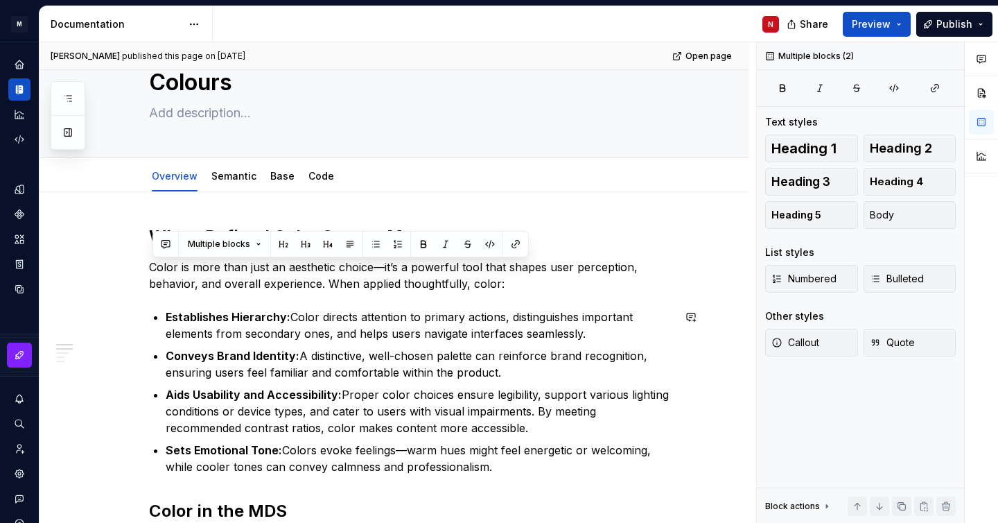
scroll to position [46, 0]
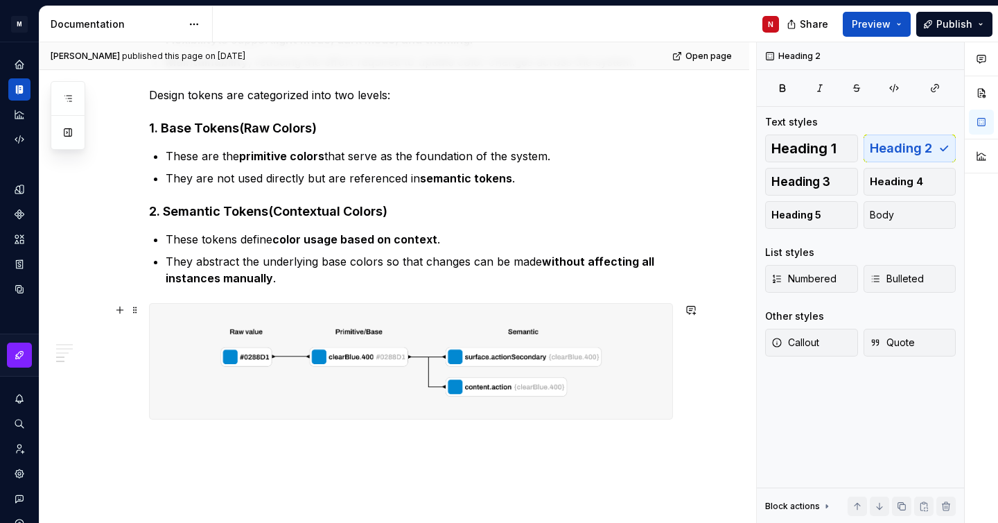
scroll to position [736, 0]
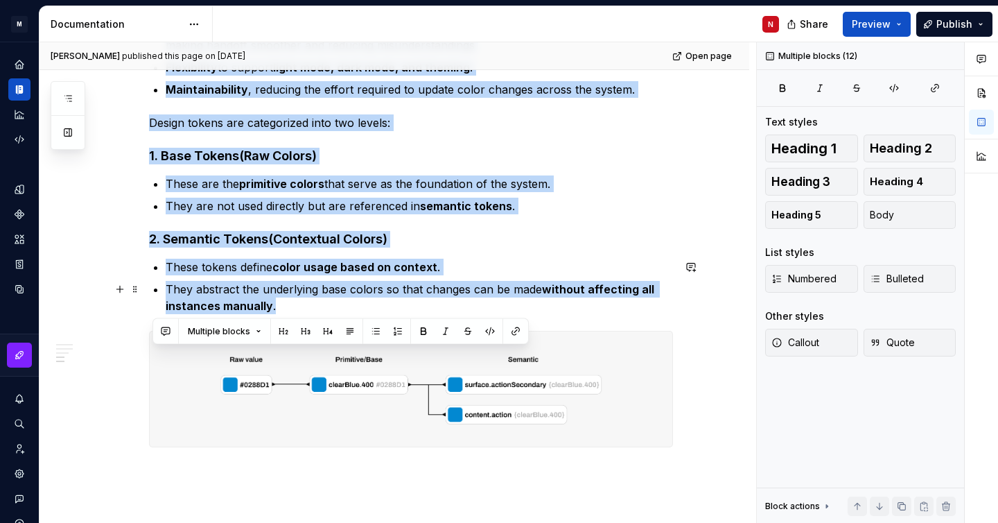
click at [294, 306] on p "They abstract the underlying base colors so that changes can be made without af…" at bounding box center [419, 297] width 507 height 33
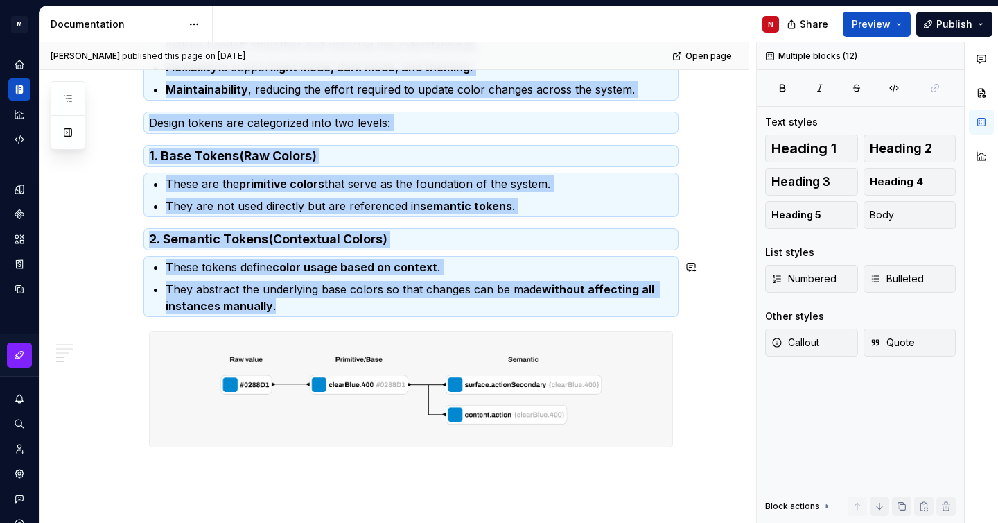
copy div "Why a Defined Color System Matters Color is more than just an aesthetic choice—…"
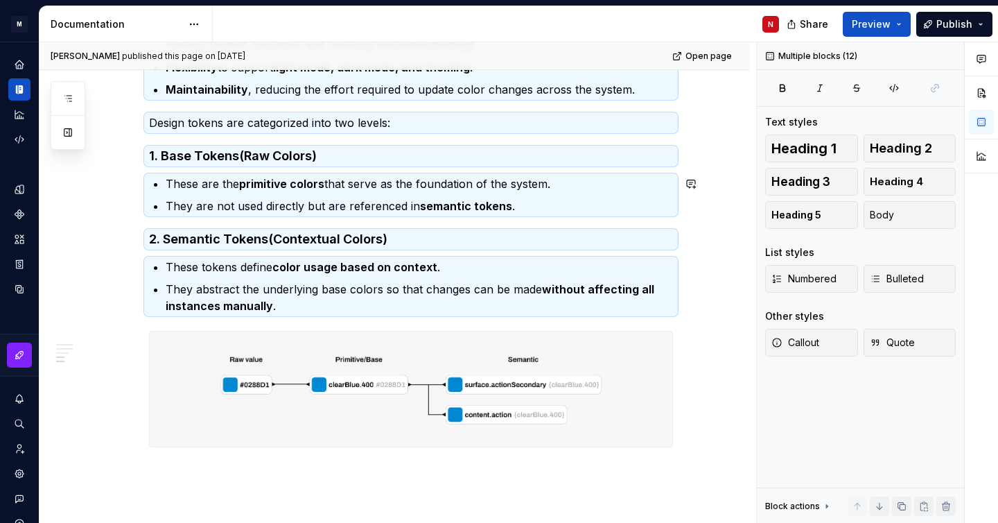
type textarea "*"
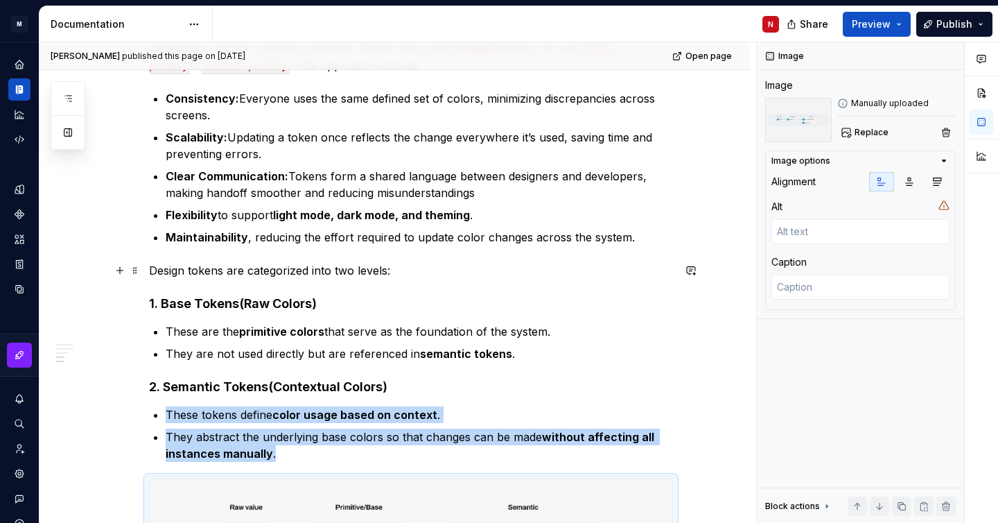
scroll to position [575, 0]
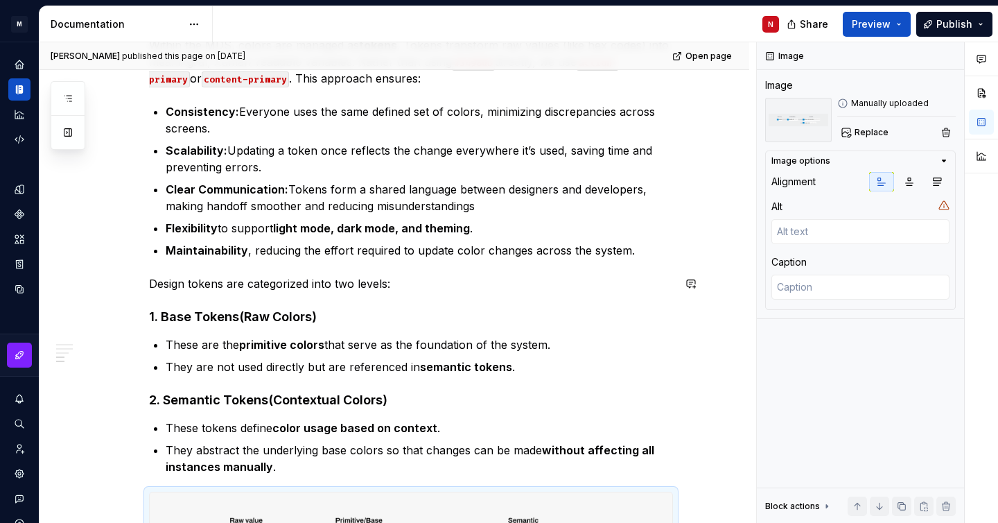
drag, startPoint x: 135, startPoint y: 414, endPoint x: 175, endPoint y: 259, distance: 160.4
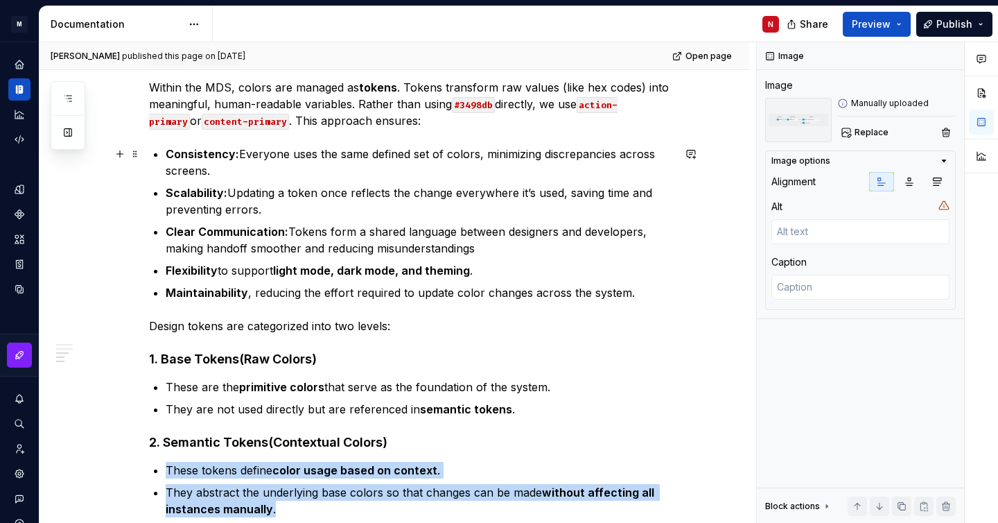
scroll to position [0, 0]
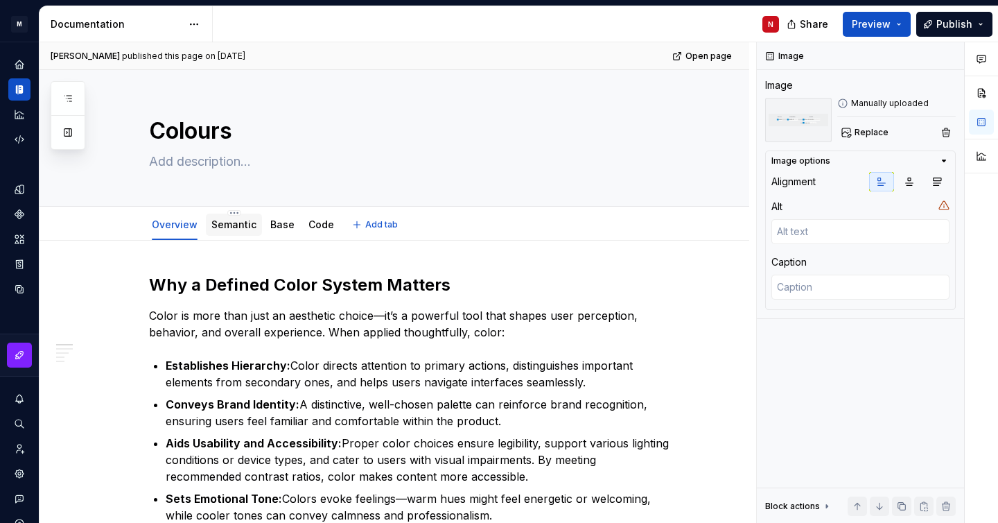
click at [233, 224] on link "Semantic" at bounding box center [233, 224] width 45 height 12
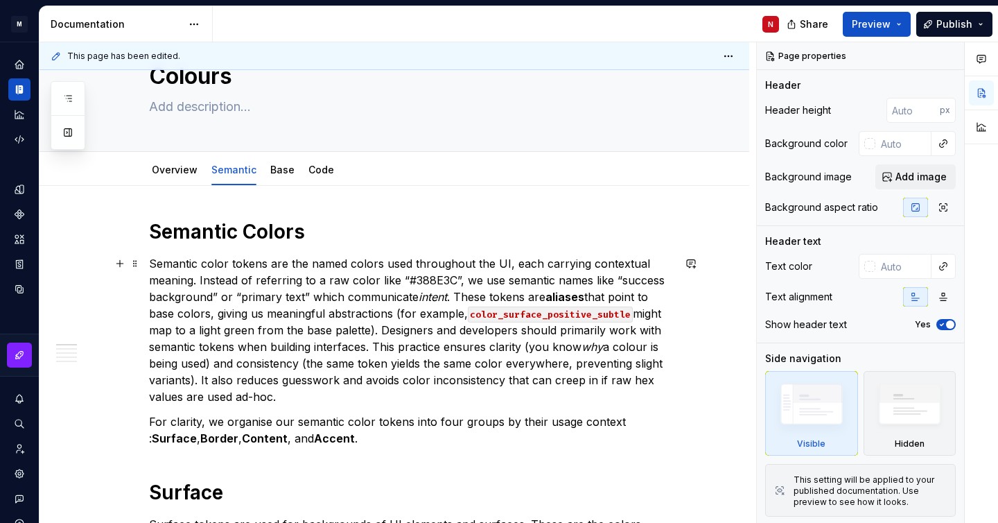
scroll to position [88, 0]
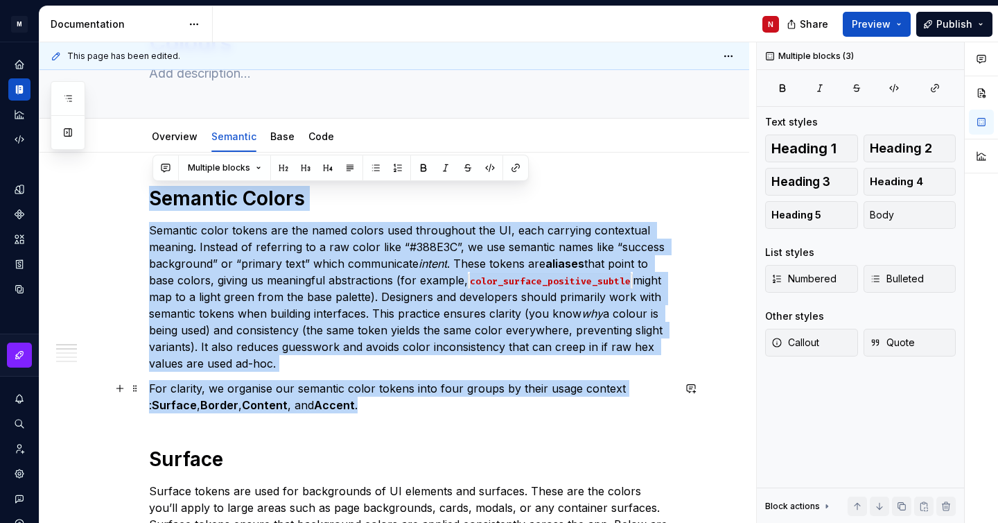
drag, startPoint x: 153, startPoint y: 199, endPoint x: 312, endPoint y: 403, distance: 258.3
copy div "Semantic Colors Semantic color tokens are the named colors used throughout the …"
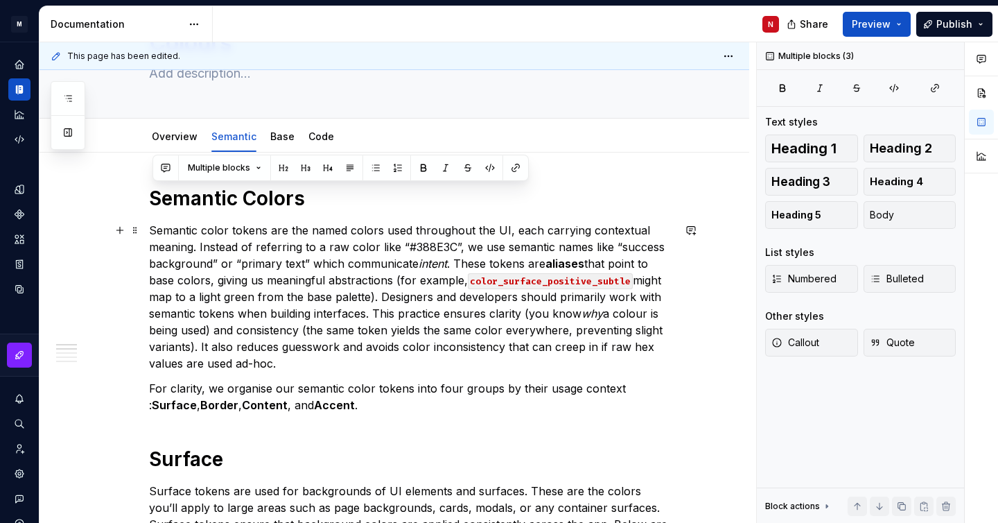
click at [336, 342] on p "Semantic color tokens are the named colors used throughout the UI, each carryin…" at bounding box center [411, 297] width 524 height 150
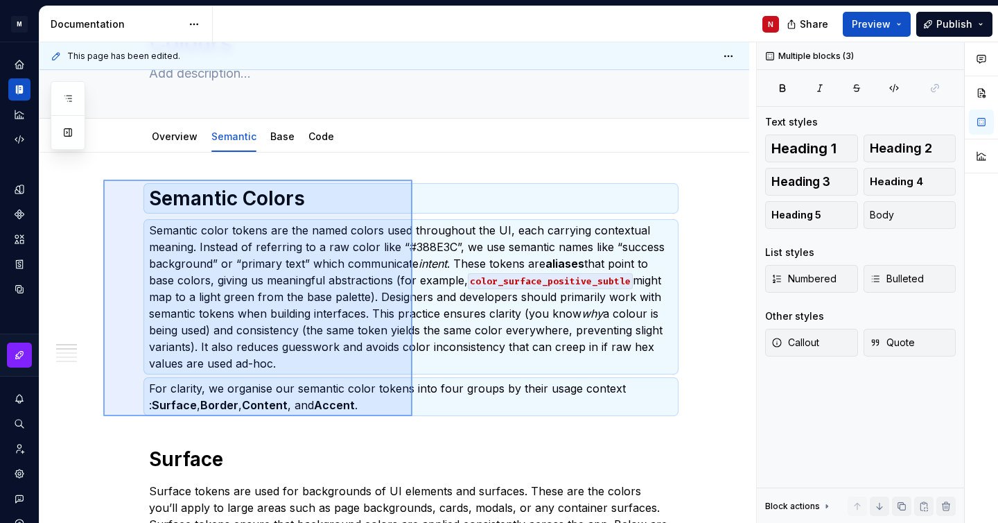
drag, startPoint x: 103, startPoint y: 180, endPoint x: 412, endPoint y: 416, distance: 389.2
click at [412, 416] on div "This page has been edited. Colours Edit header Overview Semantic Base Code Sema…" at bounding box center [398, 282] width 717 height 481
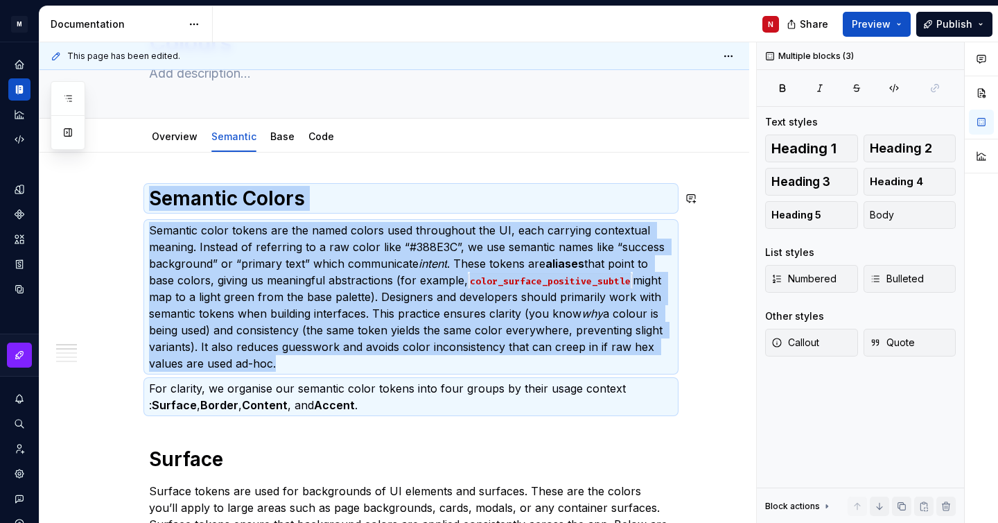
copy div "Semantic Colors Semantic color tokens are the named colors used throughout the …"
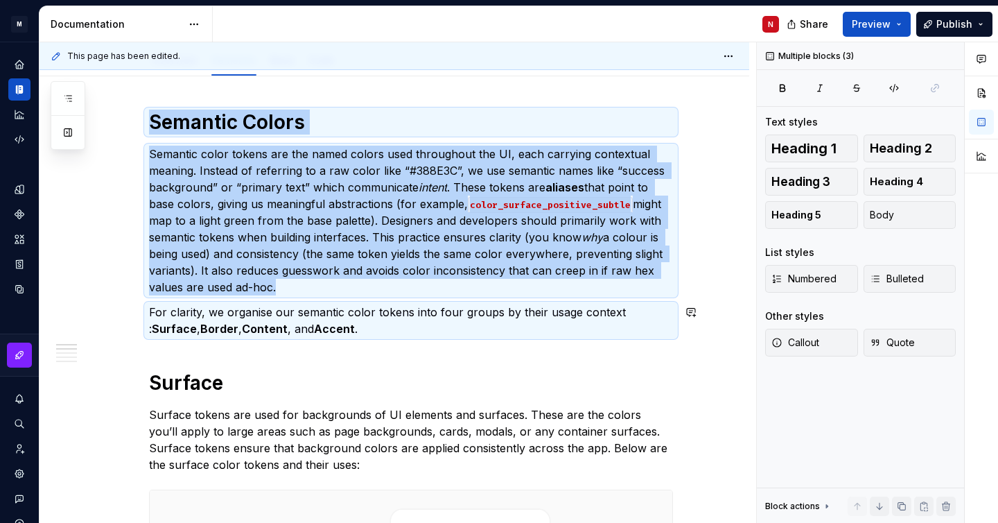
scroll to position [263, 0]
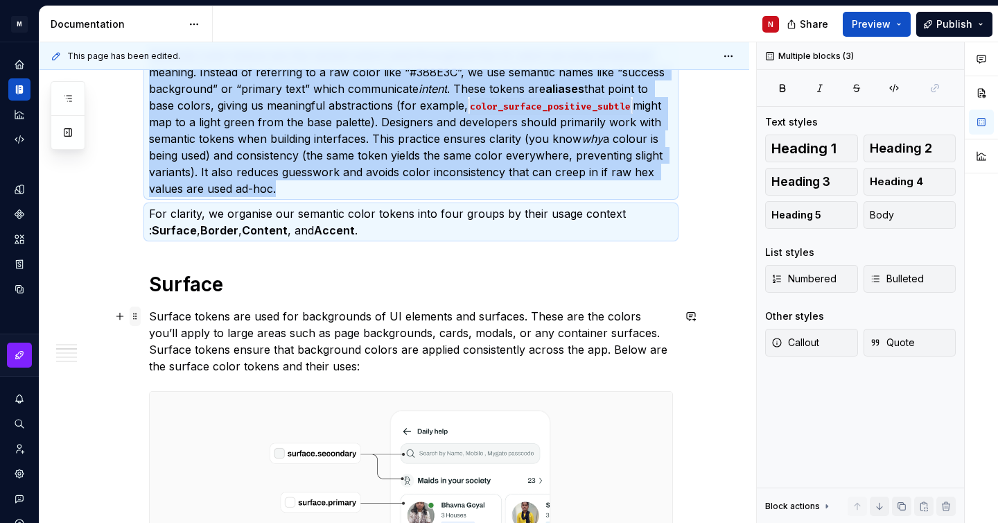
drag, startPoint x: 386, startPoint y: 366, endPoint x: 143, endPoint y: 311, distance: 249.4
click at [158, 314] on p "Surface tokens are used for backgrounds of UI elements and surfaces. These are …" at bounding box center [411, 341] width 524 height 67
drag, startPoint x: 152, startPoint y: 314, endPoint x: 358, endPoint y: 374, distance: 214.3
click at [358, 374] on p "Surface tokens are used for backgrounds of UI elements and surfaces. These are …" at bounding box center [411, 341] width 524 height 67
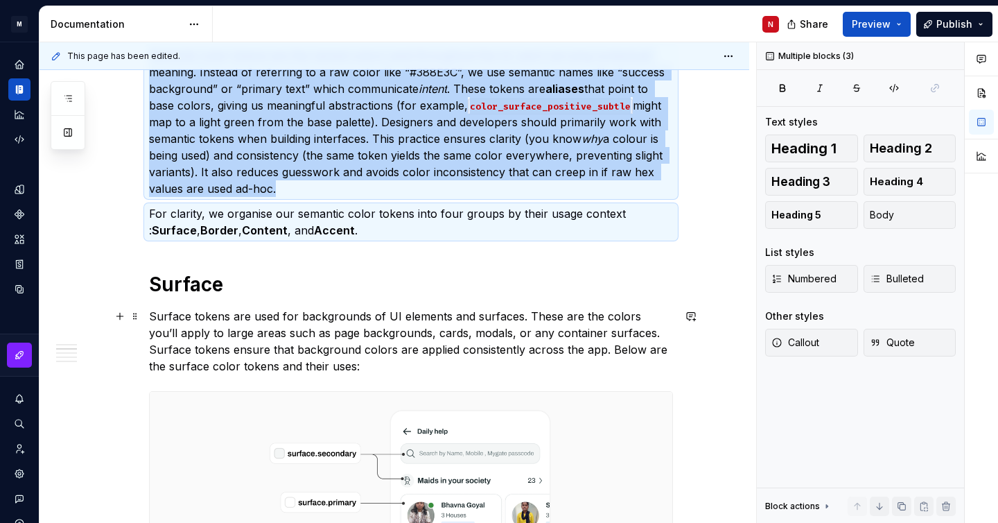
click at [355, 374] on p "Surface tokens are used for backgrounds of UI elements and surfaces. These are …" at bounding box center [411, 341] width 524 height 67
click at [333, 365] on p "Surface tokens are used for backgrounds of UI elements and surfaces. These are …" at bounding box center [411, 341] width 524 height 67
drag, startPoint x: 375, startPoint y: 367, endPoint x: 200, endPoint y: 339, distance: 176.9
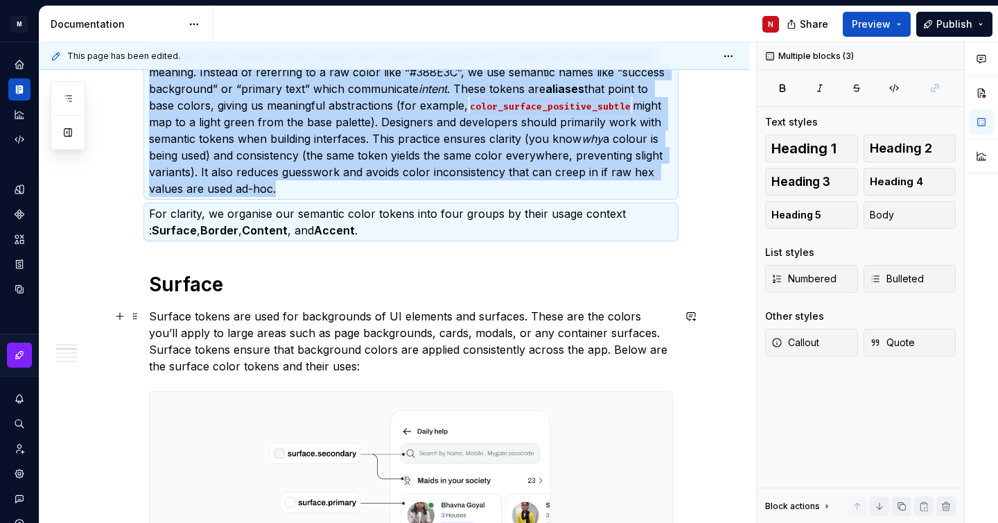
click at [200, 339] on p "Surface tokens are used for backgrounds of UI elements and surfaces. These are …" at bounding box center [411, 341] width 524 height 67
click at [141, 322] on span at bounding box center [135, 315] width 11 height 19
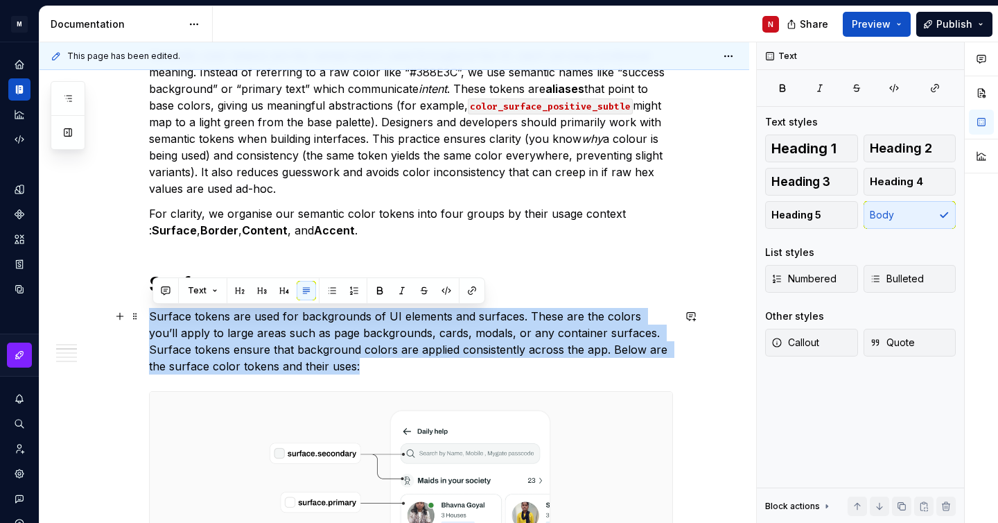
drag, startPoint x: 356, startPoint y: 370, endPoint x: 148, endPoint y: 314, distance: 216.1
copy p "Surface tokens are used for backgrounds of UI elements and surfaces. These are …"
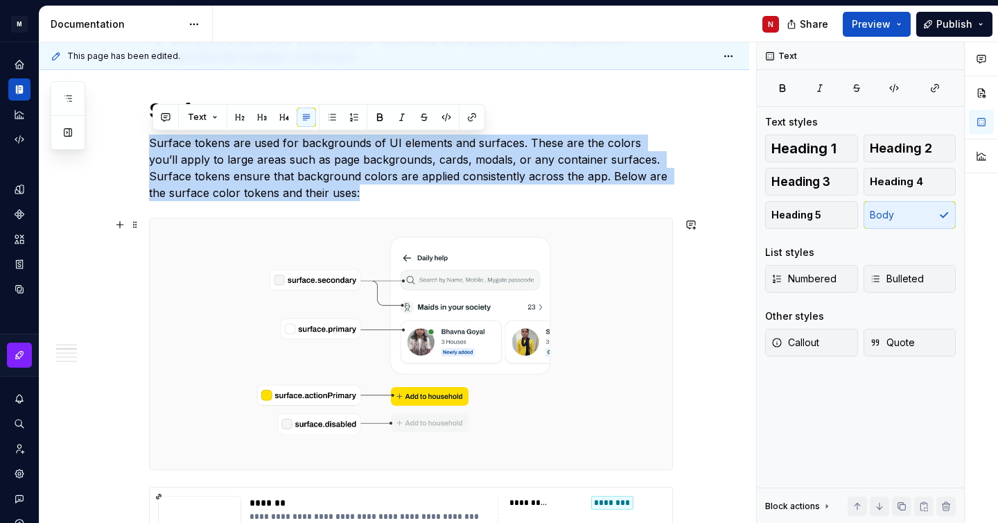
click at [277, 321] on img at bounding box center [411, 343] width 523 height 251
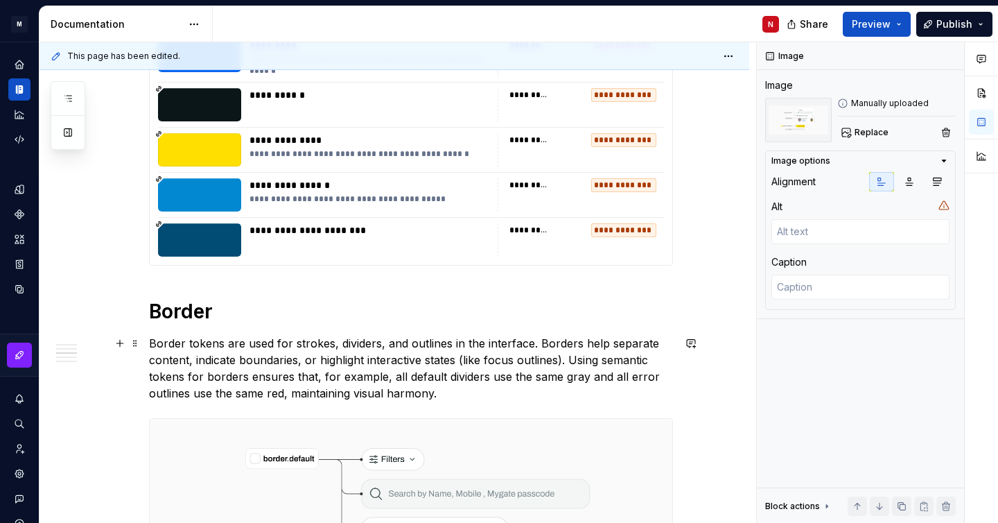
scroll to position [2434, 0]
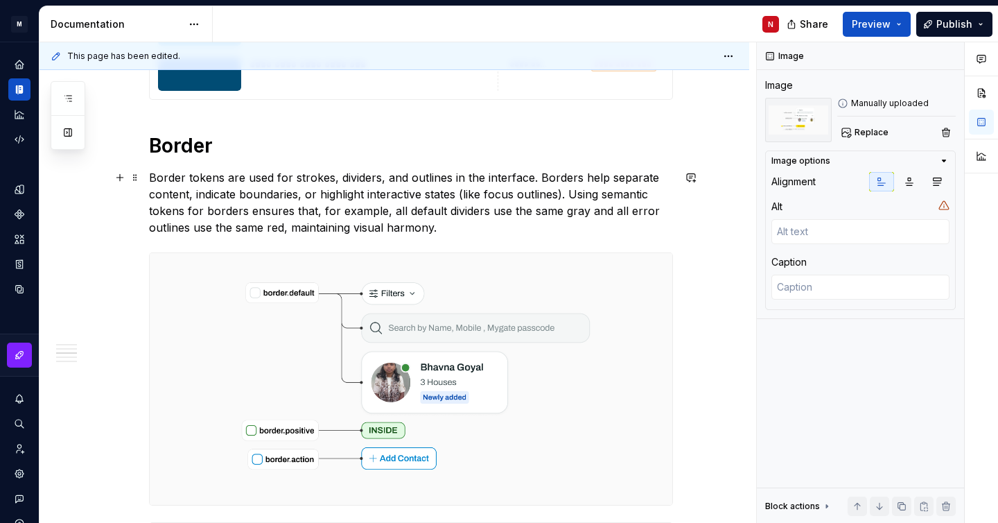
click at [181, 182] on p "Border tokens are used for strokes, dividers, and outlines in the interface. Bo…" at bounding box center [411, 202] width 524 height 67
click at [428, 225] on p "Border tokens are used for strokes, dividers, and outlines in the interface. Bo…" at bounding box center [411, 202] width 524 height 67
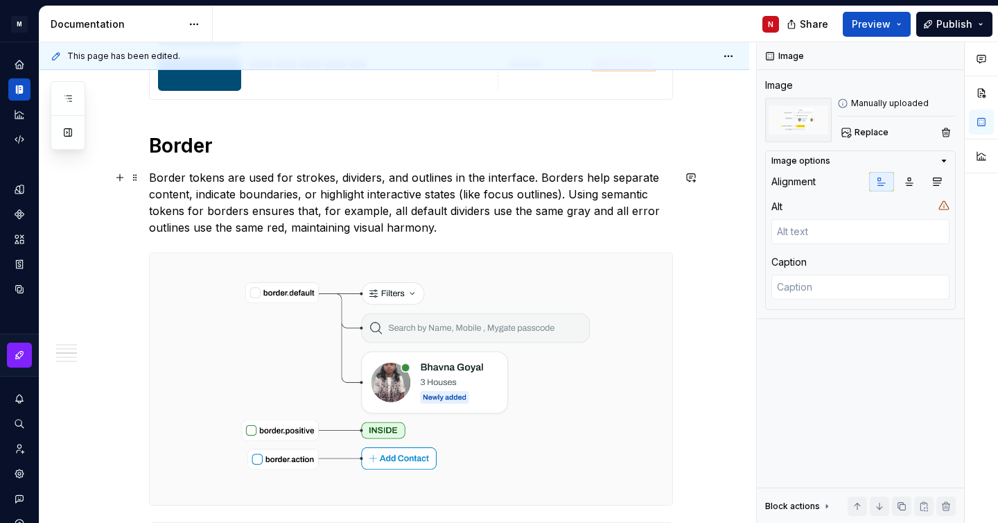
drag, startPoint x: 469, startPoint y: 225, endPoint x: 245, endPoint y: 204, distance: 224.2
click at [245, 204] on p "Border tokens are used for strokes, dividers, and outlines in the interface. Bo…" at bounding box center [411, 202] width 524 height 67
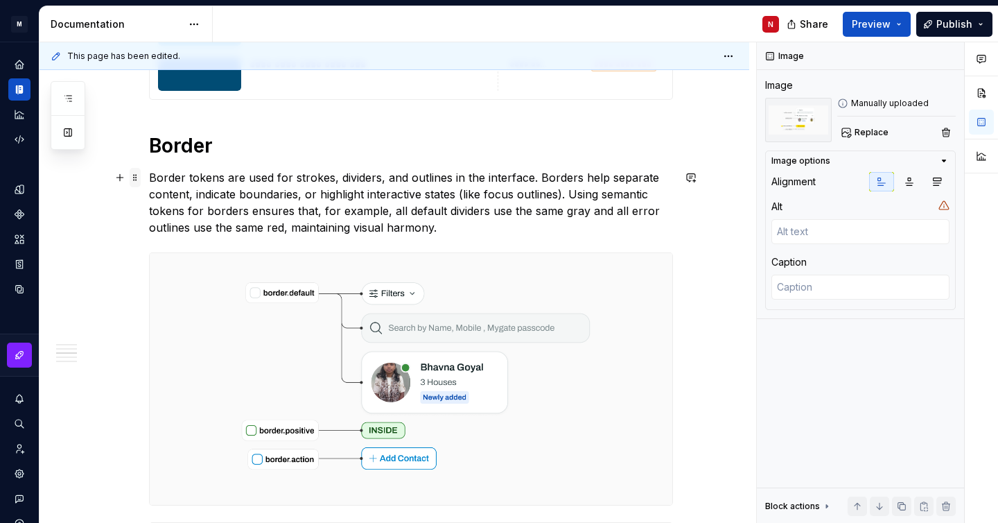
click at [141, 177] on span at bounding box center [135, 177] width 11 height 19
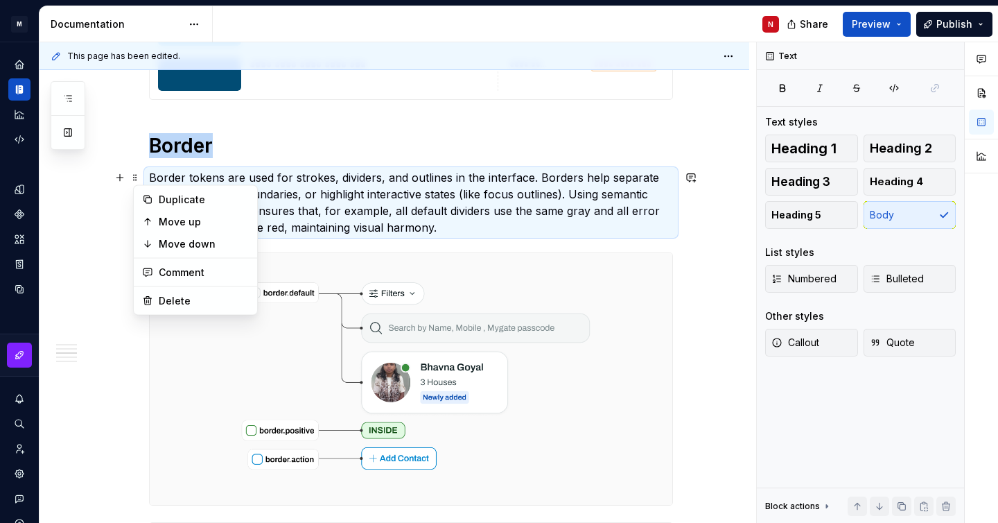
click at [171, 178] on p "Border tokens are used for strokes, dividers, and outlines in the interface. Bo…" at bounding box center [411, 202] width 524 height 67
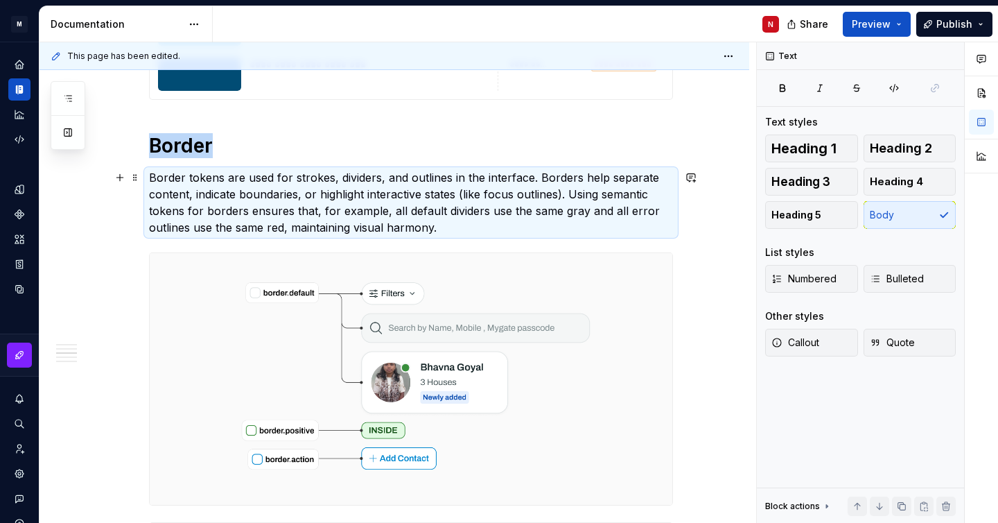
click at [158, 178] on p "Border tokens are used for strokes, dividers, and outlines in the interface. Bo…" at bounding box center [411, 202] width 524 height 67
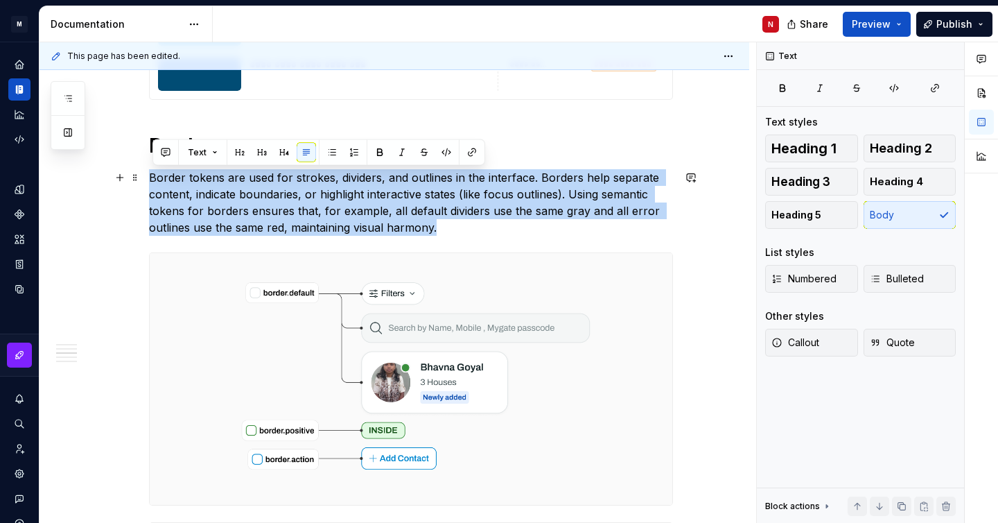
click at [158, 178] on p "Border tokens are used for strokes, dividers, and outlines in the interface. Bo…" at bounding box center [411, 202] width 524 height 67
copy p "Border tokens are used for strokes, dividers, and outlines in the interface. Bo…"
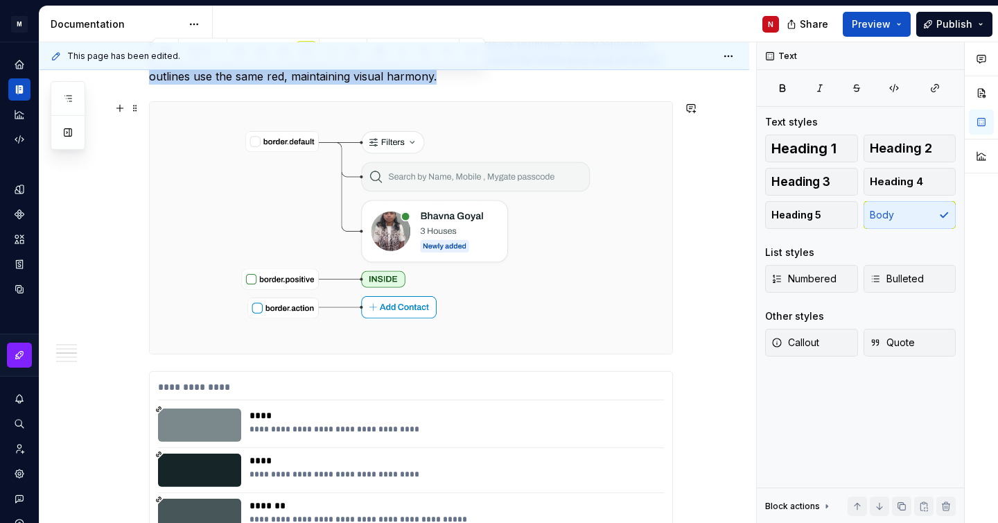
scroll to position [2535, 0]
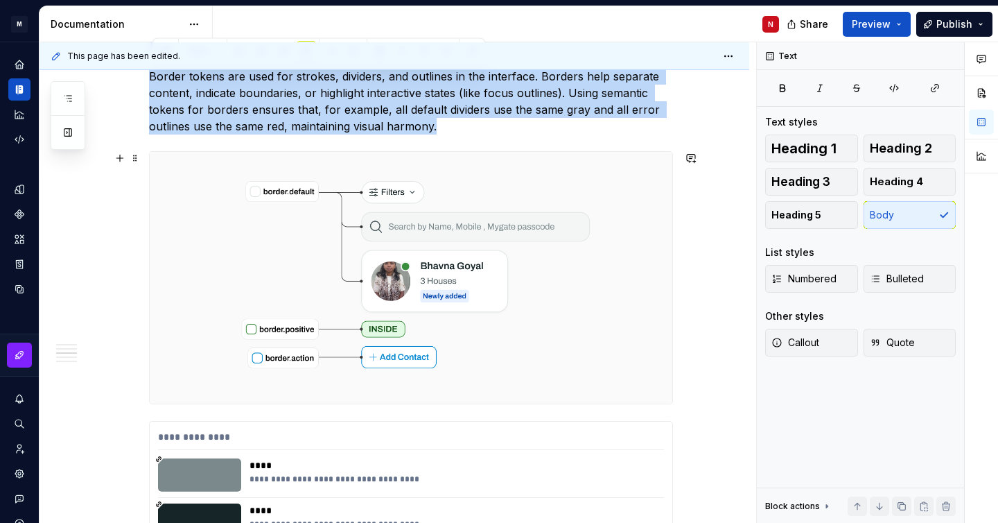
click at [313, 259] on img at bounding box center [411, 277] width 523 height 251
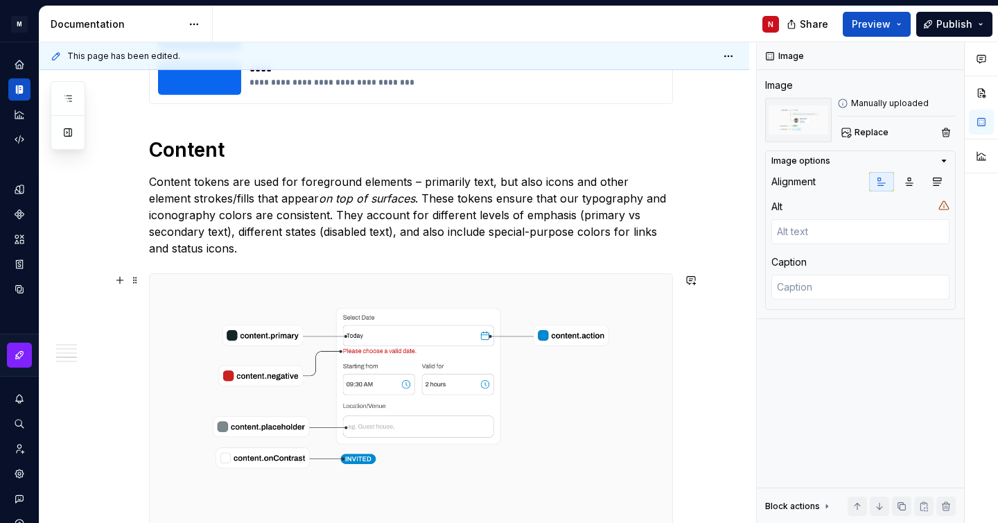
scroll to position [3657, 0]
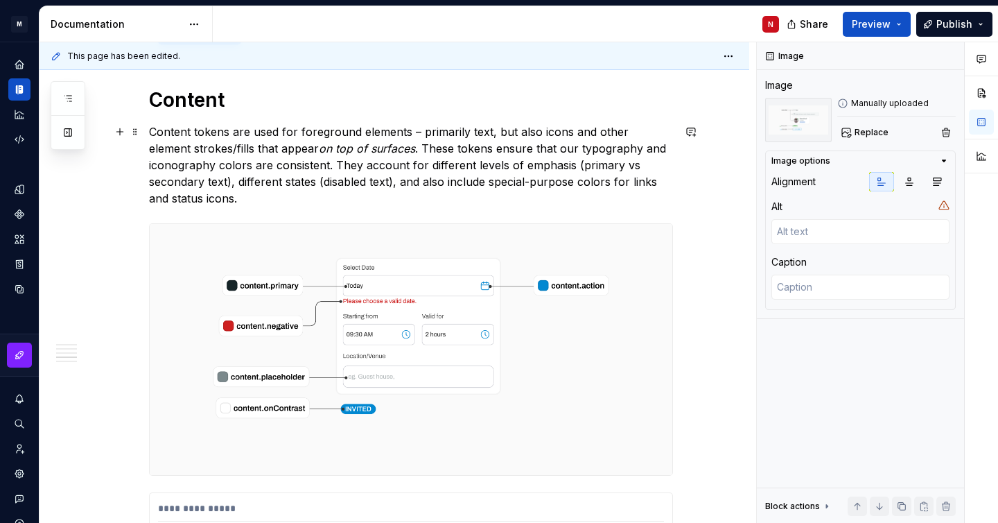
click at [176, 153] on p "Content tokens are used for foreground elements – primarily text, but also icon…" at bounding box center [411, 164] width 524 height 83
click at [139, 128] on span at bounding box center [135, 131] width 11 height 19
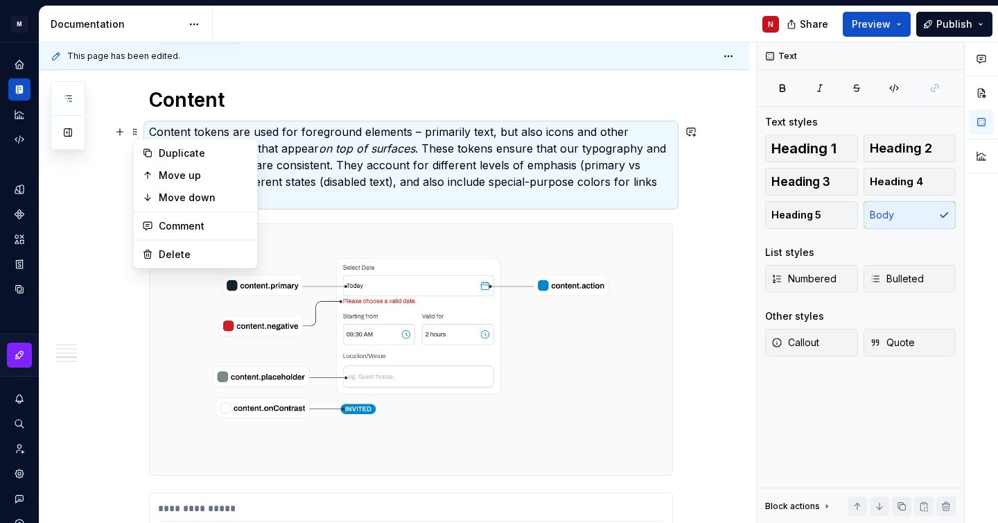
click at [153, 128] on p "Content tokens are used for foreground elements – primarily text, but also icon…" at bounding box center [411, 164] width 524 height 83
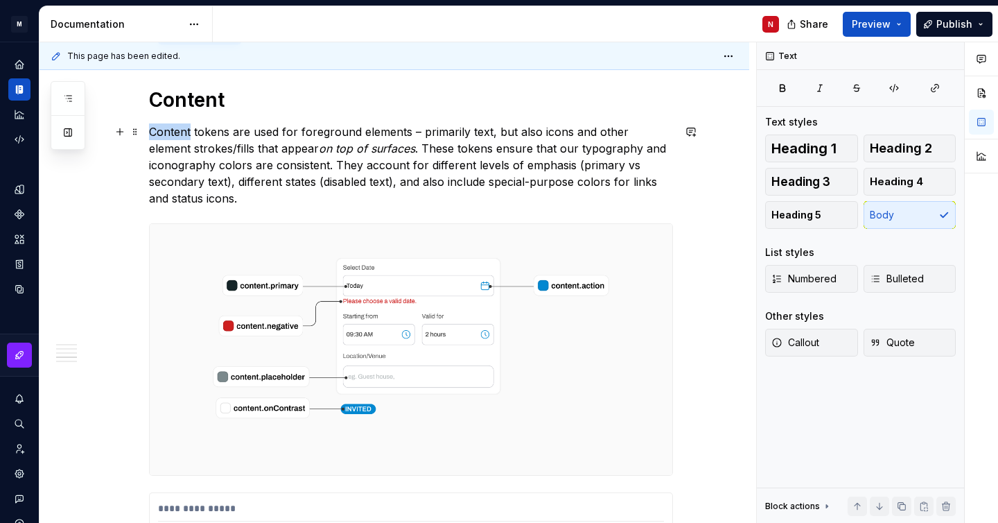
click at [153, 128] on p "Content tokens are used for foreground elements – primarily text, but also icon…" at bounding box center [411, 164] width 524 height 83
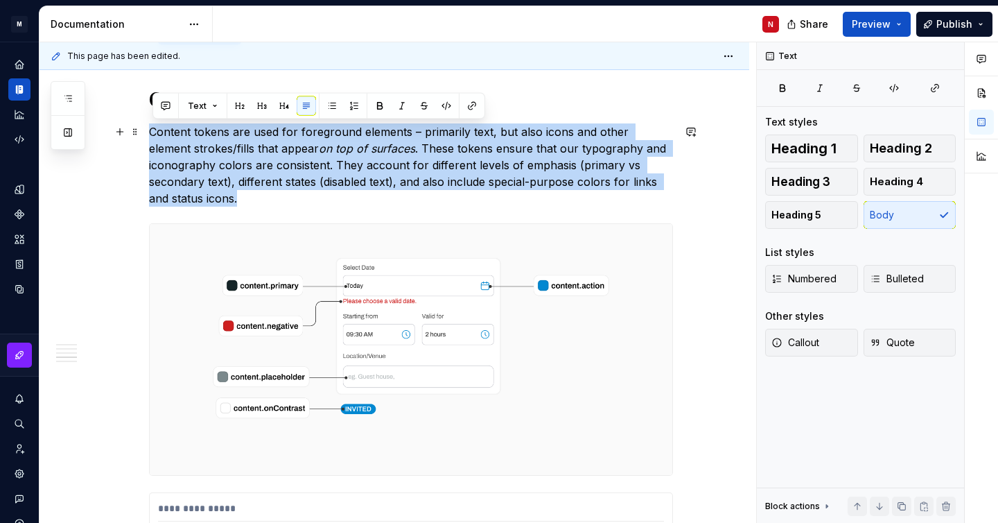
click at [153, 128] on p "Content tokens are used for foreground elements – primarily text, but also icon…" at bounding box center [411, 164] width 524 height 83
copy p "Content tokens are used for foreground elements – primarily text, but also icon…"
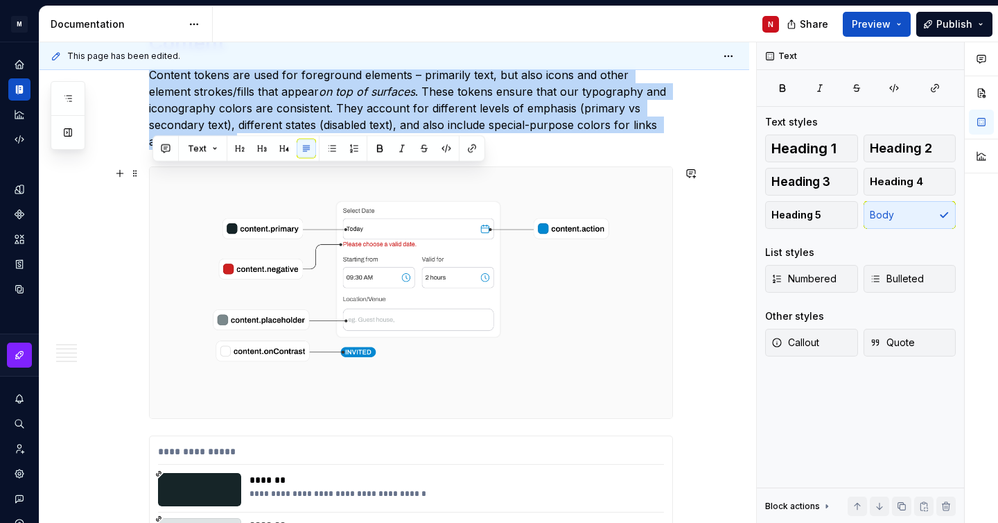
scroll to position [3804, 0]
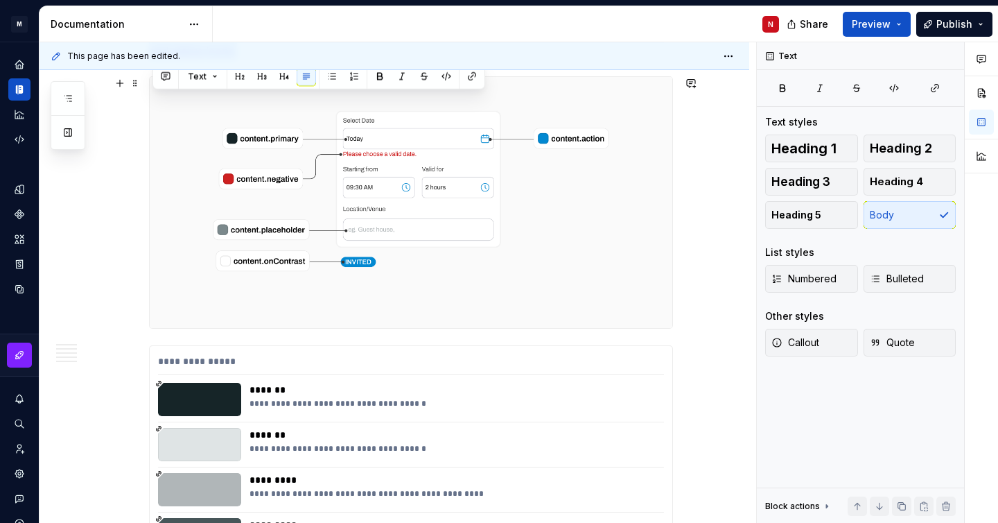
click at [324, 229] on img at bounding box center [411, 202] width 523 height 251
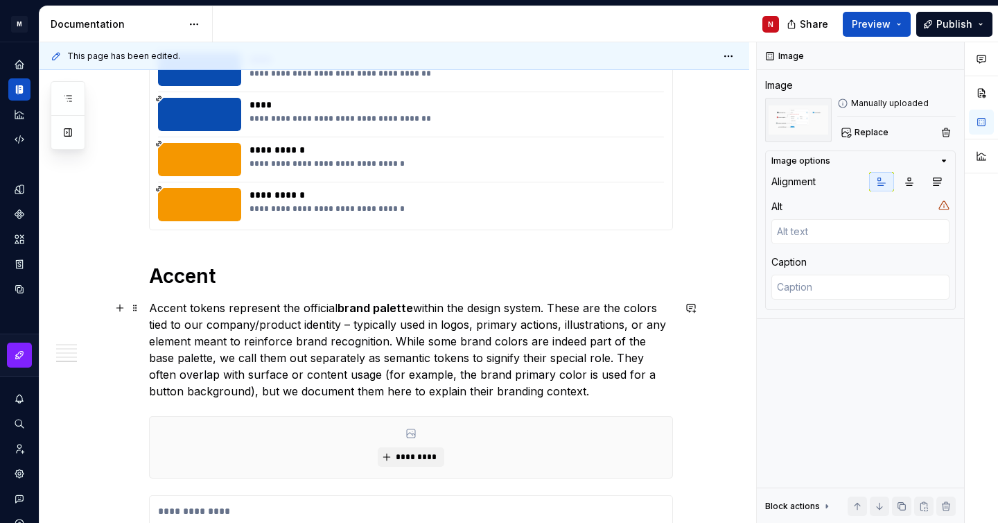
scroll to position [5114, 0]
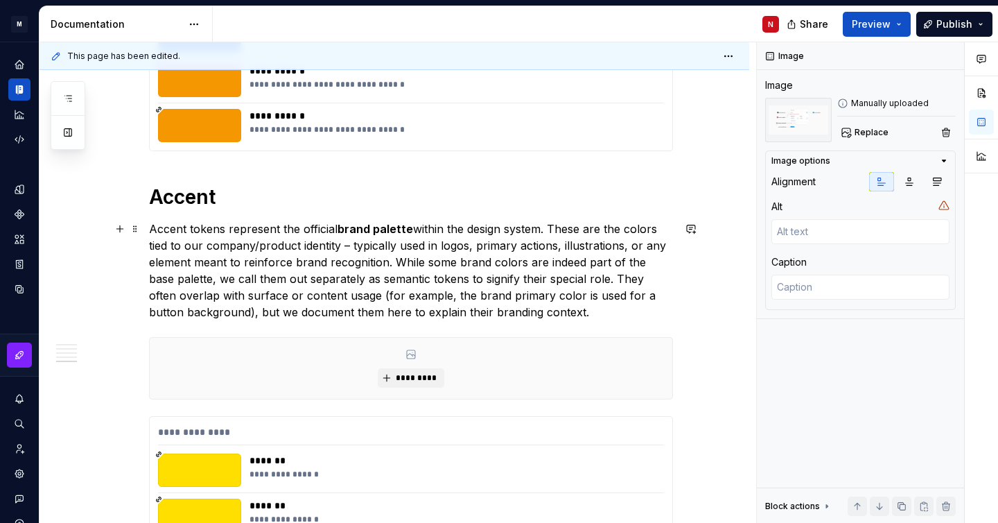
drag, startPoint x: 155, startPoint y: 225, endPoint x: 250, endPoint y: 250, distance: 98.2
click at [250, 252] on p "Accent tokens represent the official brand palette within the design system. Th…" at bounding box center [411, 270] width 524 height 100
click at [250, 250] on p "Accent tokens represent the official brand palette within the design system. Th…" at bounding box center [411, 270] width 524 height 100
click at [138, 231] on span at bounding box center [135, 228] width 11 height 19
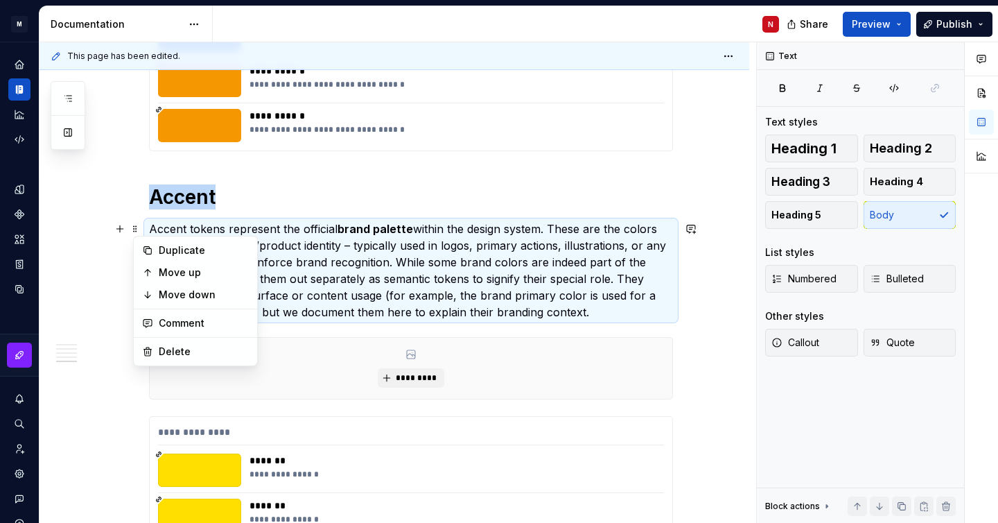
click at [151, 226] on p "Accent tokens represent the official brand palette within the design system. Th…" at bounding box center [411, 270] width 524 height 100
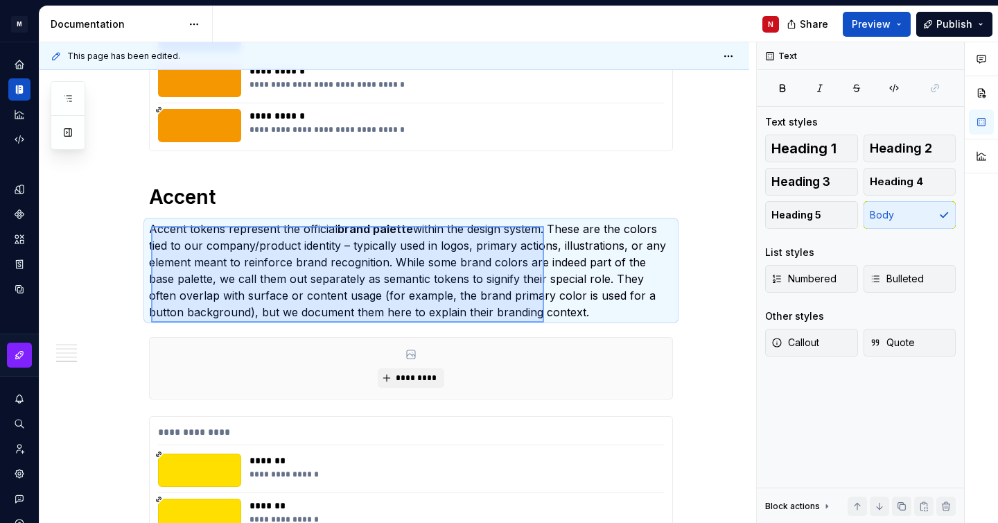
drag, startPoint x: 151, startPoint y: 226, endPoint x: 548, endPoint y: 322, distance: 407.9
click at [548, 322] on div "This page has been edited. Colours Edit header Overview Semantic Base Code Sema…" at bounding box center [398, 282] width 717 height 481
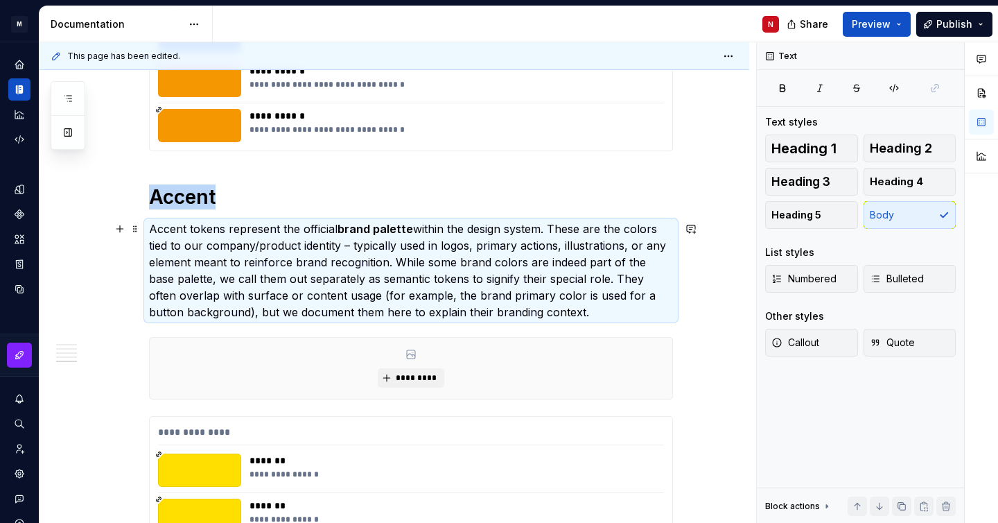
click at [540, 312] on p "Accent tokens represent the official brand palette within the design system. Th…" at bounding box center [411, 270] width 524 height 100
click at [162, 236] on p "Accent tokens represent the official brand palette within the design system. Th…" at bounding box center [411, 270] width 524 height 100
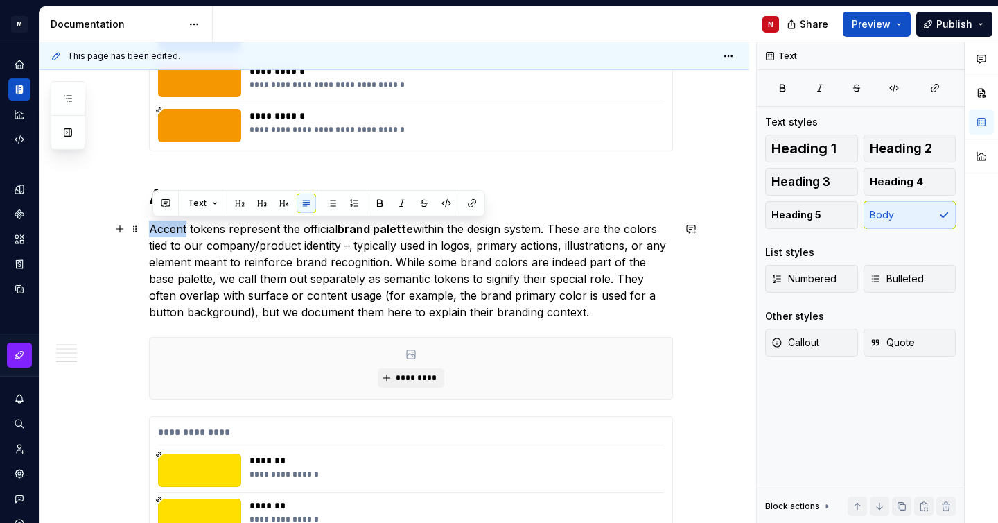
click at [162, 236] on p "Accent tokens represent the official brand palette within the design system. Th…" at bounding box center [411, 270] width 524 height 100
copy p "Accent tokens represent the official brand palette within the design system. Th…"
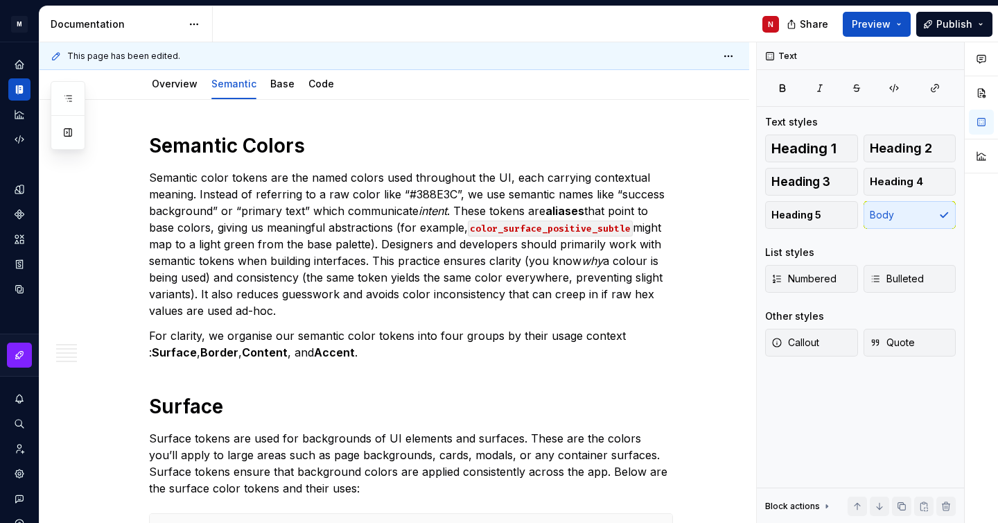
scroll to position [0, 0]
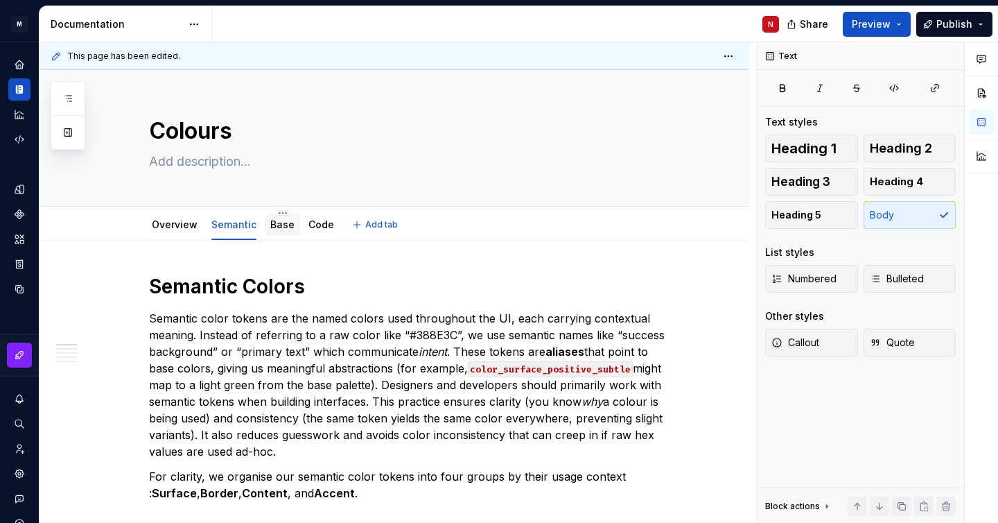
click at [277, 227] on link "Base" at bounding box center [282, 224] width 24 height 12
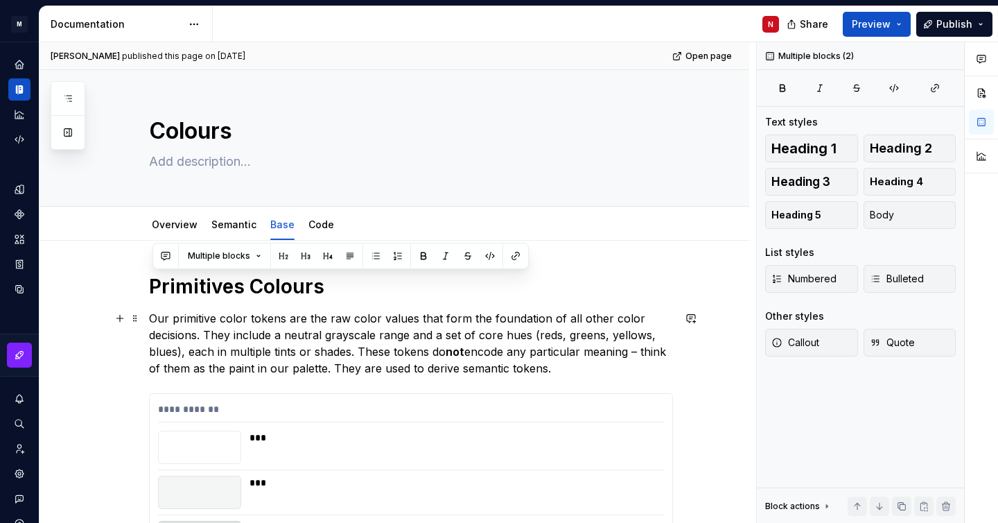
drag, startPoint x: 153, startPoint y: 287, endPoint x: 556, endPoint y: 372, distance: 411.7
copy div "Primitives Colours Our primitive color tokens are the raw color values that for…"
type textarea "*"
